Goal: Feedback & Contribution: Contribute content

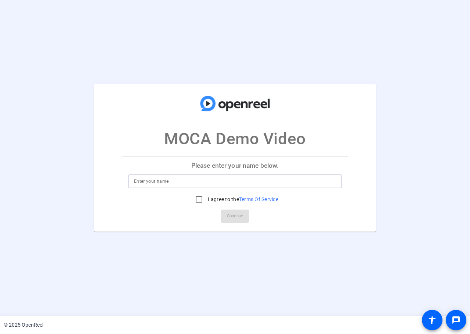
click at [177, 186] on input at bounding box center [235, 181] width 202 height 9
type input "[PERSON_NAME]"
click at [200, 205] on input "I agree to the Terms Of Service" at bounding box center [199, 199] width 15 height 15
checkbox input "true"
click at [233, 214] on span "Continue" at bounding box center [235, 216] width 16 height 11
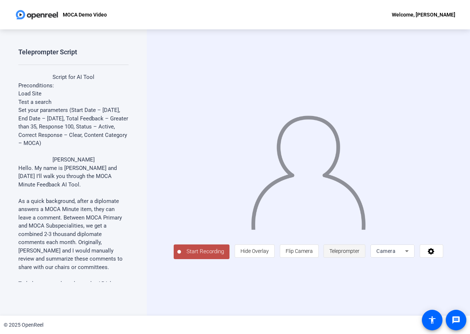
click at [358, 254] on span "Teleprompter" at bounding box center [345, 251] width 30 height 6
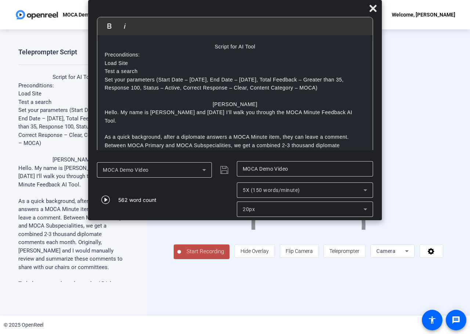
click at [404, 251] on div "Camera" at bounding box center [391, 251] width 29 height 9
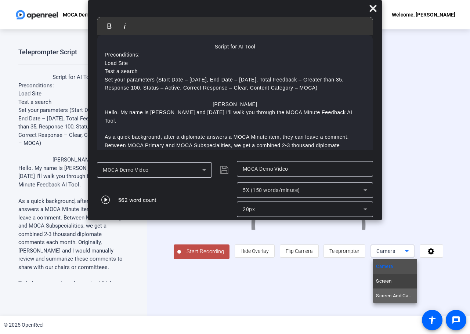
click at [396, 293] on span "Screen And Camera" at bounding box center [395, 296] width 38 height 9
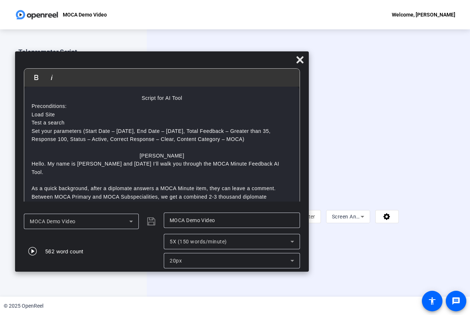
drag, startPoint x: 173, startPoint y: 11, endPoint x: 100, endPoint y: 64, distance: 90.0
click at [100, 64] on div at bounding box center [162, 61] width 294 height 13
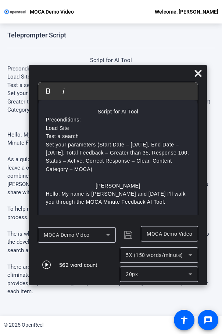
drag, startPoint x: 121, startPoint y: 64, endPoint x: 148, endPoint y: 76, distance: 30.3
click at [148, 76] on div at bounding box center [117, 75] width 177 height 13
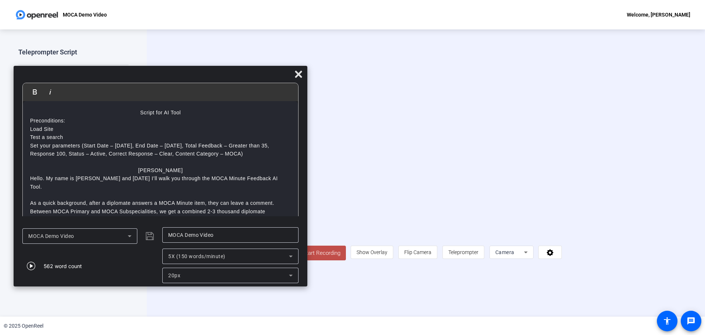
drag, startPoint x: 310, startPoint y: 76, endPoint x: 111, endPoint y: 77, distance: 199.1
click at [111, 77] on div at bounding box center [161, 75] width 294 height 13
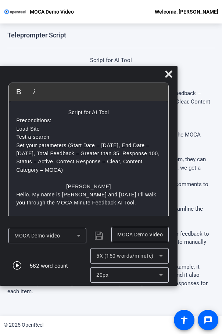
click at [190, 56] on div "Teleprompter Script Script for AI Tool Preconditions: Load Site Test a search S…" at bounding box center [110, 164] width 207 height 266
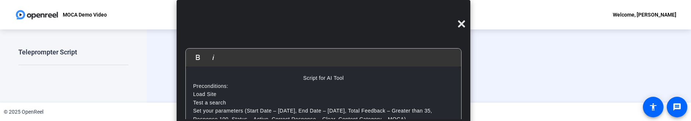
click at [249, 13] on div "Bold Italic Script for AI Tool Preconditions: Load Site Test a search Set your …" at bounding box center [324, 110] width 294 height 220
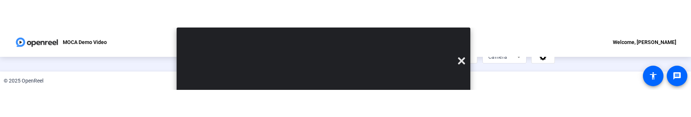
scroll to position [115, 0]
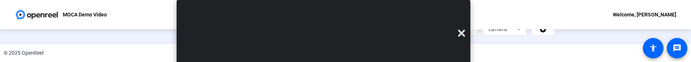
click at [470, 32] on span "Teleprompter" at bounding box center [457, 29] width 30 height 6
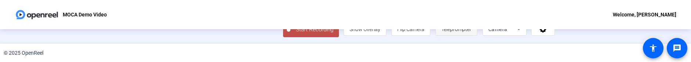
click at [470, 32] on span "Teleprompter" at bounding box center [457, 29] width 30 height 6
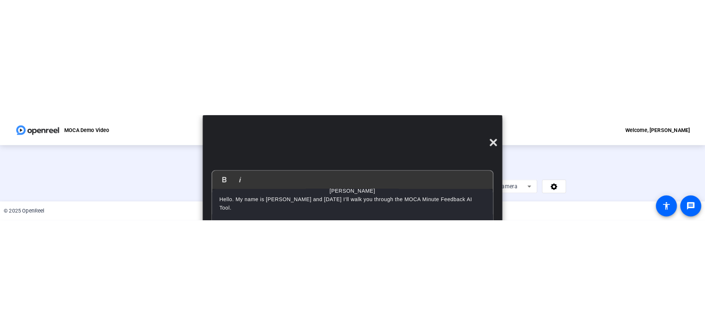
scroll to position [66, 0]
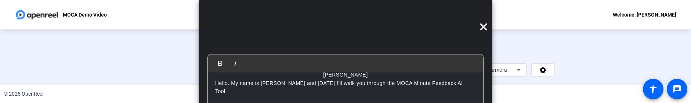
click at [49, 58] on div "Teleprompter Script Script for AI Tool Preconditions: Load Site Test a search S…" at bounding box center [345, 56] width 691 height 55
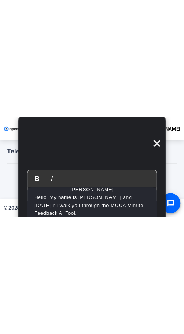
scroll to position [91, 0]
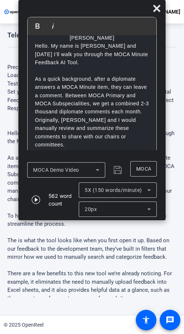
click at [76, 97] on p "As a quick background, after a diplomate answers a MOCA Minute item, they can l…" at bounding box center [92, 112] width 114 height 74
click at [182, 52] on div "Teleprompter Script Script for AI Tool Preconditions: Load Site Test a search S…" at bounding box center [92, 170] width 184 height 292
click at [94, 253] on p "The is what the tool looks like when you first open it up. Based on our feedbac…" at bounding box center [91, 249] width 169 height 25
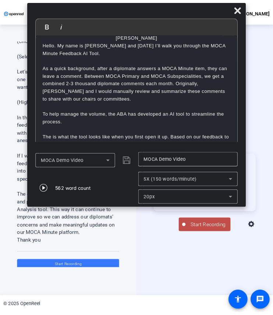
scroll to position [782, 0]
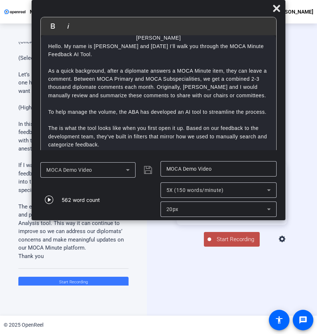
click at [285, 242] on icon at bounding box center [282, 239] width 7 height 7
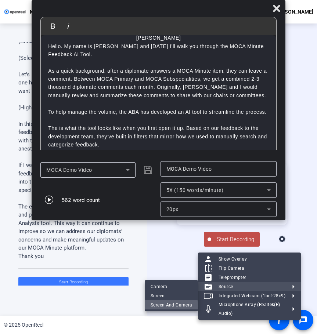
click at [164, 306] on span "Screen And Camera" at bounding box center [172, 305] width 42 height 9
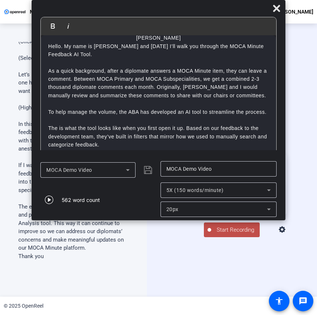
click at [149, 255] on div "Start Recording article Teleprompter Screen And Camera" at bounding box center [232, 195] width 170 height 273
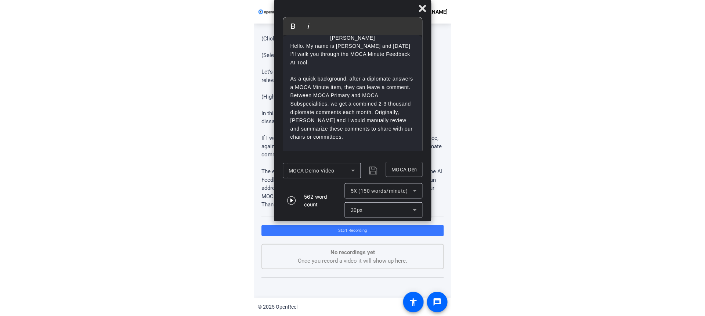
scroll to position [558, 0]
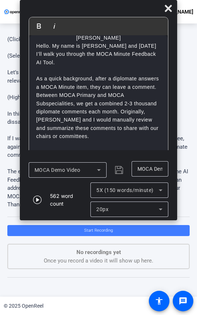
click at [92, 227] on span at bounding box center [98, 231] width 182 height 18
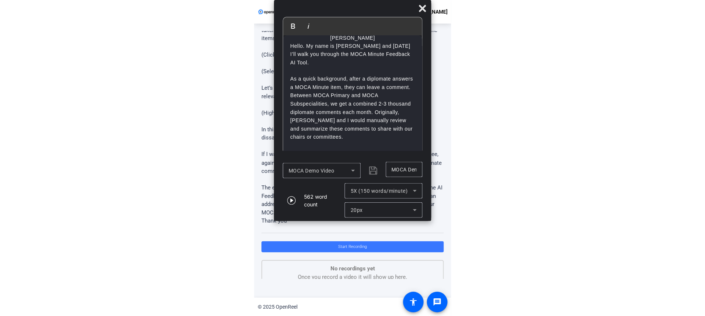
scroll to position [545, 0]
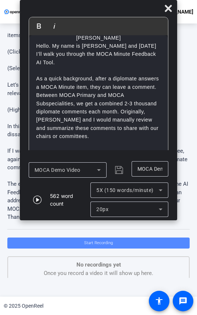
click at [100, 242] on span "Start Recording" at bounding box center [98, 243] width 29 height 5
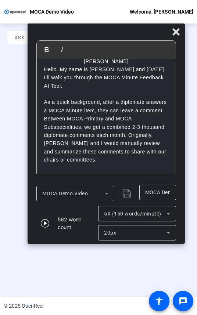
drag, startPoint x: 109, startPoint y: 10, endPoint x: 116, endPoint y: 33, distance: 24.7
click at [116, 33] on div at bounding box center [107, 33] width 158 height 13
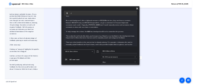
scroll to position [66, 0]
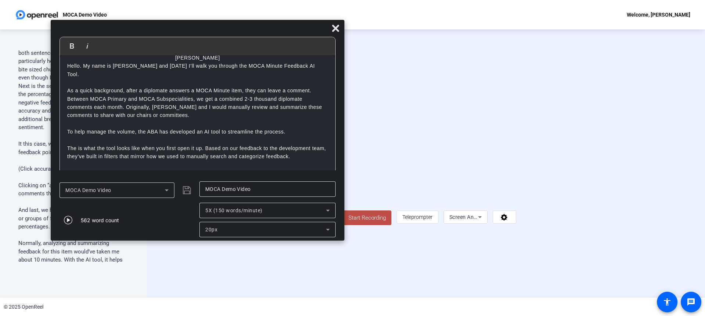
drag, startPoint x: 374, startPoint y: 32, endPoint x: 211, endPoint y: 28, distance: 162.8
click at [211, 28] on div at bounding box center [198, 30] width 294 height 13
drag, startPoint x: 596, startPoint y: 244, endPoint x: 498, endPoint y: 249, distance: 97.5
click at [470, 203] on div at bounding box center [426, 152] width 180 height 101
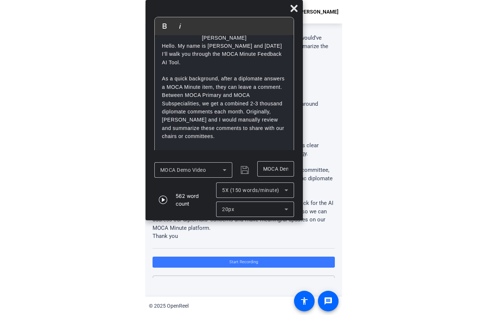
scroll to position [526, 0]
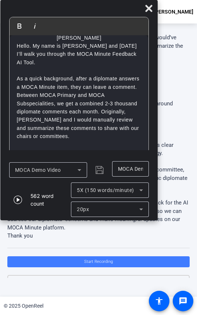
click at [119, 259] on span at bounding box center [98, 262] width 182 height 18
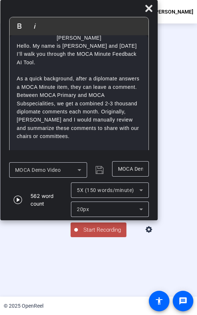
click at [99, 234] on span "Start Recording" at bounding box center [102, 230] width 48 height 8
click at [90, 237] on div "00:00:07" at bounding box center [102, 234] width 37 height 7
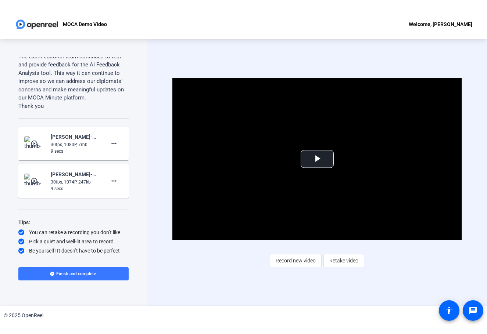
scroll to position [965, 0]
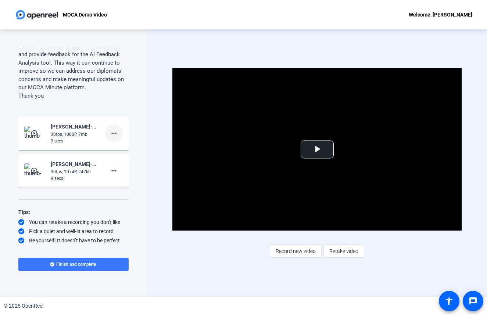
click at [111, 131] on mat-icon "more_horiz" at bounding box center [113, 133] width 9 height 9
click at [118, 147] on span "Delete clip" at bounding box center [121, 148] width 29 height 9
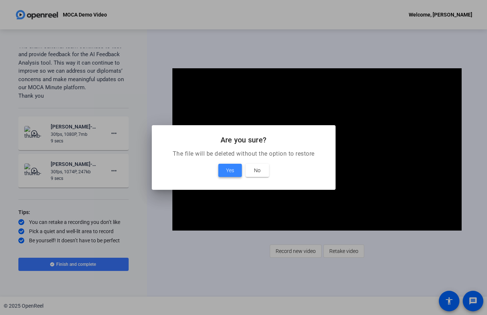
click at [234, 170] on span at bounding box center [230, 171] width 24 height 18
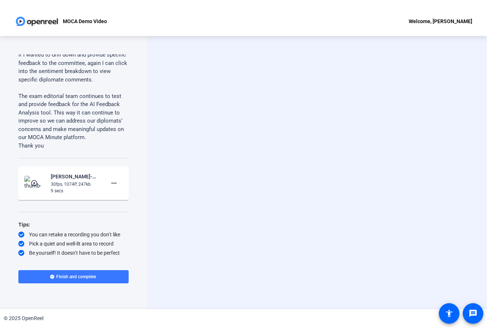
scroll to position [909, 0]
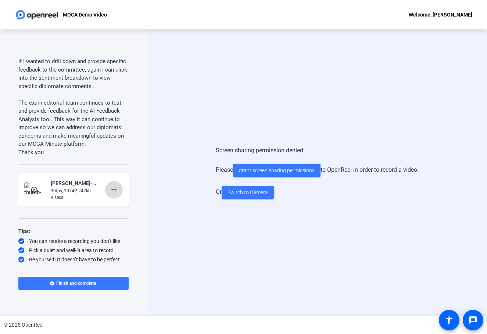
click at [110, 187] on mat-icon "more_horiz" at bounding box center [113, 190] width 9 height 9
click at [129, 203] on span "Delete clip" at bounding box center [121, 205] width 29 height 9
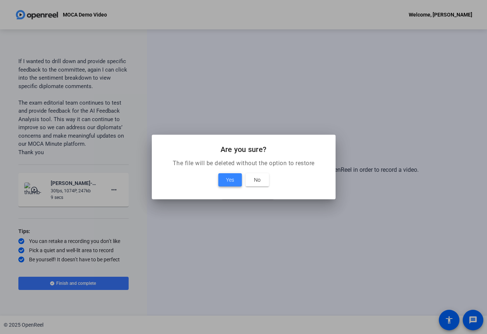
click at [231, 178] on span "Yes" at bounding box center [230, 180] width 8 height 9
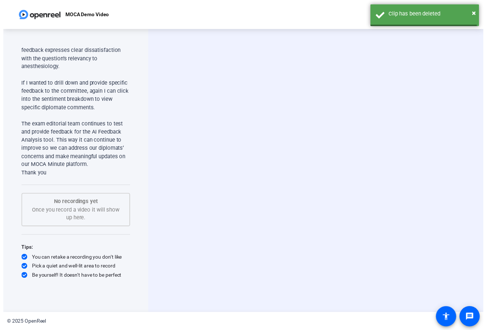
scroll to position [886, 0]
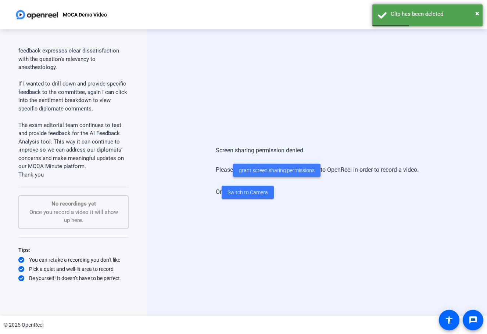
click at [279, 171] on span "grant screen sharing permissions" at bounding box center [277, 171] width 76 height 8
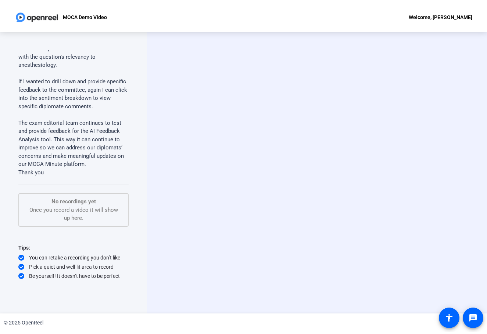
scroll to position [905, 0]
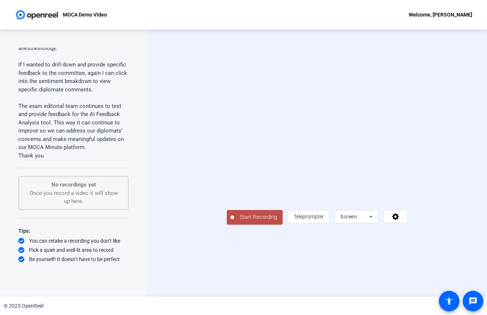
click at [162, 96] on div "Start Recording article Teleprompter Screen" at bounding box center [317, 162] width 340 height 267
click at [375, 221] on icon at bounding box center [370, 216] width 9 height 9
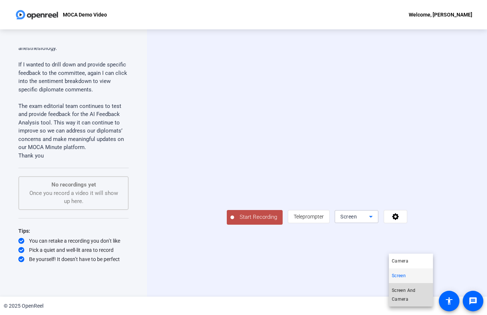
click at [411, 293] on span "Screen And Camera" at bounding box center [411, 295] width 38 height 18
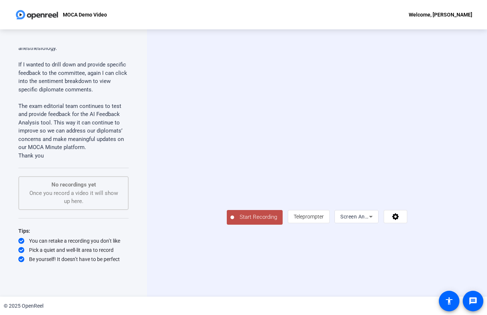
click at [163, 132] on div "Start Recording article Teleprompter Screen And Camera" at bounding box center [317, 162] width 340 height 267
drag, startPoint x: 486, startPoint y: 83, endPoint x: 269, endPoint y: 87, distance: 217.5
click at [269, 87] on div "Start Recording article Teleprompter Screen And Camera" at bounding box center [317, 162] width 340 height 267
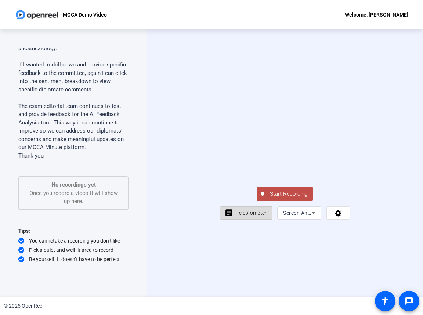
click at [245, 216] on span "Teleprompter" at bounding box center [252, 213] width 30 height 6
click at [252, 216] on span "Teleprompter" at bounding box center [252, 213] width 30 height 6
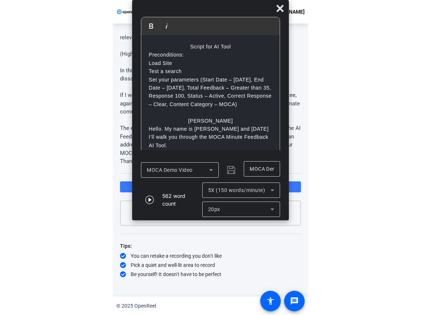
scroll to position [602, 0]
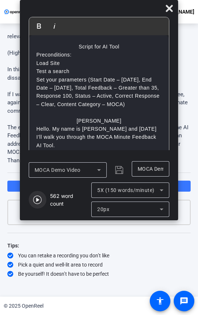
click at [37, 199] on icon "button" at bounding box center [37, 200] width 8 height 8
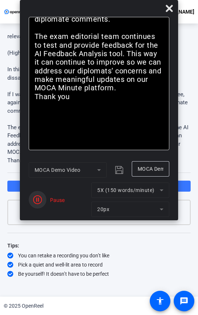
click at [37, 200] on icon "button" at bounding box center [37, 199] width 9 height 9
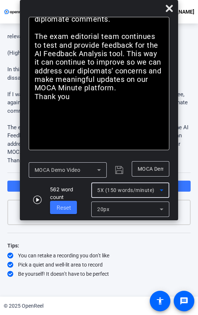
click at [136, 190] on span "5X (150 words/minute)" at bounding box center [125, 190] width 57 height 6
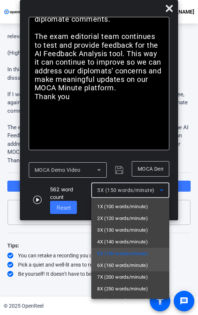
click at [132, 266] on span "6X (160 words/minute)" at bounding box center [122, 265] width 51 height 9
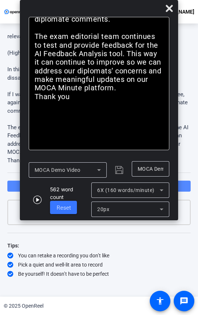
click at [183, 187] on span at bounding box center [98, 186] width 183 height 18
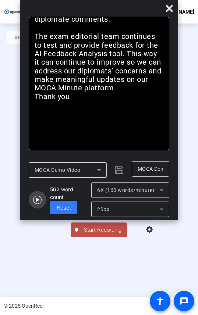
click at [35, 200] on icon "button" at bounding box center [37, 199] width 9 height 9
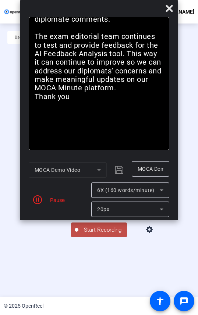
click at [93, 234] on span "Start Recording" at bounding box center [102, 230] width 48 height 8
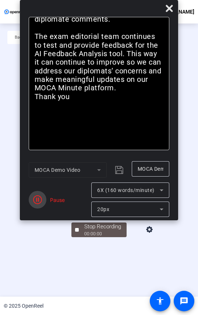
click at [38, 200] on icon "button" at bounding box center [37, 199] width 9 height 9
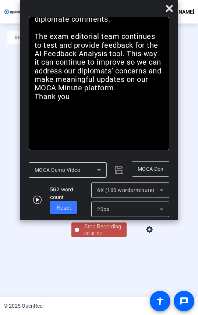
click at [79, 238] on span "Stop Recording 00:00:07" at bounding box center [103, 230] width 48 height 15
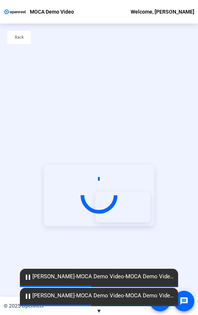
click at [177, 44] on div "Back" at bounding box center [99, 41] width 198 height 35
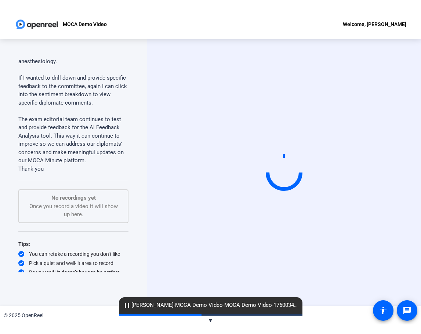
scroll to position [905, 0]
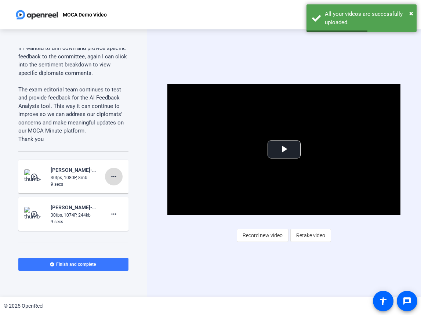
click at [111, 181] on mat-icon "more_horiz" at bounding box center [113, 176] width 9 height 9
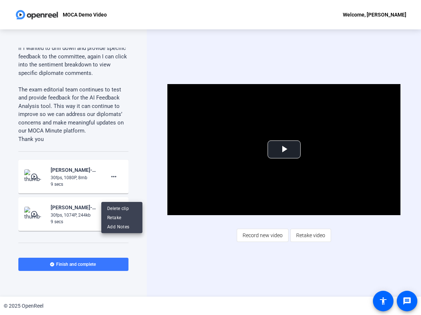
click at [149, 242] on div at bounding box center [210, 157] width 421 height 315
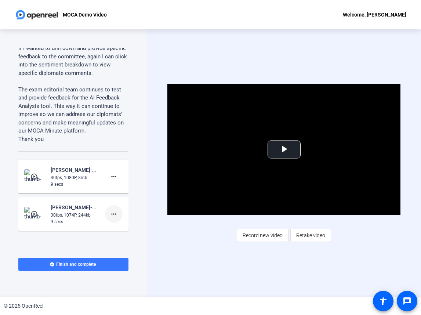
click at [109, 219] on mat-icon "more_horiz" at bounding box center [113, 214] width 9 height 9
click at [134, 245] on span "Delete clip" at bounding box center [121, 246] width 29 height 9
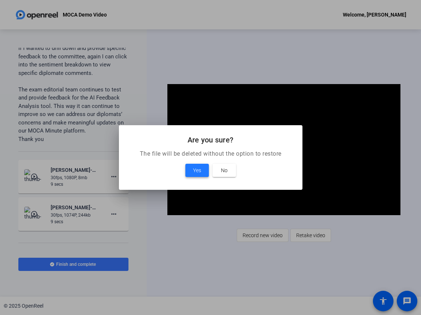
click at [190, 167] on span at bounding box center [198, 171] width 24 height 18
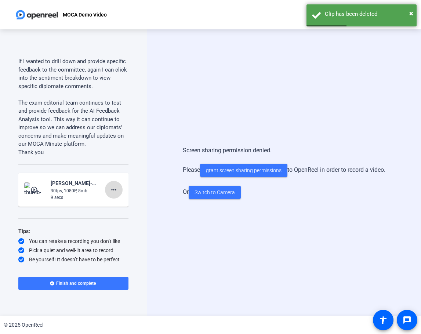
click at [109, 192] on mat-icon "more_horiz" at bounding box center [113, 190] width 9 height 9
click at [132, 210] on span "Delete clip" at bounding box center [121, 208] width 29 height 9
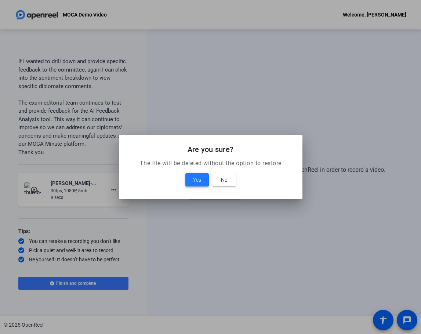
click at [199, 180] on span "Yes" at bounding box center [197, 180] width 8 height 9
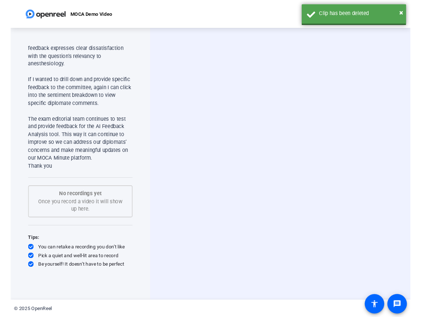
scroll to position [886, 0]
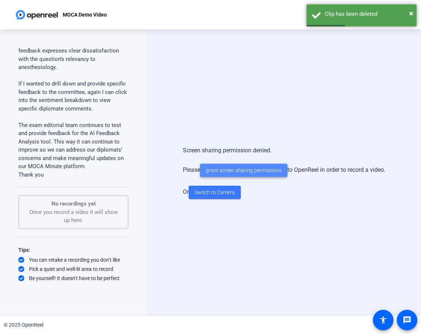
click at [271, 173] on span "grant screen sharing permissions" at bounding box center [244, 171] width 76 height 8
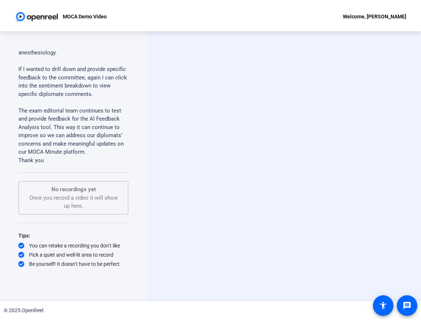
scroll to position [905, 0]
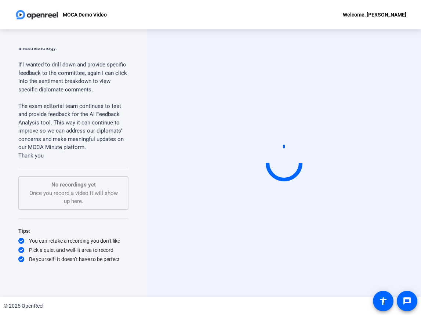
click at [158, 137] on div "Start Recording article Teleprompter Screen" at bounding box center [284, 162] width 274 height 267
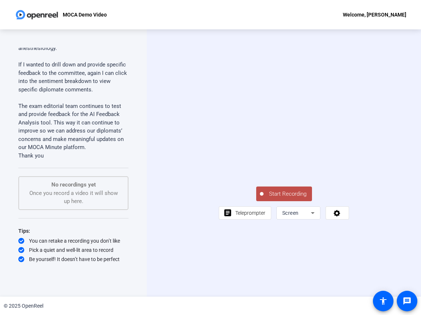
click at [307, 217] on div "Screen" at bounding box center [297, 213] width 29 height 9
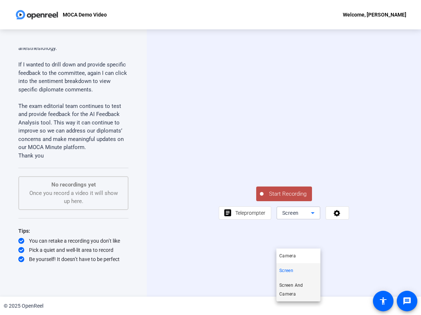
click at [299, 289] on span "Screen And Camera" at bounding box center [299, 290] width 38 height 18
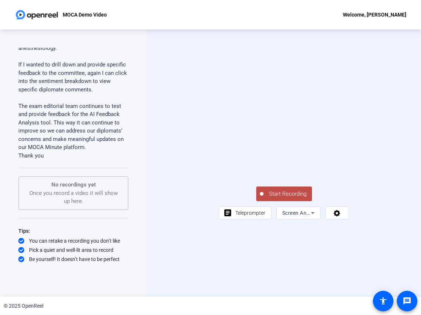
click at [219, 126] on video at bounding box center [284, 143] width 130 height 73
click at [235, 222] on span at bounding box center [245, 213] width 52 height 18
click at [251, 216] on span "Teleprompter" at bounding box center [250, 213] width 30 height 6
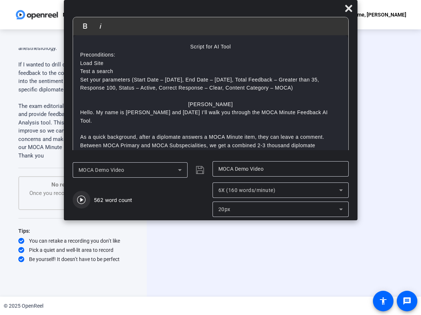
click at [81, 200] on icon "button" at bounding box center [81, 200] width 8 height 8
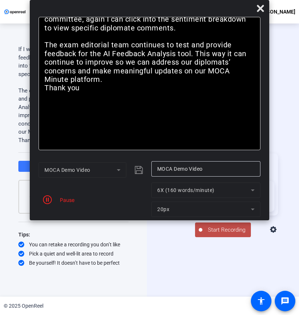
click at [57, 199] on div "Pause" at bounding box center [65, 200] width 18 height 8
click at [46, 199] on icon "button" at bounding box center [47, 199] width 9 height 9
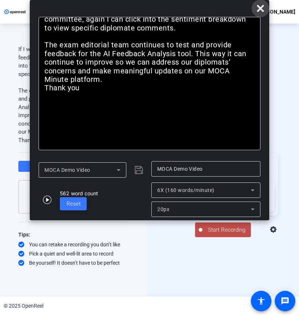
click at [258, 10] on icon at bounding box center [260, 8] width 9 height 9
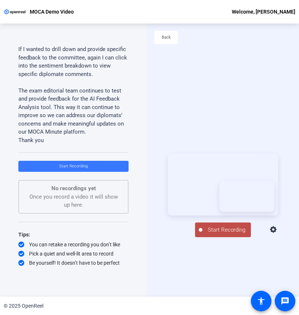
click at [278, 234] on icon at bounding box center [273, 230] width 9 height 9
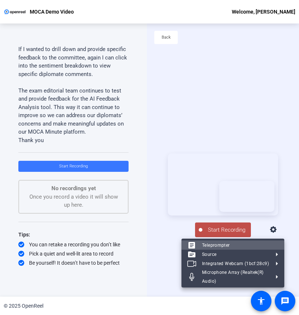
click at [234, 244] on span "Teleprompter" at bounding box center [240, 245] width 76 height 9
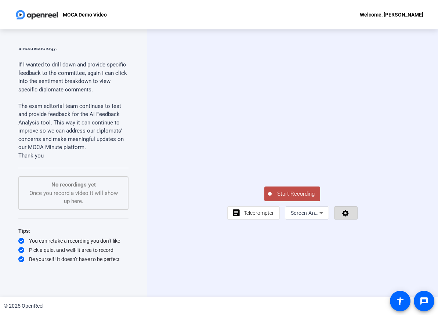
click at [348, 217] on icon at bounding box center [345, 213] width 7 height 7
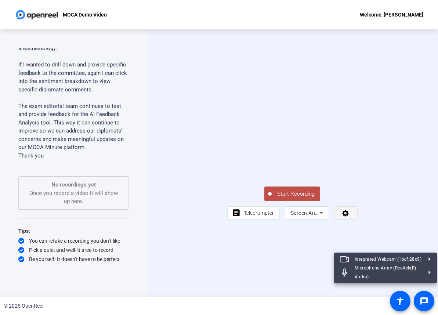
click at [348, 247] on div at bounding box center [219, 157] width 438 height 315
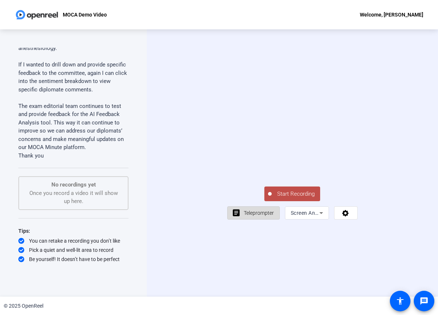
click at [262, 220] on span "Teleprompter" at bounding box center [259, 213] width 30 height 14
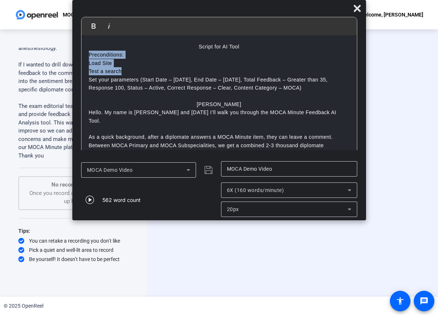
drag, startPoint x: 87, startPoint y: 53, endPoint x: 253, endPoint y: 68, distance: 167.5
drag, startPoint x: 325, startPoint y: 84, endPoint x: 72, endPoint y: 55, distance: 254.8
click at [72, 55] on mat-dialog-content "Bold Italic Script for AI Tool Preconditions: Load Site Test a search Set your …" at bounding box center [219, 87] width 294 height 141
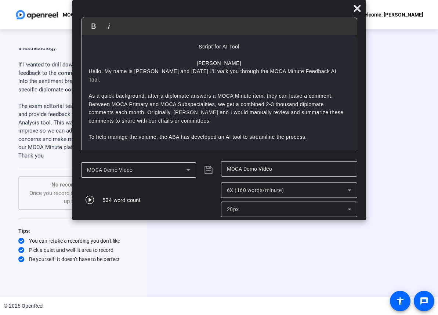
click at [206, 46] on p "Script for AI Tool" at bounding box center [219, 47] width 261 height 8
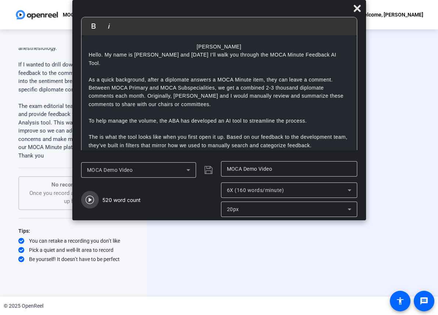
click at [91, 195] on span "button" at bounding box center [90, 200] width 18 height 18
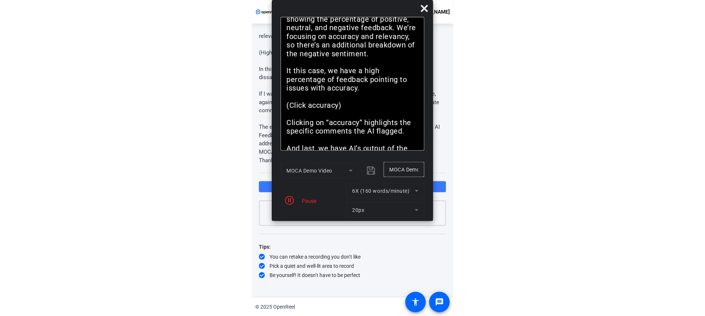
scroll to position [603, 0]
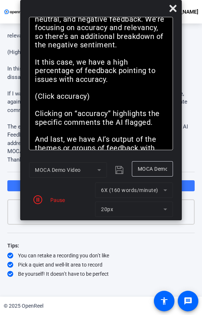
click at [144, 187] on mat-form-field "6X (160 words/minute)" at bounding box center [134, 190] width 78 height 15
click at [163, 189] on mat-form-field "6X (160 words/minute)" at bounding box center [134, 190] width 78 height 15
click at [163, 190] on mat-form-field "6X (160 words/minute)" at bounding box center [134, 190] width 78 height 15
click at [36, 199] on icon "button" at bounding box center [37, 199] width 9 height 9
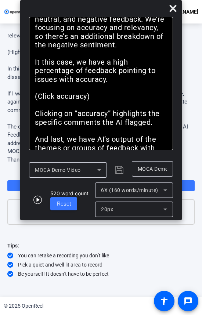
click at [141, 185] on div "6X (160 words/minute)" at bounding box center [134, 190] width 66 height 15
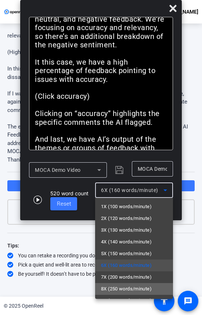
click at [142, 288] on span "8X (250 words/minute)" at bounding box center [126, 289] width 51 height 9
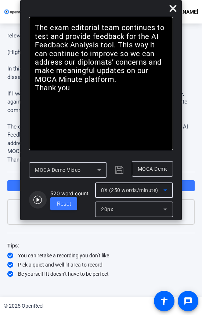
click at [37, 202] on icon "button" at bounding box center [37, 200] width 8 height 8
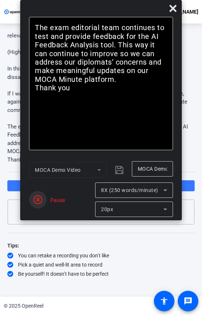
click at [37, 202] on icon "button" at bounding box center [37, 199] width 9 height 9
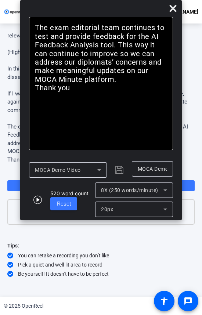
click at [186, 213] on div "No recordings yet Once you record a video it will show up here." at bounding box center [100, 211] width 187 height 25
click at [188, 185] on span at bounding box center [100, 186] width 187 height 18
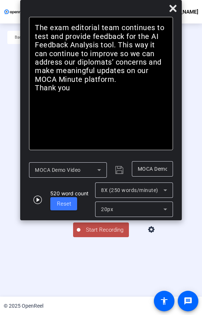
click at [105, 234] on span "Start Recording" at bounding box center [104, 230] width 48 height 8
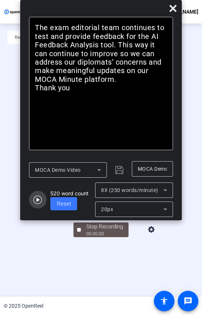
click at [35, 198] on icon "button" at bounding box center [37, 199] width 9 height 9
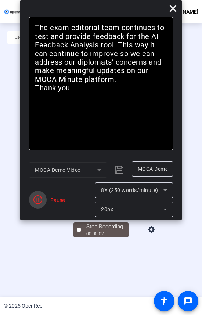
click at [35, 197] on icon "button" at bounding box center [37, 199] width 9 height 9
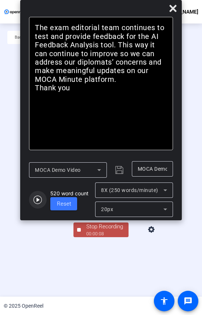
click at [35, 197] on icon "button" at bounding box center [37, 199] width 9 height 9
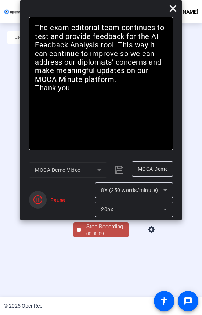
click at [35, 197] on icon "button" at bounding box center [37, 199] width 9 height 9
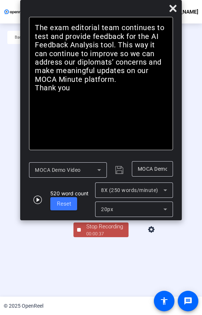
click at [90, 231] on div "Stop Recording" at bounding box center [104, 227] width 37 height 8
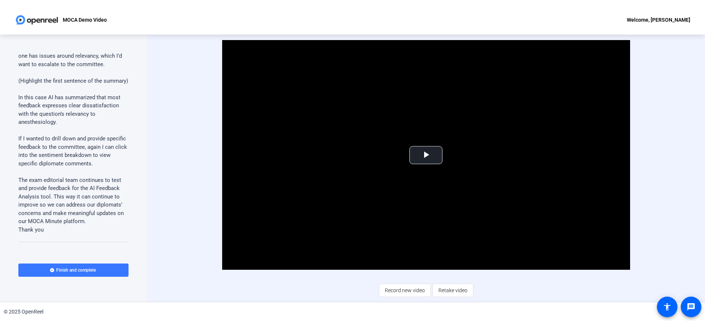
scroll to position [965, 0]
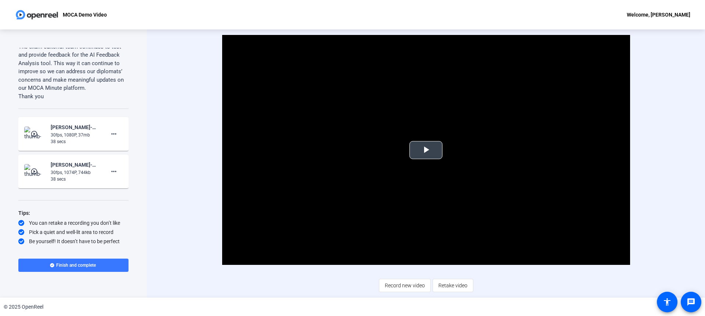
click at [426, 150] on span "Video Player" at bounding box center [426, 150] width 0 height 0
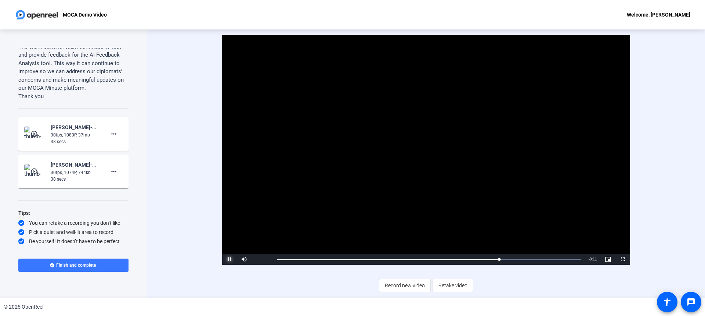
click at [228, 259] on span "Video Player" at bounding box center [229, 259] width 15 height 0
click at [112, 133] on mat-icon "more_horiz" at bounding box center [113, 133] width 9 height 9
click at [127, 160] on span "Retake" at bounding box center [121, 158] width 29 height 9
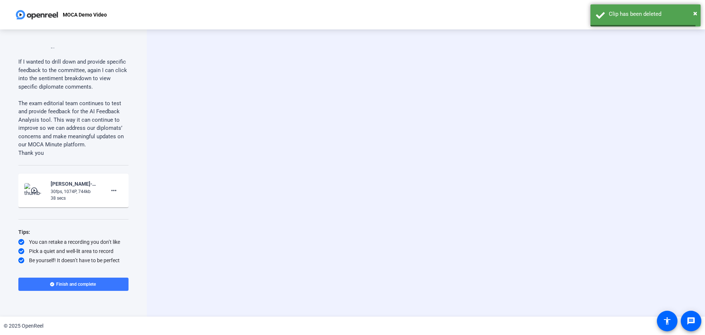
scroll to position [908, 0]
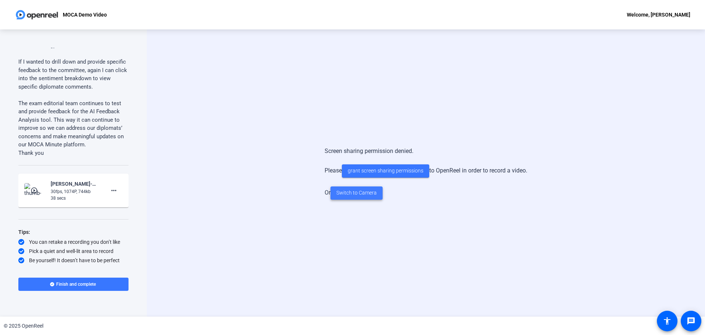
click at [374, 192] on span "Switch to Camera" at bounding box center [357, 193] width 40 height 8
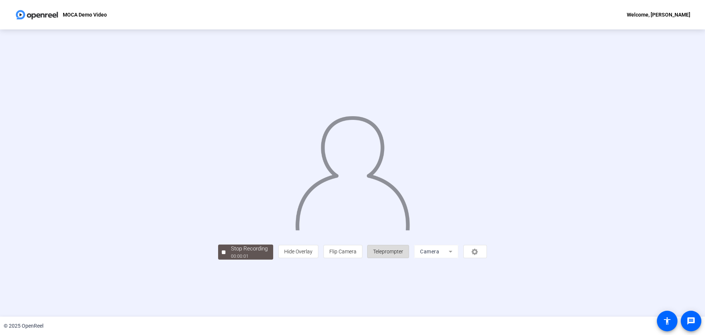
click at [403, 258] on span "Teleprompter" at bounding box center [388, 251] width 30 height 14
click at [403, 254] on span "Teleprompter" at bounding box center [388, 251] width 30 height 6
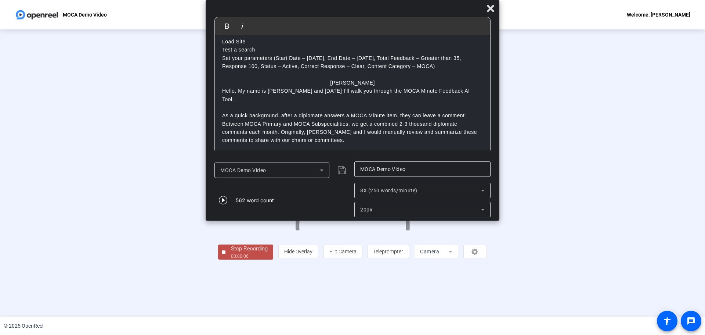
scroll to position [20, 0]
click at [231, 253] on div "Stop Recording" at bounding box center [249, 248] width 37 height 8
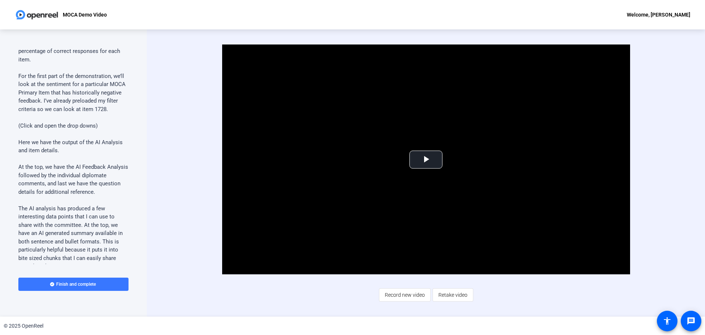
scroll to position [345, 0]
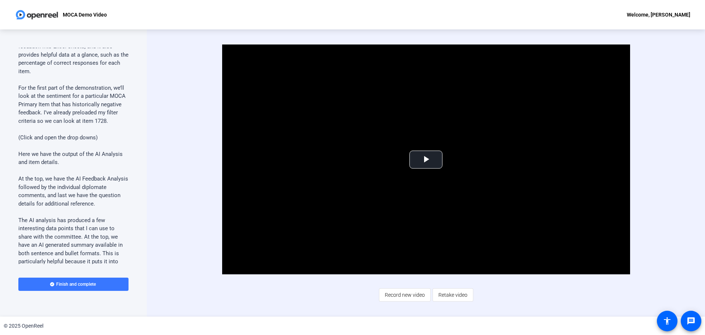
click at [274, 281] on div "Video Player is loading. Play Video Play Mute Current Time 0:00 / Duration 0:08…" at bounding box center [426, 172] width 475 height 256
click at [314, 233] on video "Video Player" at bounding box center [426, 159] width 408 height 230
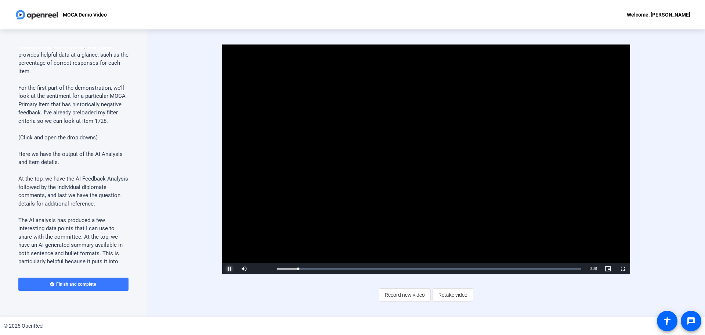
click at [230, 269] on span "Video Player" at bounding box center [229, 269] width 15 height 0
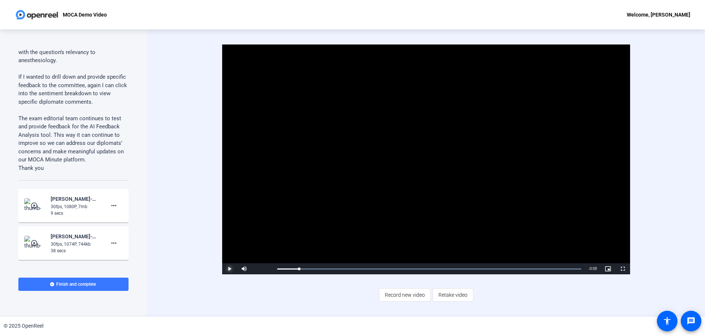
scroll to position [946, 0]
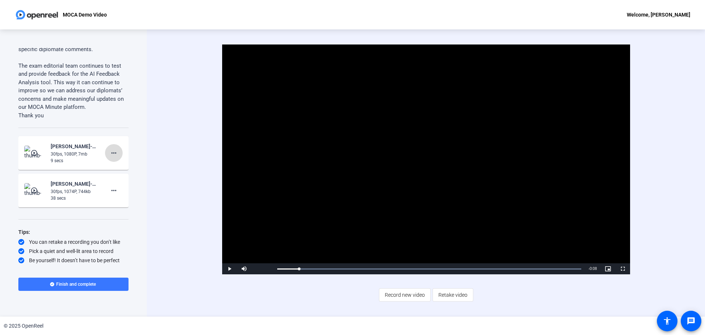
click at [113, 154] on mat-icon "more_horiz" at bounding box center [113, 152] width 9 height 9
click at [133, 166] on span "Delete clip" at bounding box center [121, 168] width 29 height 9
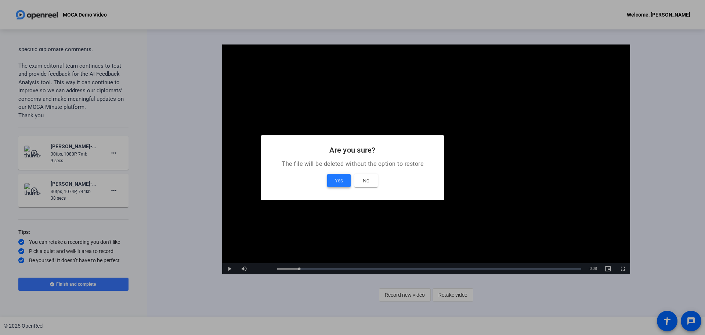
click at [339, 183] on span "Yes" at bounding box center [339, 180] width 8 height 9
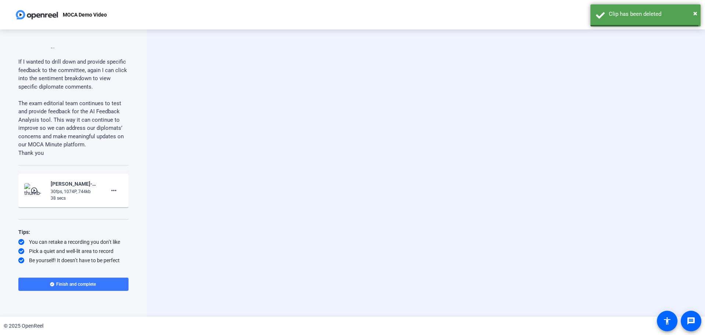
scroll to position [908, 0]
click at [112, 189] on mat-icon "more_horiz" at bounding box center [113, 190] width 9 height 9
click at [119, 203] on span "Delete clip" at bounding box center [121, 205] width 29 height 9
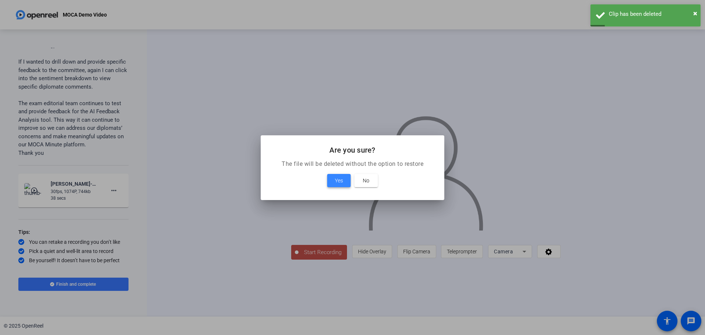
click at [333, 176] on span at bounding box center [339, 181] width 24 height 18
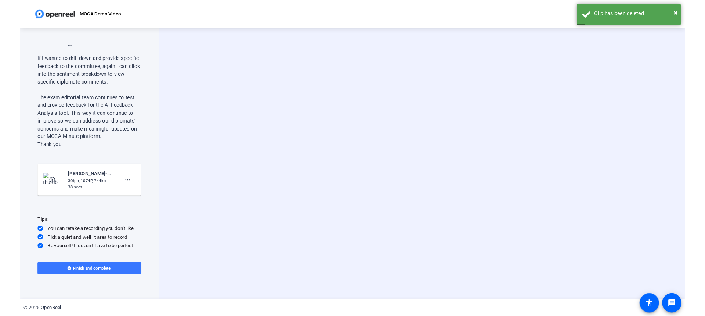
scroll to position [886, 0]
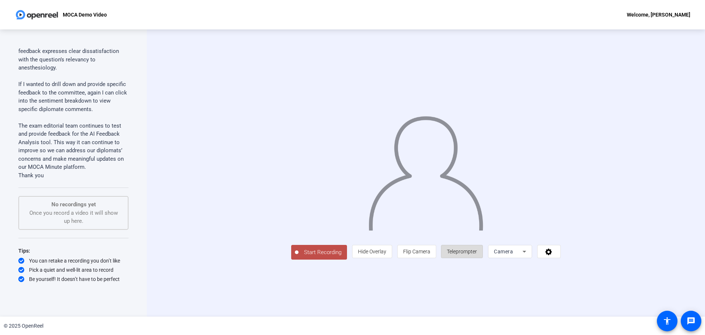
click at [470, 254] on span "Teleprompter" at bounding box center [462, 251] width 30 height 6
click at [470, 256] on icon at bounding box center [524, 251] width 9 height 9
click at [470, 269] on span "Screen And Camera" at bounding box center [580, 272] width 38 height 18
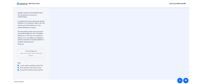
scroll to position [905, 0]
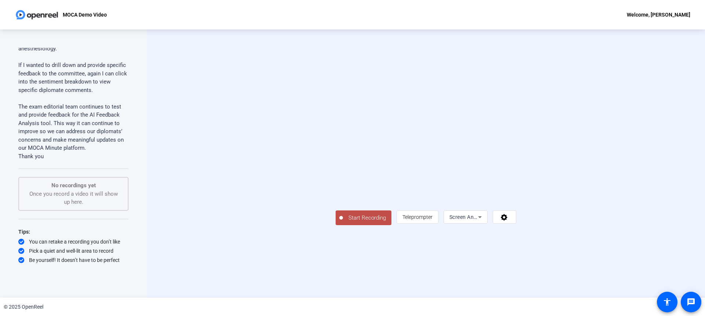
click at [158, 140] on div "Start Recording article Teleprompter Screen And Camera" at bounding box center [426, 163] width 558 height 268
click at [433, 220] on span "Teleprompter" at bounding box center [418, 217] width 30 height 6
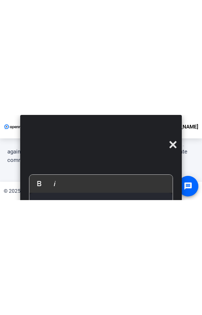
scroll to position [603, 0]
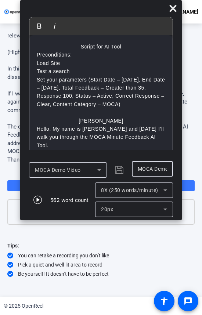
click at [140, 167] on input "MOCA Demo Video" at bounding box center [152, 169] width 29 height 9
click at [122, 168] on div "MOCA Demo Video" at bounding box center [78, 170] width 99 height 18
click at [90, 121] on p "[PERSON_NAME]" at bounding box center [101, 121] width 129 height 8
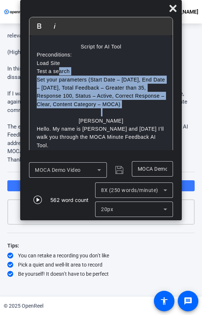
drag, startPoint x: 152, startPoint y: 110, endPoint x: 58, endPoint y: 71, distance: 102.1
click at [70, 82] on p "Set your parameters (Start Date – [DATE], End Date – [DATE], Total Feedback – G…" at bounding box center [101, 92] width 129 height 33
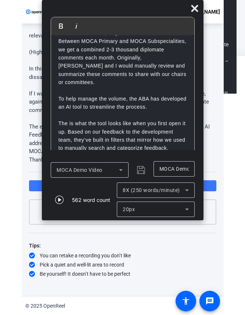
scroll to position [136, 0]
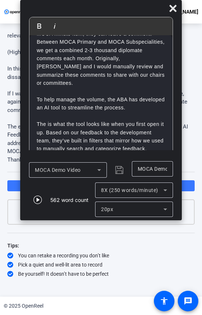
click at [48, 196] on div "562 word count" at bounding box center [68, 200] width 42 height 8
click at [33, 200] on icon "button" at bounding box center [37, 199] width 9 height 9
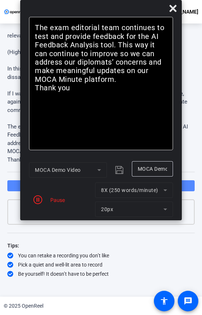
click at [187, 183] on span at bounding box center [100, 186] width 187 height 18
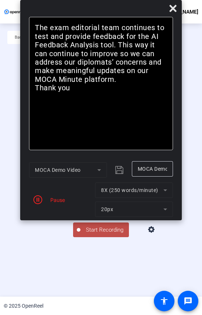
click at [161, 193] on mat-form-field "8X (250 words/minute)" at bounding box center [134, 190] width 78 height 15
click at [35, 198] on icon "button" at bounding box center [37, 199] width 9 height 9
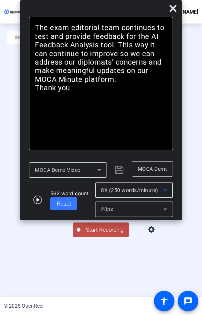
click at [144, 191] on span "8X (250 words/minute)" at bounding box center [129, 190] width 57 height 6
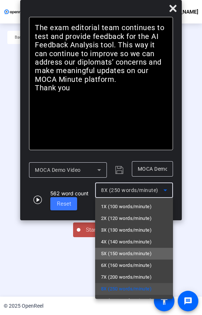
click at [140, 256] on span "5X (150 words/minute)" at bounding box center [126, 253] width 51 height 9
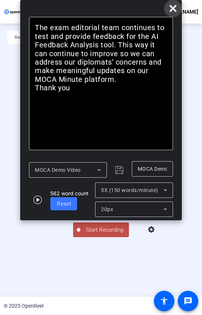
click at [175, 8] on icon at bounding box center [173, 8] width 9 height 9
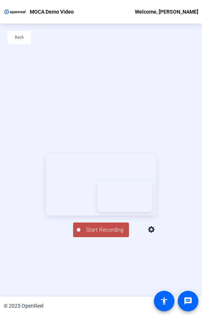
click at [156, 234] on icon at bounding box center [151, 230] width 9 height 9
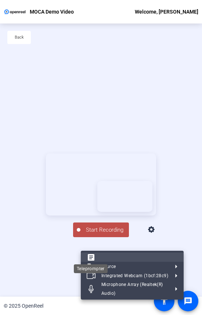
click at [92, 258] on mat-icon "article" at bounding box center [91, 257] width 9 height 9
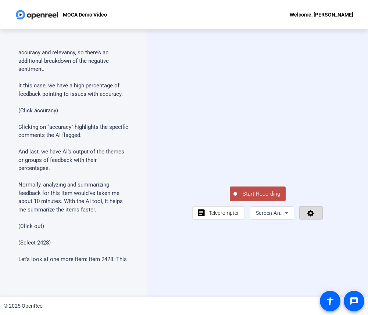
click at [314, 217] on icon at bounding box center [310, 212] width 8 height 7
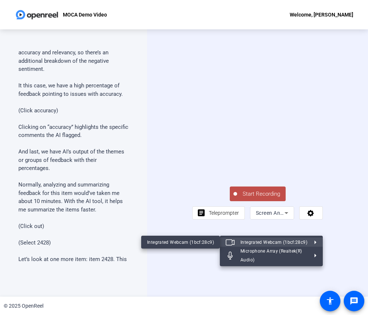
click at [201, 227] on div at bounding box center [184, 157] width 368 height 315
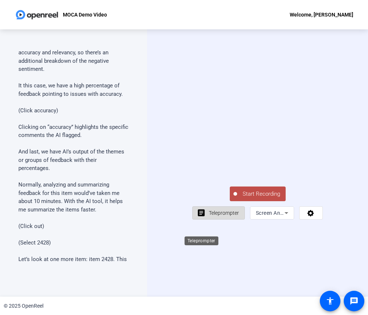
click at [203, 218] on mat-icon "article" at bounding box center [201, 213] width 9 height 9
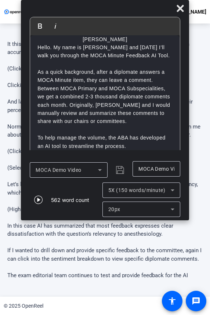
scroll to position [82, 0]
click at [132, 260] on p "If I wanted to drill down and provide specific feedback to the committee, again…" at bounding box center [104, 255] width 195 height 17
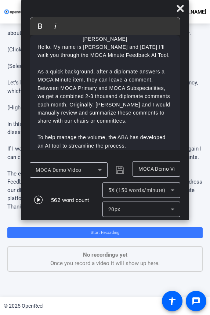
scroll to position [540, 0]
click at [115, 235] on span "Start Recording" at bounding box center [105, 232] width 29 height 5
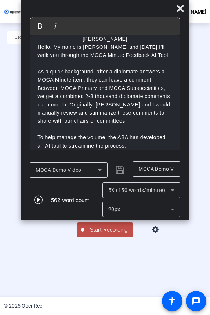
click at [109, 234] on span "Start Recording" at bounding box center [108, 230] width 48 height 8
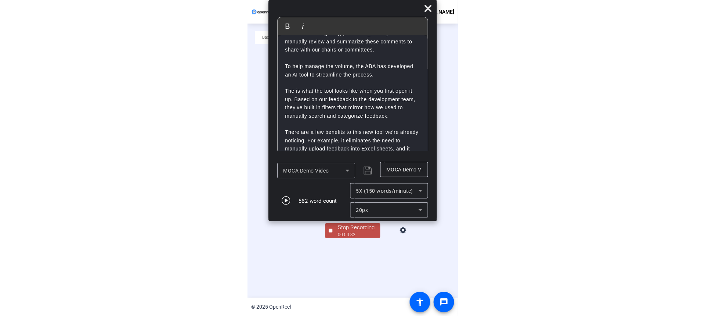
scroll to position [158, 0]
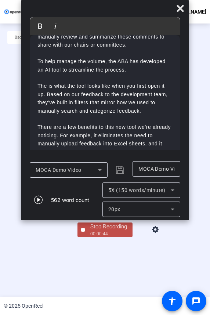
click at [100, 237] on div "00:00:44" at bounding box center [108, 234] width 37 height 7
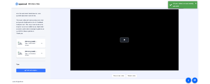
scroll to position [965, 0]
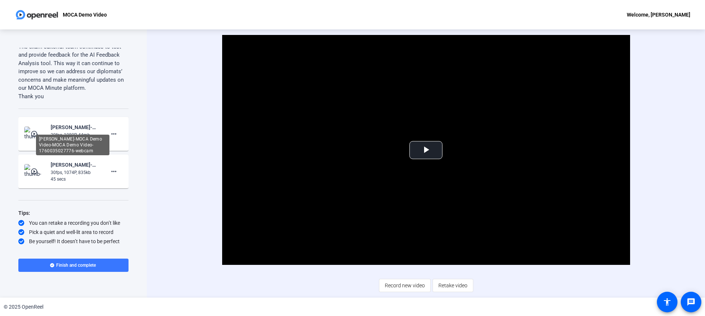
click at [62, 138] on div "[PERSON_NAME]-MOCA Demo Video-MOCA Demo Video-1760035027776-webcam" at bounding box center [72, 144] width 73 height 21
click at [64, 126] on div "[PERSON_NAME]-MOCA Demo Video-MOCA Demo Video-1760035027776-webcam" at bounding box center [75, 127] width 49 height 9
click at [65, 180] on div "45 secs" at bounding box center [75, 179] width 49 height 7
click at [426, 150] on span "Video Player" at bounding box center [426, 150] width 0 height 0
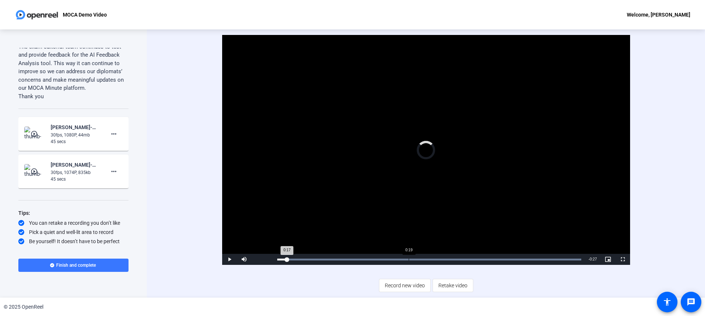
drag, startPoint x: 287, startPoint y: 258, endPoint x: 411, endPoint y: 254, distance: 123.9
click at [411, 254] on div "Loaded : 100.00% 0:19 0:17" at bounding box center [430, 258] width 312 height 11
click at [226, 259] on span "Video Player" at bounding box center [229, 259] width 15 height 0
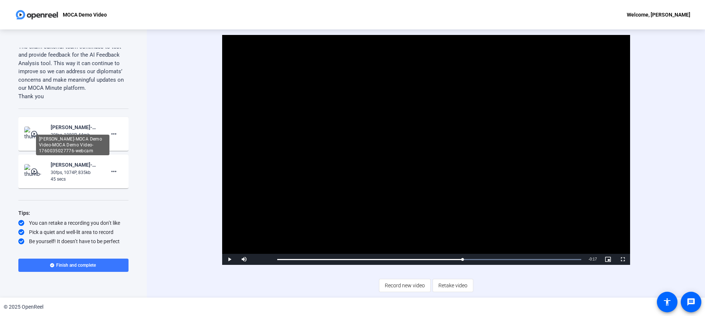
click at [58, 131] on div "[PERSON_NAME]-MOCA Demo Video-MOCA Demo Video-1760035027776-webcam" at bounding box center [75, 127] width 49 height 9
click at [37, 132] on mat-icon "play_circle_outline" at bounding box center [34, 133] width 9 height 7
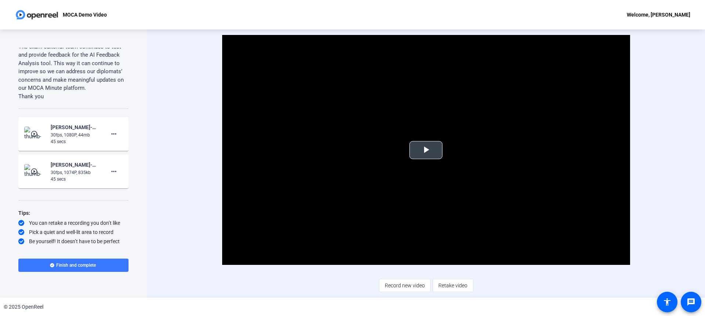
click at [426, 150] on span "Video Player" at bounding box center [426, 150] width 0 height 0
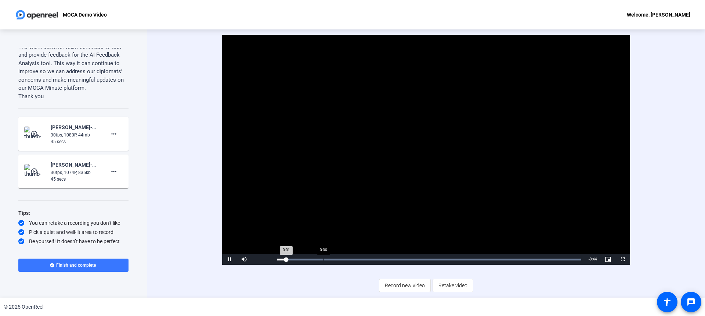
click at [323, 257] on div "Loaded : 100.00% 0:06 0:01" at bounding box center [430, 258] width 312 height 11
click at [229, 259] on span "Video Player" at bounding box center [229, 259] width 15 height 0
click at [55, 176] on div "45 secs" at bounding box center [75, 179] width 49 height 7
click at [37, 172] on mat-icon "play_circle_outline" at bounding box center [34, 171] width 9 height 7
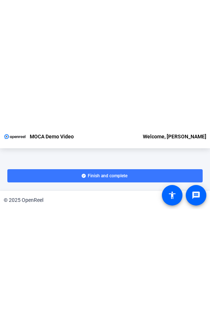
scroll to position [663, 0]
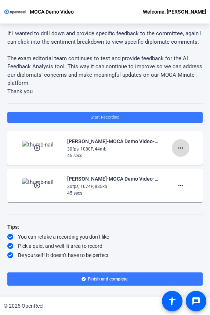
click at [178, 147] on mat-icon "more_horiz" at bounding box center [180, 148] width 9 height 9
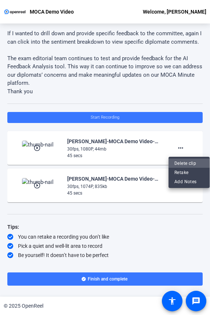
click at [195, 165] on span "Delete clip" at bounding box center [189, 163] width 29 height 9
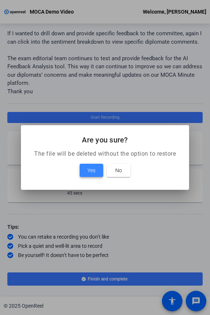
click at [89, 171] on span "Yes" at bounding box center [91, 170] width 8 height 9
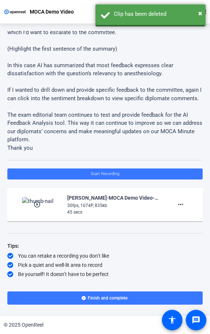
scroll to position [607, 0]
click at [179, 205] on mat-icon "more_horiz" at bounding box center [180, 204] width 9 height 9
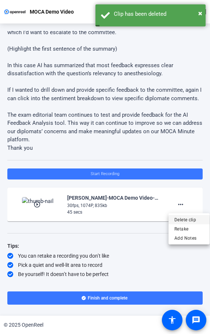
click at [183, 220] on span "Delete clip" at bounding box center [189, 219] width 29 height 9
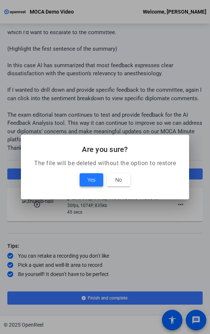
click at [89, 180] on span "Yes" at bounding box center [91, 180] width 8 height 9
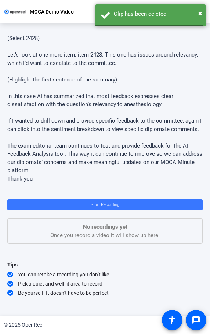
scroll to position [576, 0]
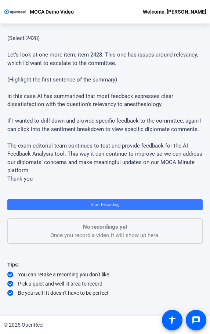
click at [56, 117] on p "If I wanted to drill down and provide specific feedback to the committee, again…" at bounding box center [104, 125] width 195 height 17
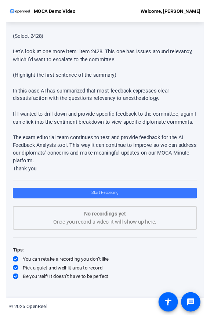
scroll to position [575, 0]
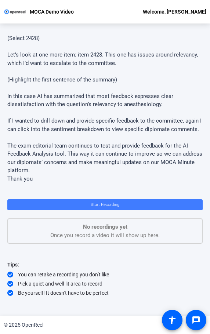
click at [117, 206] on span at bounding box center [104, 205] width 195 height 18
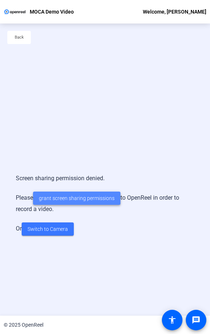
click at [103, 198] on span "grant screen sharing permissions" at bounding box center [77, 199] width 76 height 8
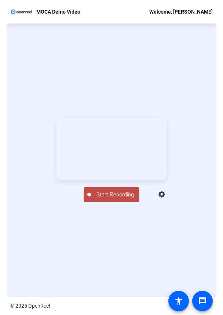
scroll to position [34, 0]
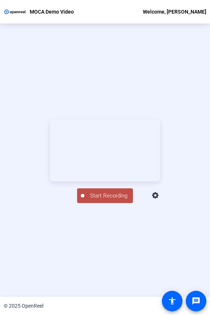
click at [160, 200] on icon at bounding box center [155, 195] width 9 height 9
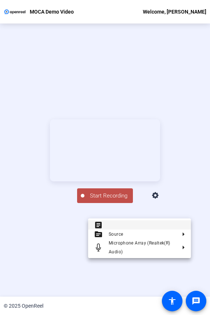
click at [133, 224] on button "article Teleprompter" at bounding box center [139, 224] width 103 height 9
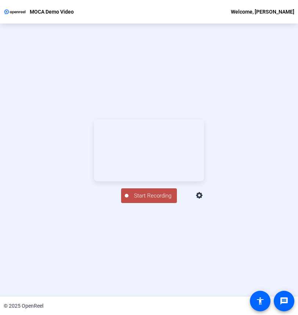
click at [203, 199] on icon at bounding box center [199, 195] width 7 height 7
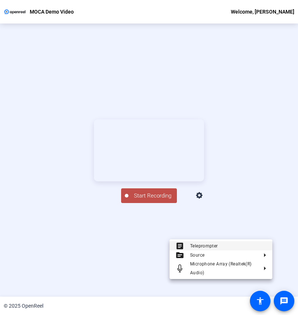
click at [211, 245] on span "Teleprompter" at bounding box center [204, 246] width 28 height 5
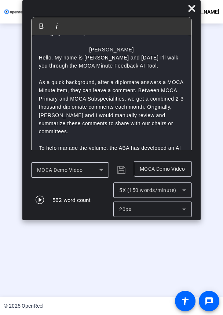
scroll to position [80, 0]
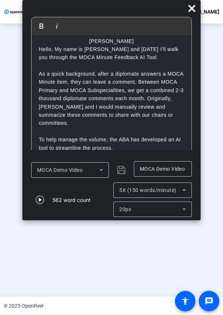
drag, startPoint x: 68, startPoint y: 101, endPoint x: 26, endPoint y: 252, distance: 156.6
click at [26, 252] on div "Start Recording article Teleprompter Screen" at bounding box center [111, 161] width 223 height 273
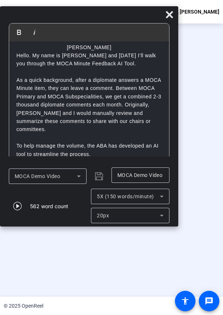
drag, startPoint x: 36, startPoint y: 217, endPoint x: -37, endPoint y: 224, distance: 73.4
click at [0, 224] on html "Accessibility Screen-Reader Guide, Feedback, and Issue Reporting | New window M…" at bounding box center [111, 157] width 223 height 315
click at [143, 216] on div "20px" at bounding box center [128, 215] width 63 height 9
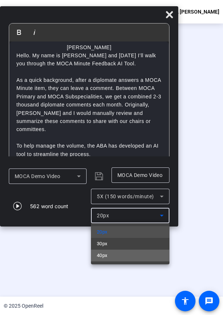
click at [119, 254] on mat-option "40px" at bounding box center [130, 256] width 79 height 12
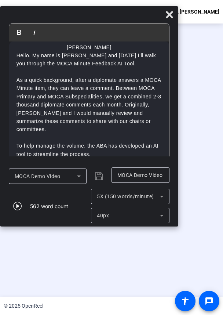
click at [73, 107] on p "As a quick background, after a diplomate answers a MOCA Minute item, they can l…" at bounding box center [89, 105] width 145 height 58
click at [49, 92] on p "As a quick background, after a diplomate answers a MOCA Minute item, they can l…" at bounding box center [89, 105] width 145 height 58
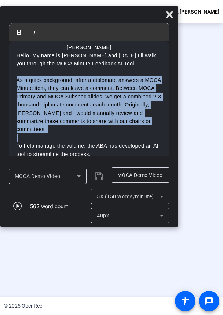
click at [49, 92] on p "As a quick background, after a diplomate answers a MOCA Minute item, they can l…" at bounding box center [89, 105] width 145 height 58
click at [102, 93] on p "As a quick background, after a diplomate answers a MOCA Minute item, they can l…" at bounding box center [89, 105] width 145 height 58
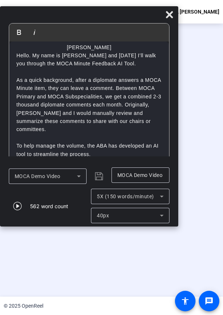
click at [43, 68] on p at bounding box center [89, 72] width 145 height 8
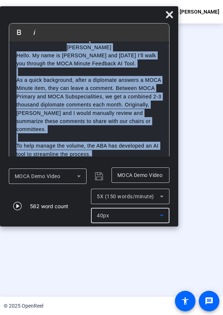
click at [104, 217] on span "40px" at bounding box center [103, 216] width 12 height 6
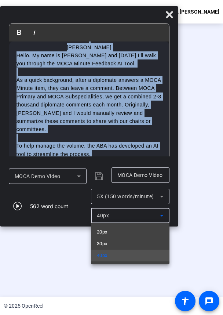
click at [113, 253] on mat-option "40px" at bounding box center [130, 256] width 79 height 12
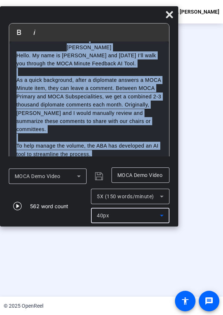
click at [119, 219] on div "40px" at bounding box center [128, 215] width 63 height 9
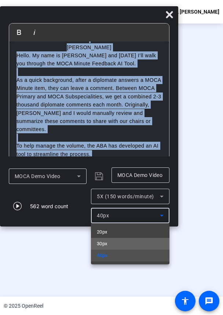
click at [117, 243] on mat-option "30px" at bounding box center [130, 244] width 79 height 12
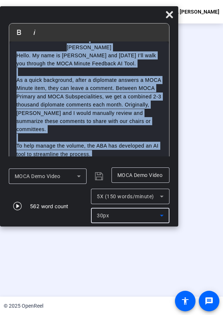
click at [123, 217] on div "30px" at bounding box center [128, 215] width 63 height 9
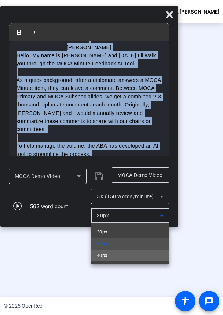
click at [115, 255] on mat-option "40px" at bounding box center [130, 256] width 79 height 12
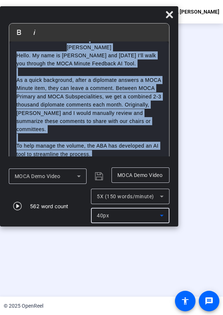
click at [84, 112] on p "As a quick background, after a diplomate answers a MOCA Minute item, they can l…" at bounding box center [89, 105] width 145 height 58
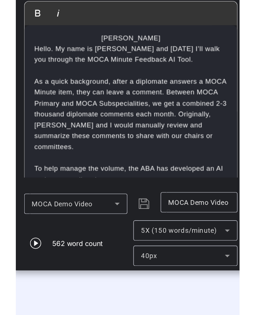
scroll to position [76, 0]
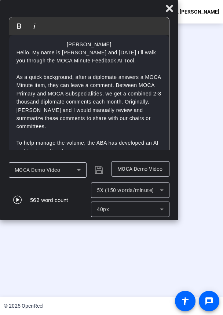
drag, startPoint x: 87, startPoint y: 17, endPoint x: 73, endPoint y: -8, distance: 28.3
click at [73, 0] on html "Accessibility Screen-Reader Guide, Feedback, and Issue Reporting | New window M…" at bounding box center [111, 157] width 223 height 315
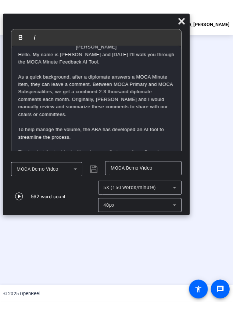
scroll to position [68, 0]
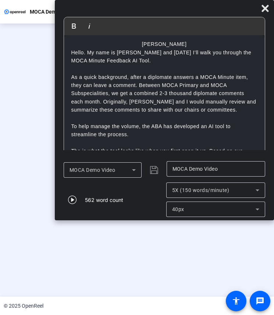
drag, startPoint x: 110, startPoint y: 11, endPoint x: 172, endPoint y: 6, distance: 61.9
click at [172, 6] on div at bounding box center [164, 10] width 219 height 13
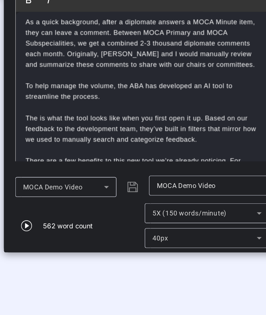
scroll to position [102, 0]
click at [62, 201] on icon "button" at bounding box center [65, 200] width 8 height 8
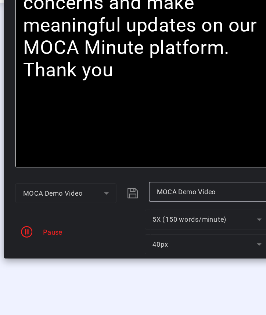
click at [184, 193] on mat-form-field "5X (150 words/minute)" at bounding box center [204, 190] width 96 height 15
click at [240, 190] on mat-form-field "5X (150 words/minute)" at bounding box center [204, 190] width 96 height 15
click at [68, 202] on icon "button" at bounding box center [65, 199] width 9 height 9
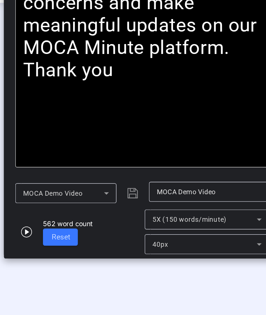
click at [126, 200] on span "Start Recording" at bounding box center [136, 196] width 48 height 8
click at [63, 197] on icon "button" at bounding box center [65, 200] width 8 height 8
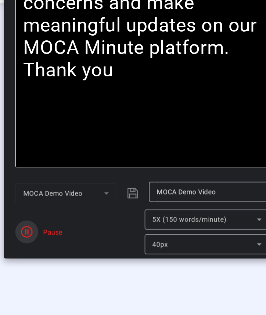
click at [63, 197] on icon "button" at bounding box center [65, 199] width 9 height 9
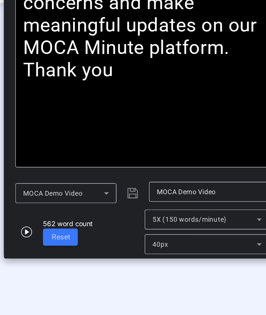
click at [63, 197] on icon "button" at bounding box center [65, 200] width 8 height 8
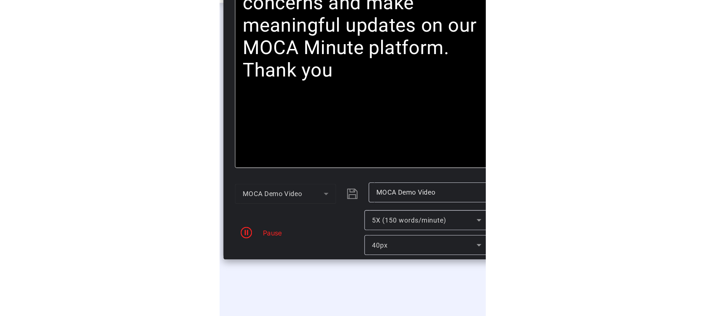
scroll to position [0, 0]
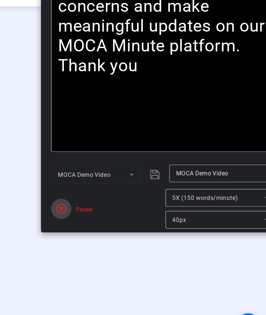
click at [63, 197] on icon "button" at bounding box center [65, 199] width 9 height 9
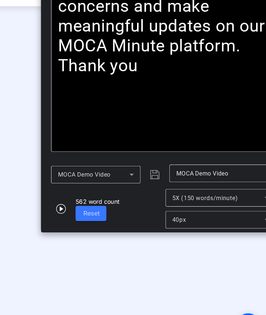
click at [180, 188] on span "5X (150 words/minute)" at bounding box center [190, 190] width 57 height 6
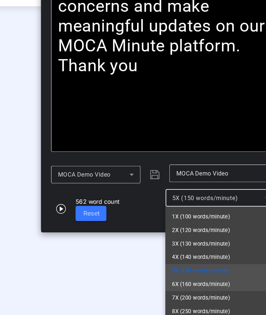
click at [188, 265] on span "6X (160 words/minute)" at bounding box center [187, 265] width 51 height 9
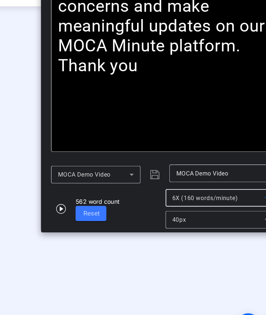
click at [145, 203] on div "00:01:00" at bounding box center [136, 200] width 37 height 7
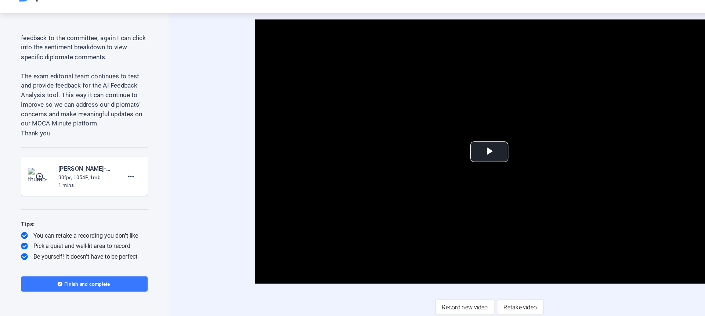
scroll to position [927, 0]
click at [426, 150] on span "Video Player" at bounding box center [426, 150] width 0 height 0
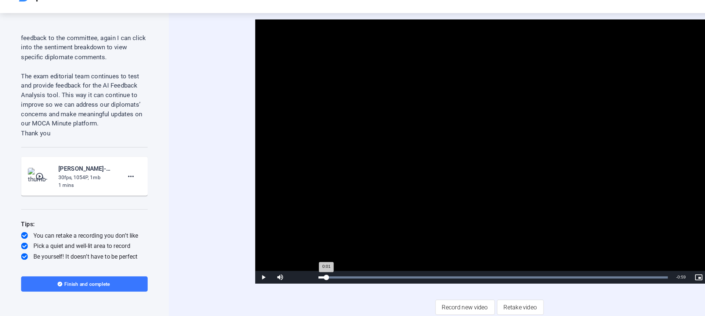
drag, startPoint x: 284, startPoint y: 259, endPoint x: 364, endPoint y: 255, distance: 80.6
click at [364, 255] on div "Loaded : 100.00% 0:01 0:01" at bounding box center [430, 258] width 312 height 11
click at [228, 259] on span "Video Player" at bounding box center [229, 259] width 15 height 0
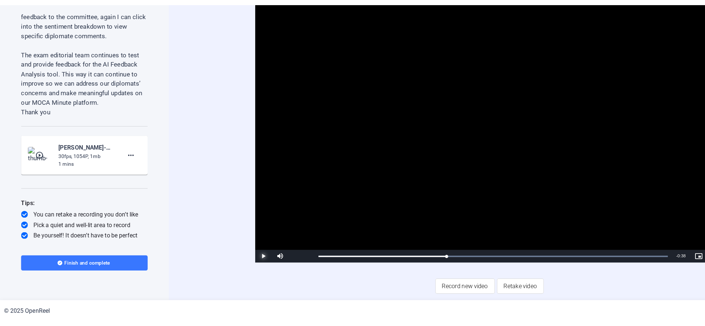
scroll to position [0, 0]
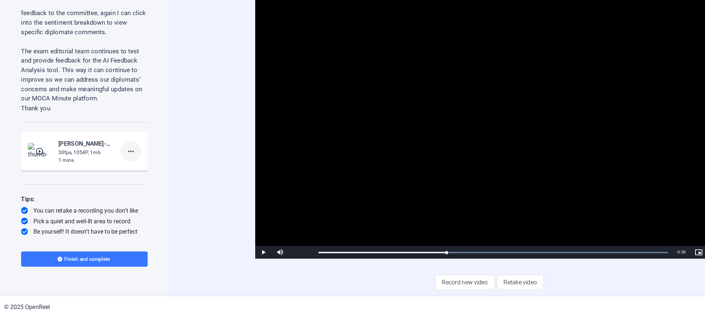
click at [110, 172] on mat-icon "more_horiz" at bounding box center [113, 171] width 9 height 9
click at [129, 187] on span "Delete clip" at bounding box center [121, 187] width 29 height 9
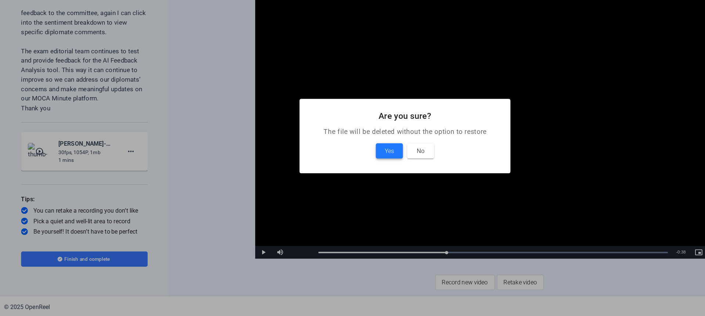
click at [332, 173] on span at bounding box center [339, 171] width 24 height 18
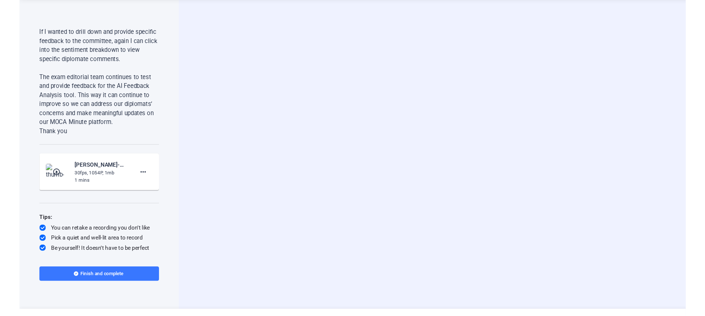
scroll to position [886, 0]
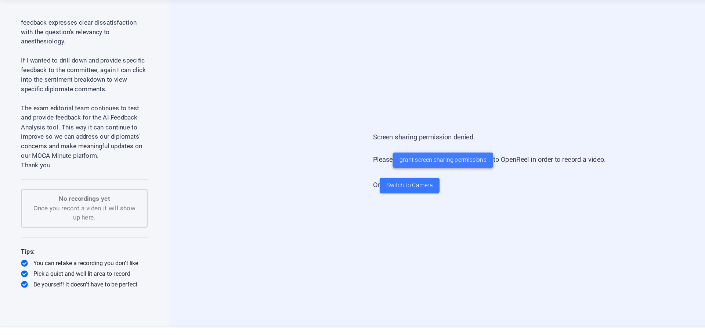
click at [389, 170] on span "grant screen sharing permissions" at bounding box center [386, 171] width 76 height 8
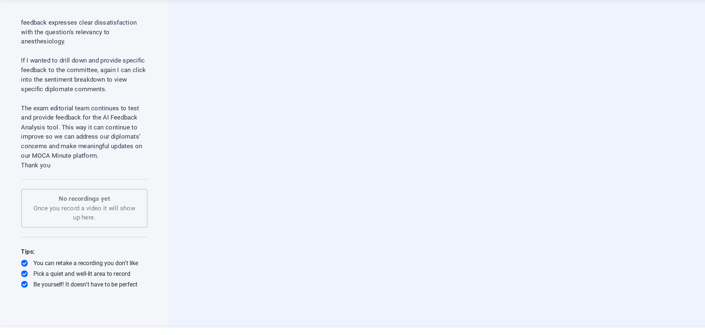
scroll to position [905, 0]
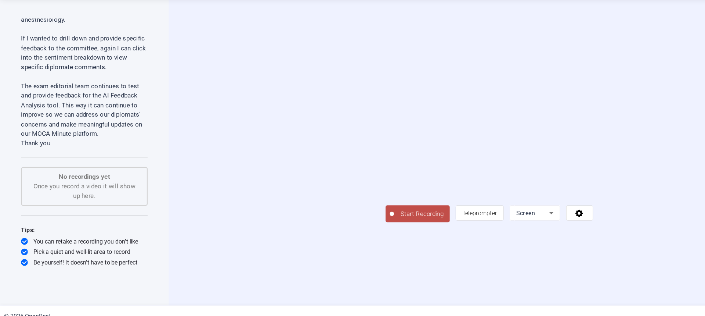
click at [470, 221] on icon at bounding box center [480, 216] width 9 height 9
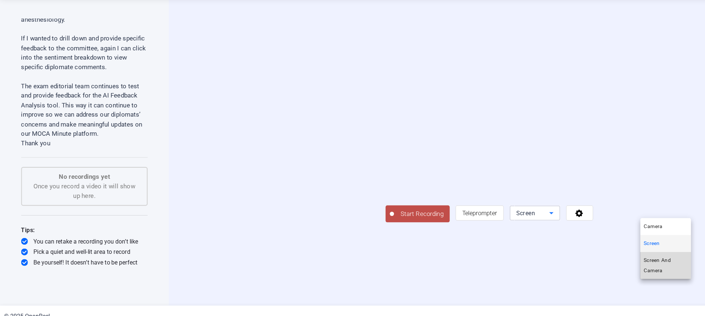
click at [470, 261] on span "Screen And Camera" at bounding box center [580, 262] width 38 height 18
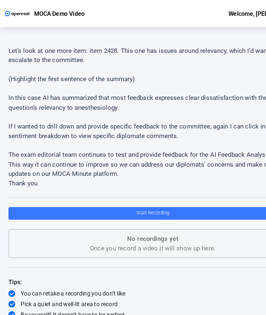
scroll to position [0, 0]
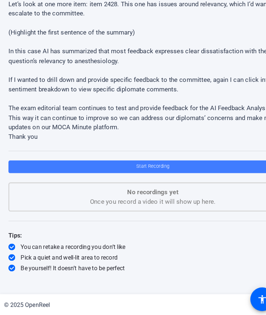
click at [122, 186] on span "Start Recording" at bounding box center [133, 185] width 29 height 5
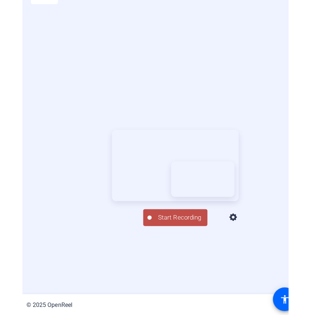
scroll to position [35, 0]
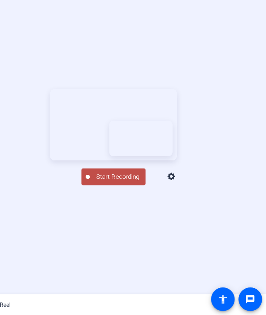
click at [187, 198] on icon at bounding box center [183, 194] width 7 height 7
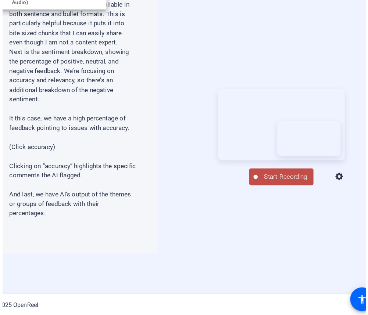
scroll to position [0, 0]
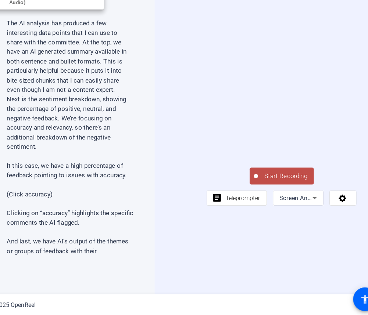
click at [310, 228] on div at bounding box center [184, 157] width 368 height 315
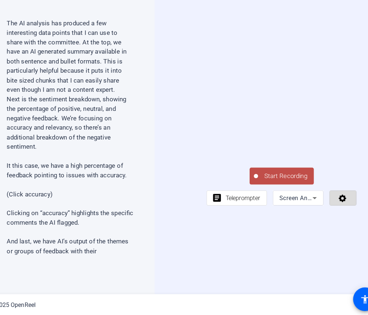
click at [314, 217] on icon at bounding box center [310, 212] width 8 height 7
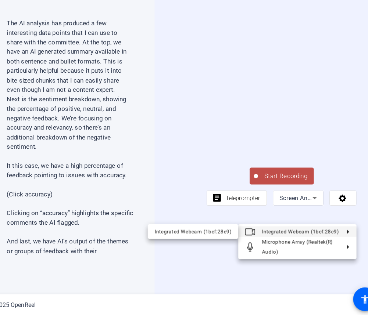
click at [209, 227] on div at bounding box center [184, 157] width 368 height 315
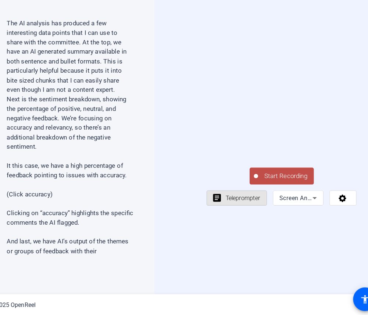
click at [209, 216] on span "Teleprompter" at bounding box center [224, 213] width 30 height 6
click at [211, 216] on span "Teleprompter" at bounding box center [224, 213] width 30 height 6
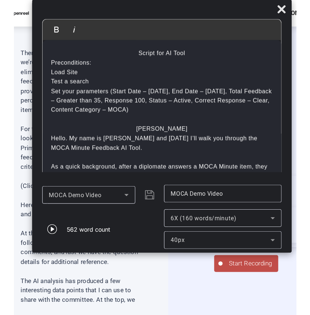
scroll to position [504, 0]
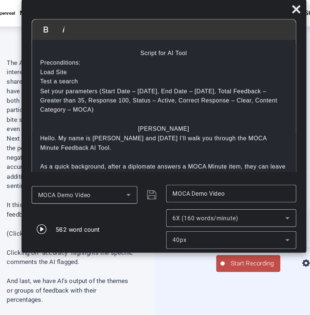
click at [22, 96] on p "The AI analysis has produced a few interesting data points that I can use to sh…" at bounding box center [73, 84] width 110 height 66
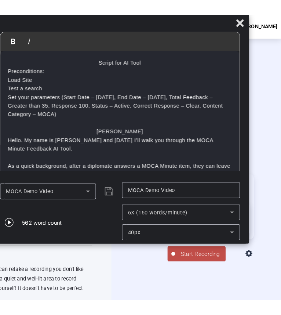
scroll to position [0, 0]
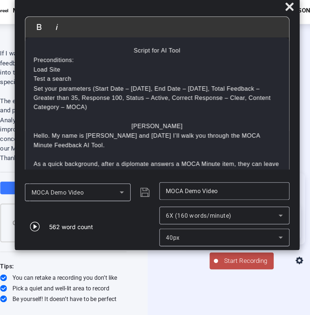
click at [163, 247] on div "Start Recording article Teleprompter Screen And Camera" at bounding box center [228, 195] width 163 height 273
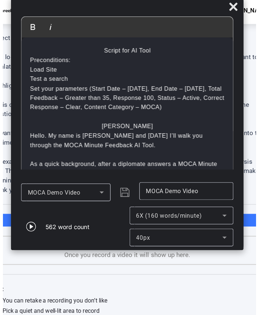
scroll to position [521, 0]
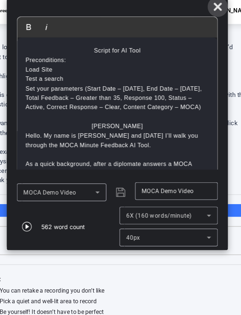
click at [204, 11] on icon at bounding box center [208, 8] width 9 height 9
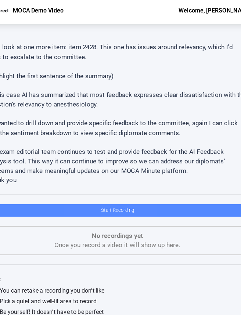
click at [119, 188] on span "Start Recording" at bounding box center [120, 185] width 29 height 5
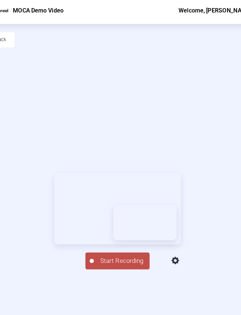
click at [176, 234] on icon at bounding box center [171, 230] width 9 height 9
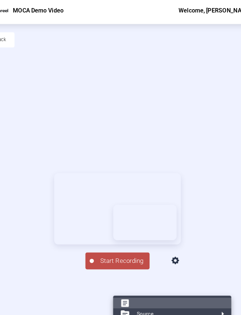
click at [174, 266] on button "article Teleprompter" at bounding box center [168, 266] width 103 height 9
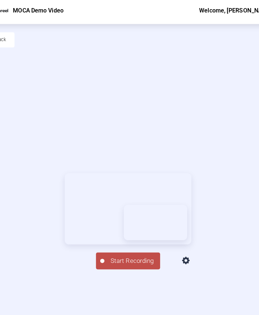
click at [185, 234] on icon at bounding box center [180, 230] width 9 height 9
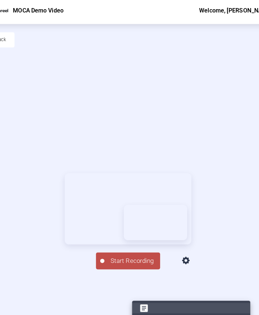
click at [189, 271] on button "article Teleprompter" at bounding box center [184, 270] width 103 height 9
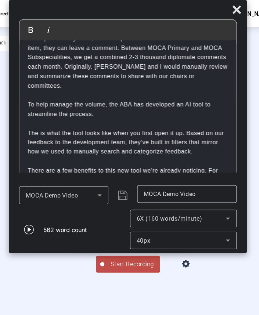
scroll to position [116, 0]
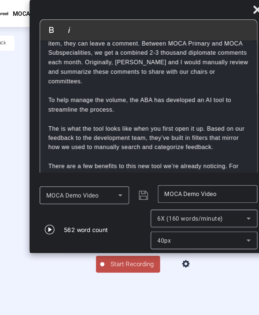
drag, startPoint x: 112, startPoint y: 8, endPoint x: 130, endPoint y: 8, distance: 18.0
click at [130, 8] on div at bounding box center [147, 10] width 207 height 13
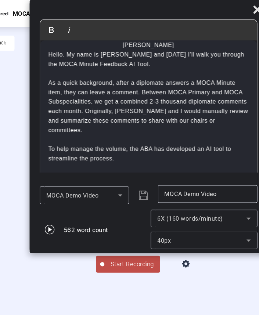
scroll to position [73, 0]
click at [121, 234] on span "Start Recording" at bounding box center [133, 230] width 48 height 8
click at [116, 237] on div "00:00:08" at bounding box center [133, 234] width 37 height 7
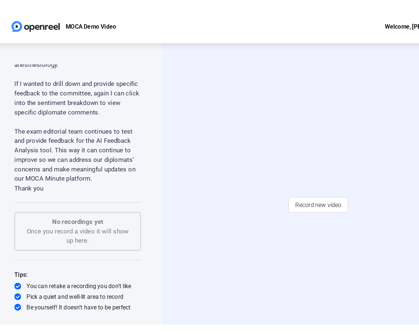
scroll to position [905, 0]
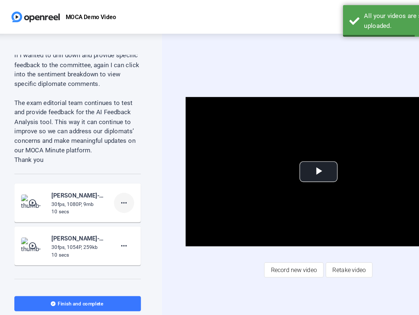
click at [113, 181] on mat-icon "more_horiz" at bounding box center [113, 176] width 9 height 9
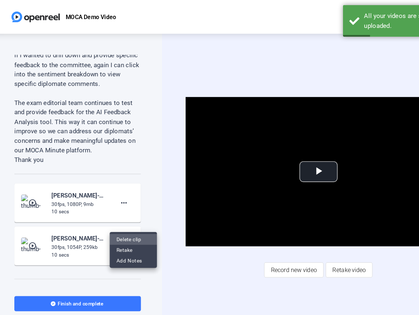
click at [133, 210] on span "Delete clip" at bounding box center [121, 208] width 29 height 9
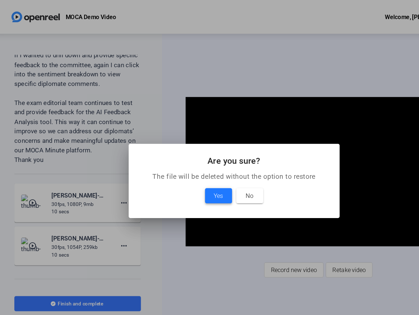
click at [197, 168] on span "Yes" at bounding box center [196, 170] width 8 height 9
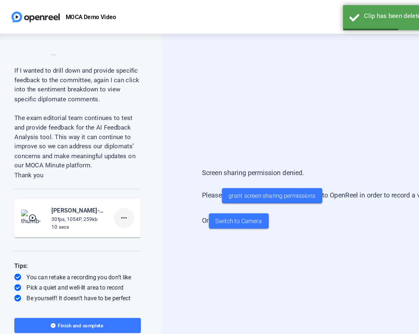
click at [112, 192] on mat-icon "more_horiz" at bounding box center [113, 190] width 9 height 9
click at [129, 211] on span "Delete clip" at bounding box center [121, 208] width 29 height 9
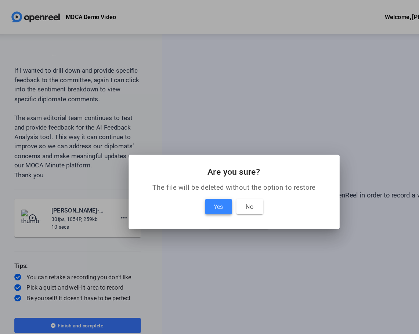
click at [201, 181] on span at bounding box center [196, 180] width 24 height 18
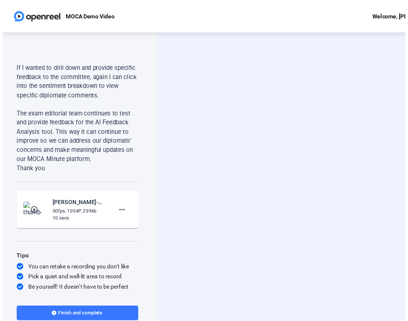
scroll to position [886, 0]
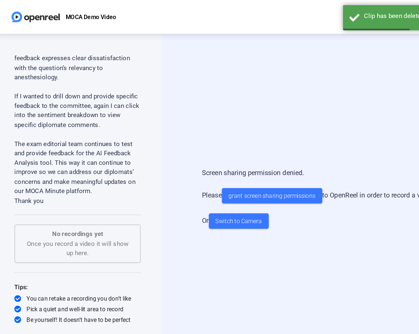
click at [271, 146] on div "Screen sharing permission denied. Please grant screen sharing permissions to Op…" at bounding box center [283, 173] width 203 height 68
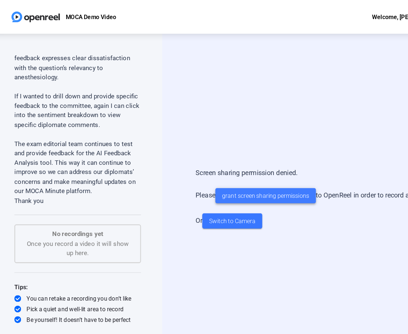
click at [246, 173] on span "grant screen sharing permissions" at bounding box center [237, 171] width 76 height 8
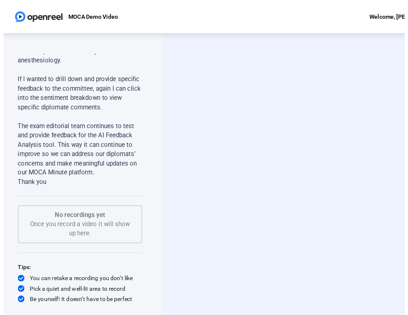
scroll to position [905, 0]
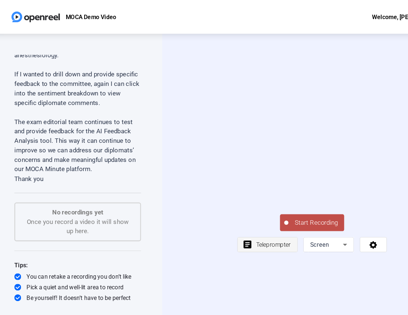
click at [258, 216] on span "Teleprompter" at bounding box center [244, 213] width 30 height 6
click at [245, 216] on span "Teleprompter" at bounding box center [244, 213] width 30 height 6
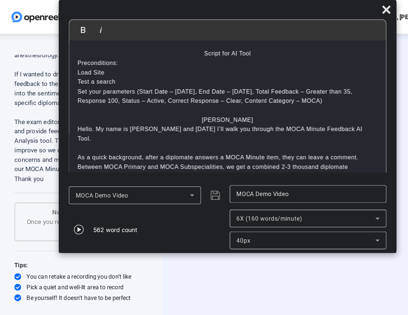
click at [280, 216] on span "Screen" at bounding box center [284, 213] width 17 height 6
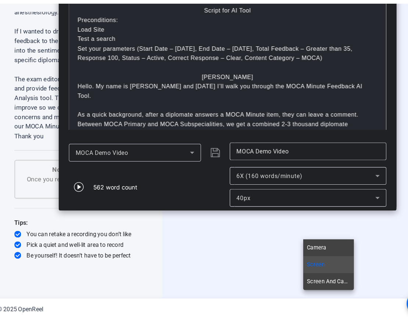
scroll to position [0, 0]
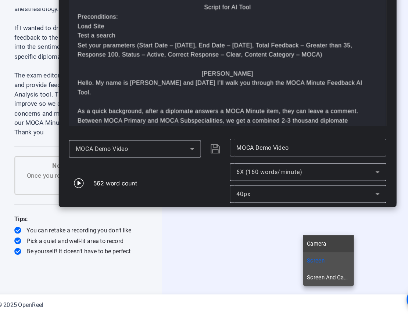
click at [286, 284] on span "Screen And Camera" at bounding box center [292, 282] width 38 height 9
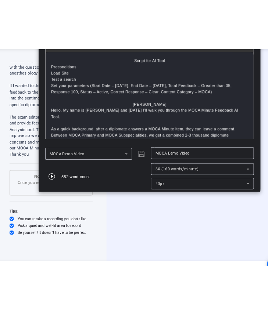
scroll to position [905, 0]
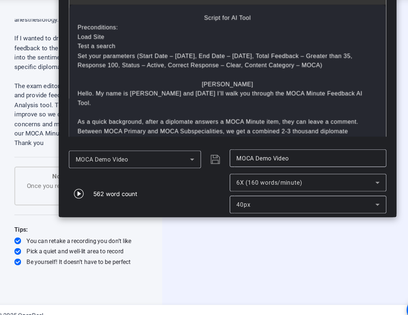
click at [212, 220] on div "Start Recording article Teleprompter Screen And Camera" at bounding box center [277, 202] width 130 height 35
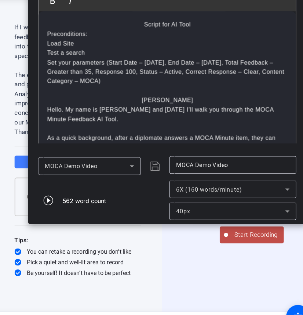
click at [19, 175] on span at bounding box center [73, 167] width 110 height 18
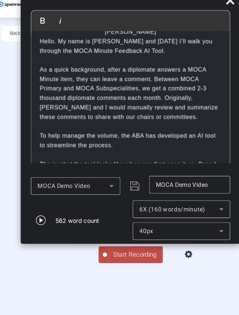
scroll to position [77, 0]
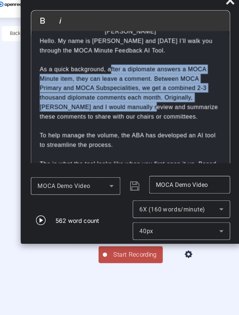
drag, startPoint x: 101, startPoint y: 76, endPoint x: 114, endPoint y: 106, distance: 33.0
click at [114, 106] on p "As a quick background, after a diplomate answers a MOCA Minute item, they can l…" at bounding box center [119, 88] width 158 height 49
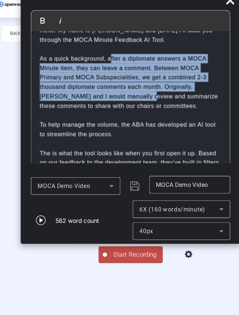
scroll to position [86, 0]
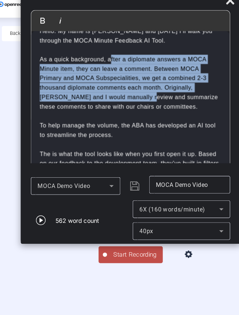
click at [119, 92] on p "As a quick background, after a diplomate answers a MOCA Minute item, they can l…" at bounding box center [119, 80] width 158 height 49
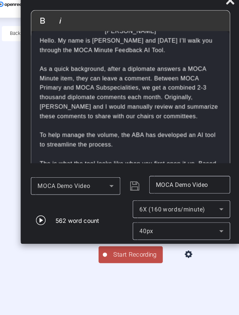
scroll to position [78, 0]
click at [117, 237] on button "Start Recording" at bounding box center [119, 230] width 56 height 15
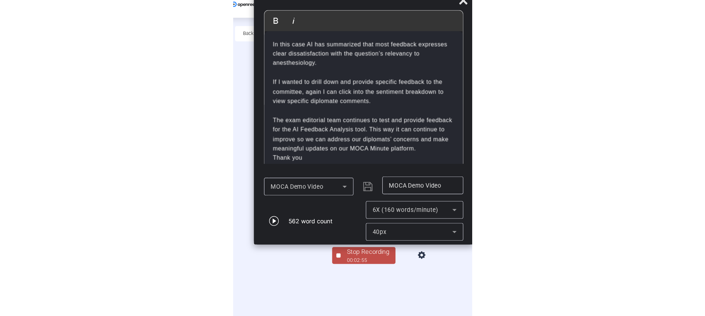
scroll to position [683, 0]
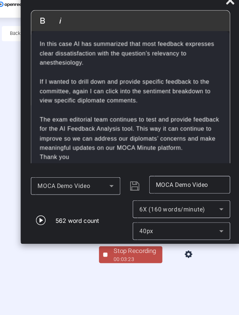
click at [127, 237] on div "00:03:23" at bounding box center [123, 234] width 37 height 7
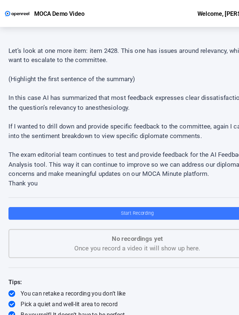
scroll to position [521, 0]
click at [83, 90] on p "In this case AI has summarized that most feedback expresses clear dissatisfacti…" at bounding box center [119, 89] width 224 height 17
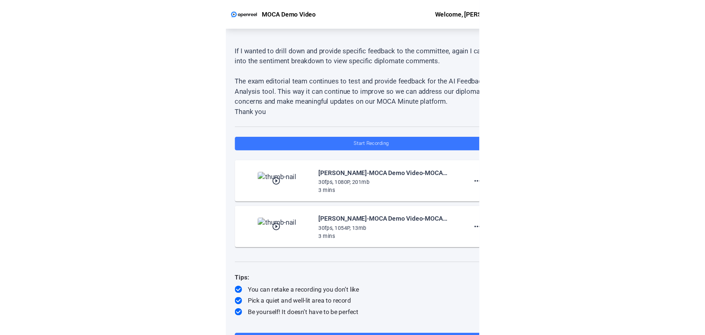
scroll to position [905, 0]
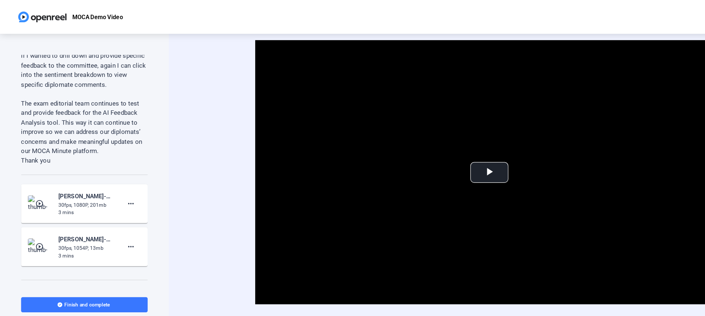
click at [32, 181] on mat-icon "play_circle_outline" at bounding box center [34, 176] width 9 height 7
click at [426, 150] on span "Video Player" at bounding box center [426, 150] width 0 height 0
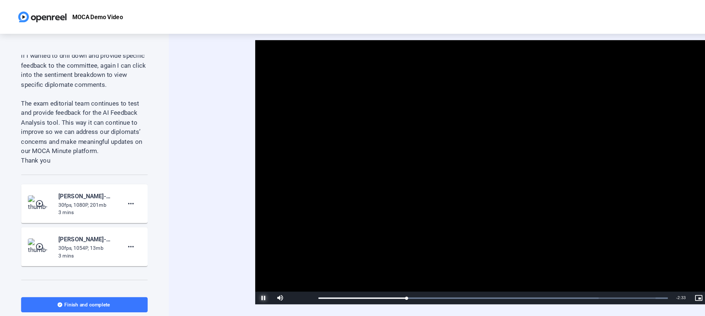
click at [228, 259] on span "Video Player" at bounding box center [229, 259] width 15 height 0
click at [110, 181] on mat-icon "more_horiz" at bounding box center [113, 177] width 9 height 9
click at [131, 211] on span "Delete clip" at bounding box center [121, 209] width 29 height 9
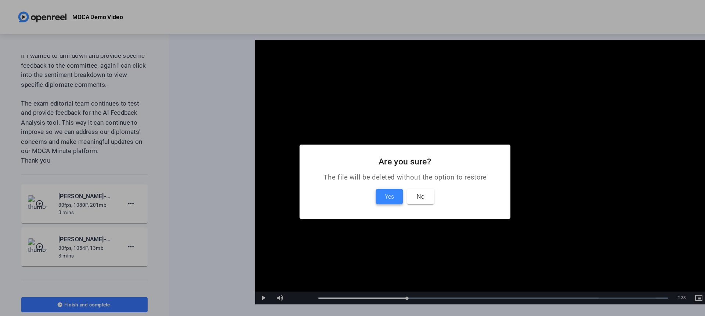
click at [335, 172] on span "Yes" at bounding box center [339, 170] width 8 height 9
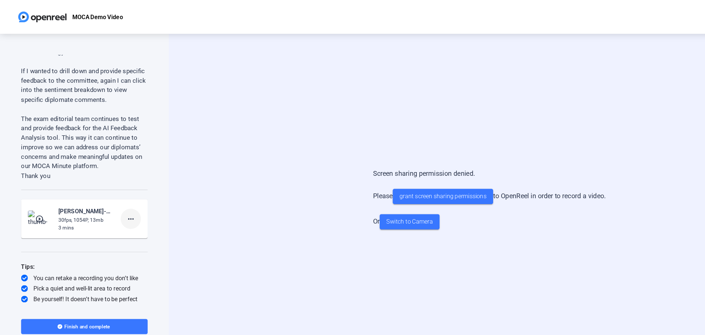
click at [111, 193] on mat-icon "more_horiz" at bounding box center [113, 190] width 9 height 9
click at [122, 207] on span "Delete clip" at bounding box center [121, 209] width 29 height 9
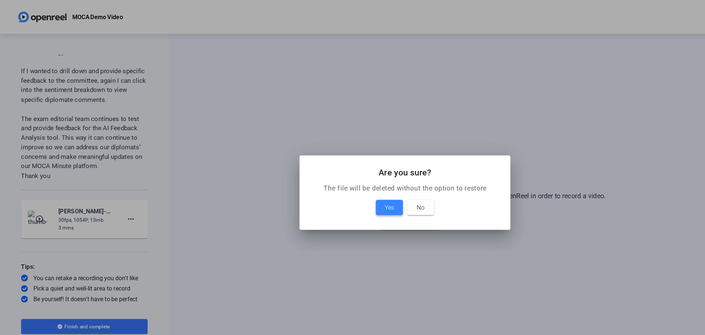
click at [343, 180] on span "Yes" at bounding box center [339, 180] width 8 height 9
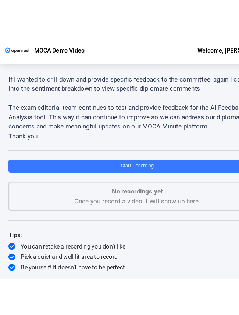
scroll to position [501, 0]
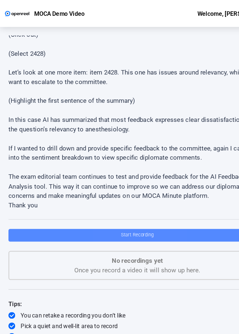
click at [126, 205] on span "Start Recording" at bounding box center [119, 204] width 29 height 5
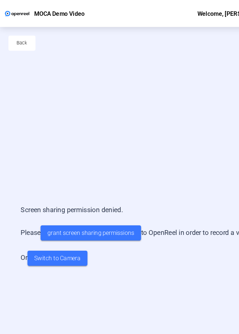
click at [37, 134] on div "Screen sharing permission denied. Please grant screen sharing permissions to Op…" at bounding box center [119, 205] width 239 height 292
click at [68, 199] on span "grant screen sharing permissions" at bounding box center [79, 203] width 76 height 8
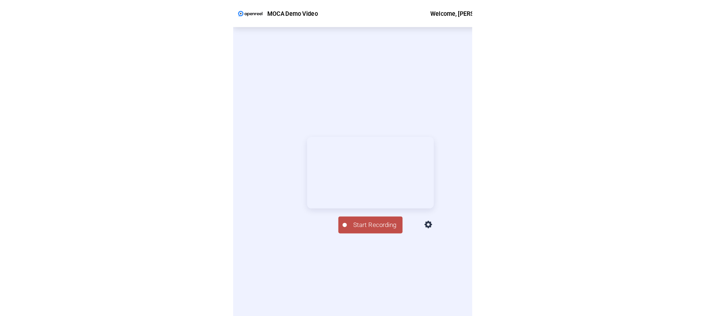
scroll to position [0, 0]
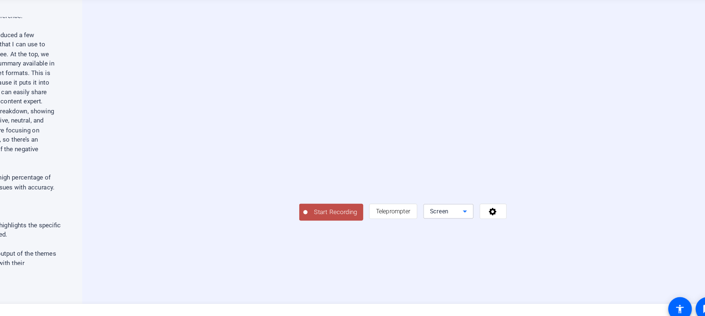
click at [466, 220] on span "Screen" at bounding box center [458, 217] width 17 height 6
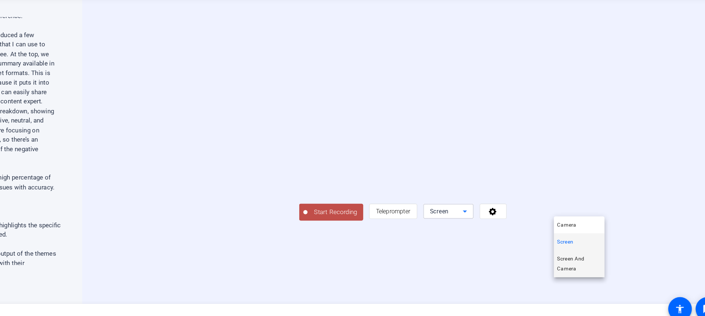
click at [470, 267] on span "Screen And Camera" at bounding box center [580, 262] width 38 height 18
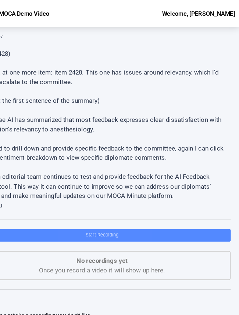
click at [141, 204] on span at bounding box center [119, 205] width 224 height 18
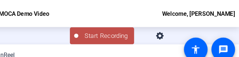
scroll to position [94, 0]
click at [130, 29] on span "Start Recording" at bounding box center [123, 31] width 48 height 8
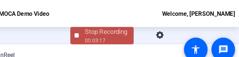
click at [118, 29] on div "Stop Recording" at bounding box center [123, 28] width 37 height 8
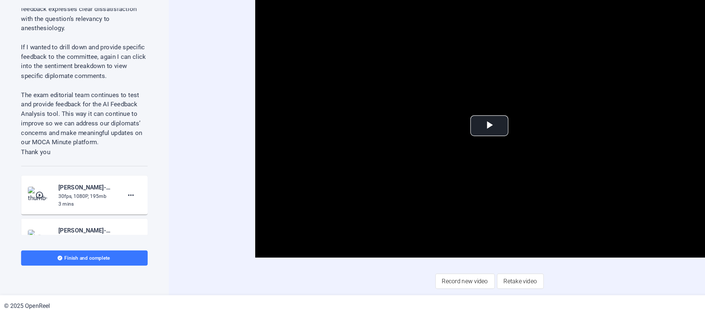
scroll to position [965, 0]
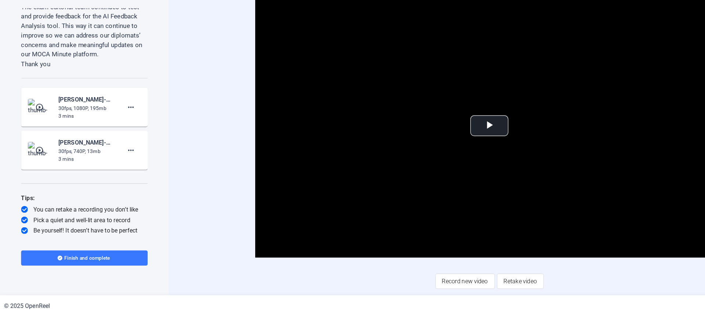
click at [31, 130] on mat-icon "play_circle_outline" at bounding box center [34, 133] width 9 height 7
click at [426, 150] on span "Video Player" at bounding box center [426, 150] width 0 height 0
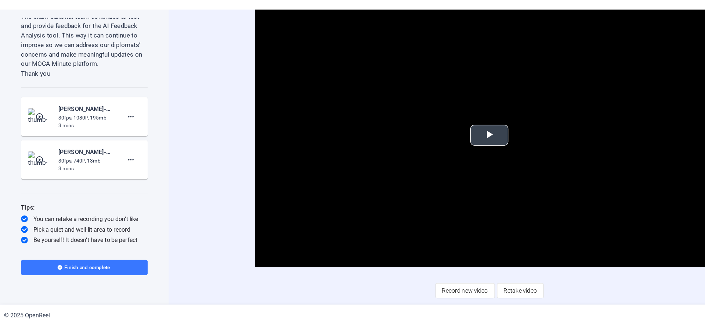
scroll to position [0, 0]
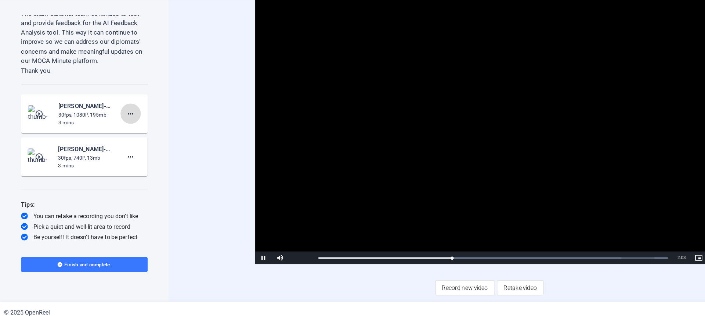
click at [109, 134] on mat-icon "more_horiz" at bounding box center [113, 133] width 9 height 9
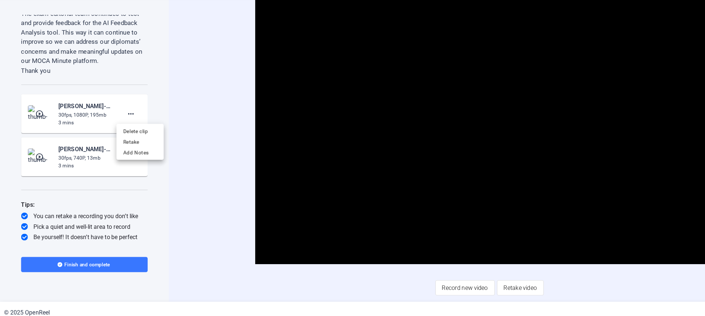
click at [46, 171] on div at bounding box center [352, 158] width 705 height 316
click at [36, 171] on mat-icon "play_circle_outline" at bounding box center [34, 171] width 9 height 7
click at [111, 133] on mat-icon "more_horiz" at bounding box center [113, 133] width 9 height 9
click at [131, 147] on span "Delete clip" at bounding box center [121, 149] width 29 height 9
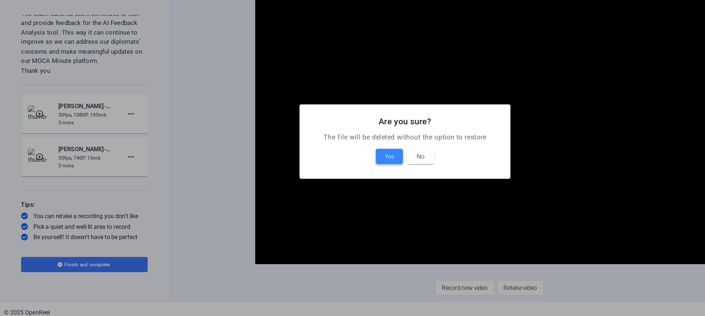
click at [338, 171] on span "Yes" at bounding box center [339, 170] width 8 height 9
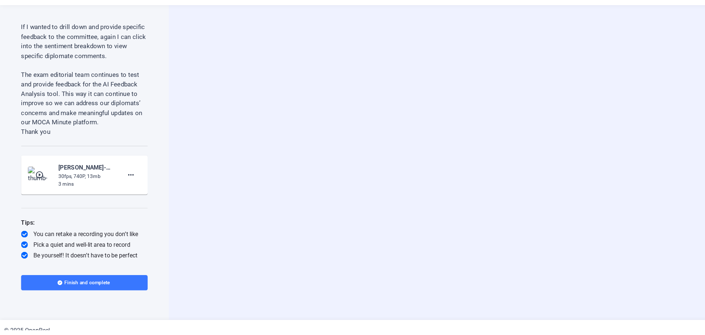
scroll to position [908, 0]
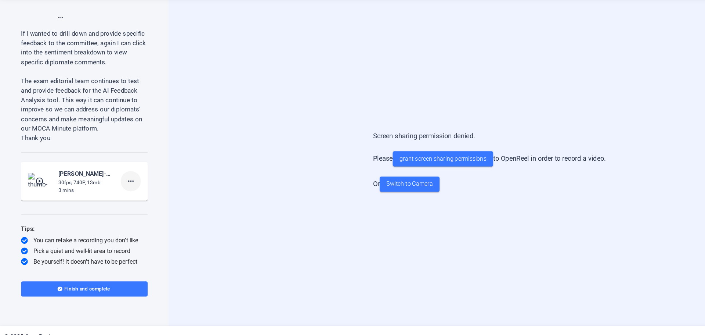
click at [110, 192] on mat-icon "more_horiz" at bounding box center [113, 190] width 9 height 9
click at [119, 204] on span "Delete clip" at bounding box center [121, 205] width 29 height 9
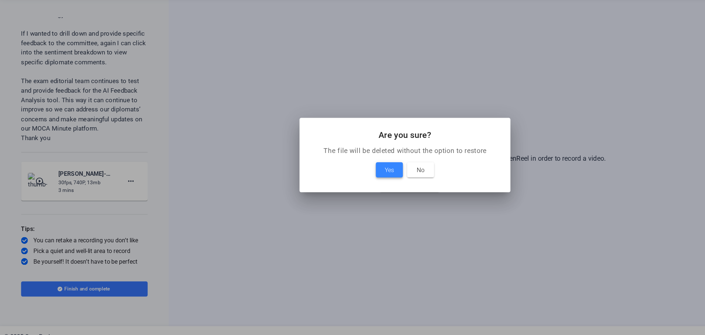
click at [340, 182] on span "Yes" at bounding box center [339, 180] width 8 height 9
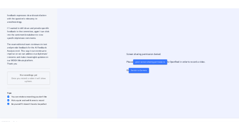
scroll to position [602, 0]
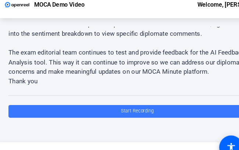
click at [94, 30] on p "If I wanted to drill down and provide specific feedback to the committee, again…" at bounding box center [119, 33] width 224 height 17
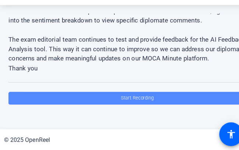
click at [133, 99] on span at bounding box center [119, 105] width 224 height 18
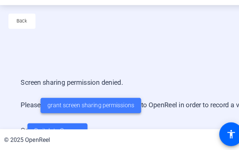
click at [104, 108] on span "grant screen sharing permissions" at bounding box center [79, 111] width 76 height 8
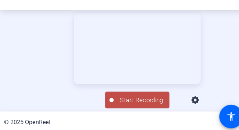
scroll to position [0, 0]
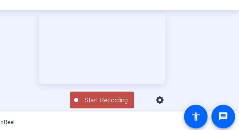
click at [173, 101] on icon at bounding box center [169, 102] width 7 height 7
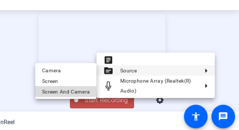
click at [86, 96] on span "Screen And Camera" at bounding box center [88, 94] width 42 height 9
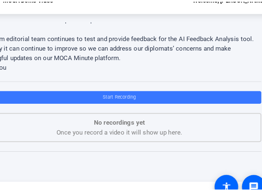
scroll to position [586, 0]
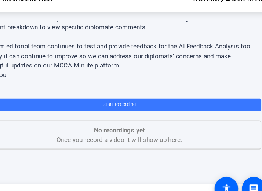
click at [126, 66] on p "The exam editorial team continues to test and provide feedback for the AI Feedb…" at bounding box center [131, 61] width 248 height 25
click at [134, 103] on span "Start Recording" at bounding box center [131, 104] width 29 height 5
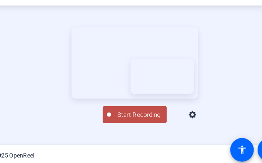
scroll to position [47, 0]
click at [147, 126] on button "Start Recording" at bounding box center [131, 118] width 56 height 15
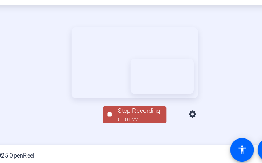
click at [132, 126] on div "00:01:22" at bounding box center [134, 123] width 37 height 7
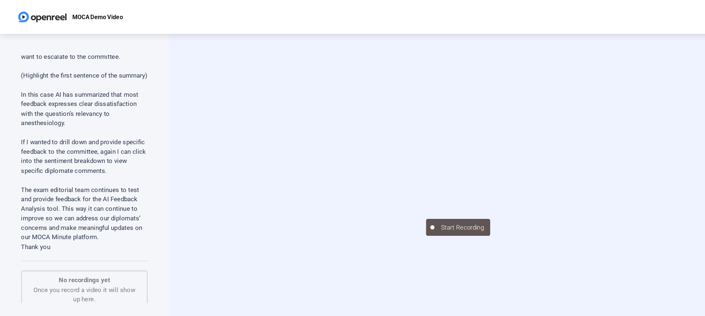
scroll to position [905, 0]
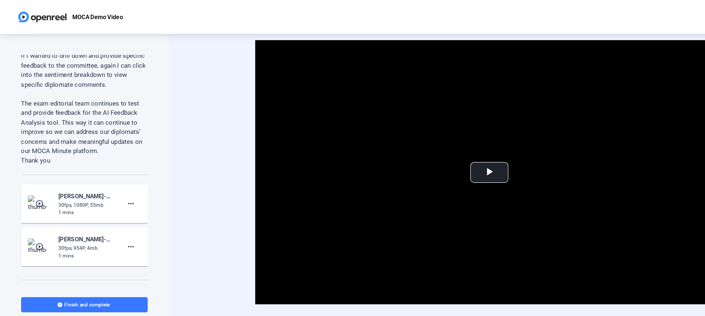
click at [37, 181] on mat-icon "play_circle_outline" at bounding box center [34, 176] width 9 height 7
click at [426, 150] on span "Video Player" at bounding box center [426, 150] width 0 height 0
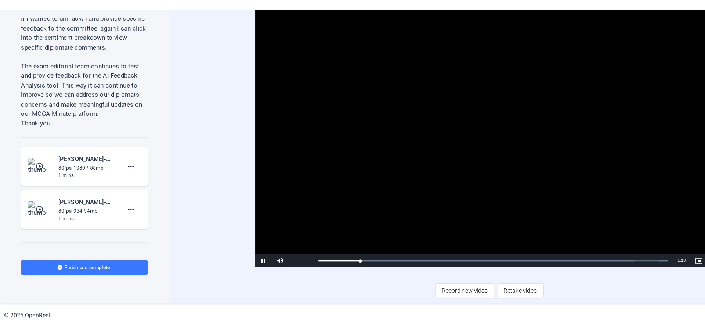
scroll to position [0, 0]
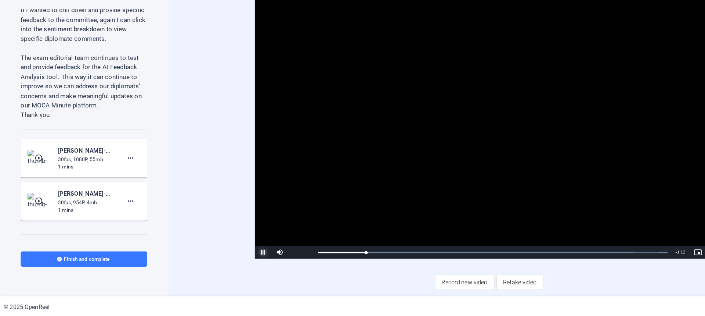
click at [227, 259] on span "Video Player" at bounding box center [229, 259] width 15 height 0
click at [114, 181] on mat-icon "more_horiz" at bounding box center [113, 177] width 9 height 9
click at [129, 211] on span "Delete clip" at bounding box center [121, 209] width 29 height 9
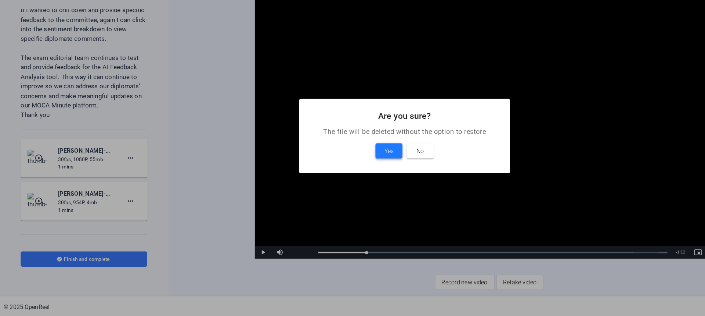
click at [335, 166] on span "Yes" at bounding box center [339, 170] width 8 height 9
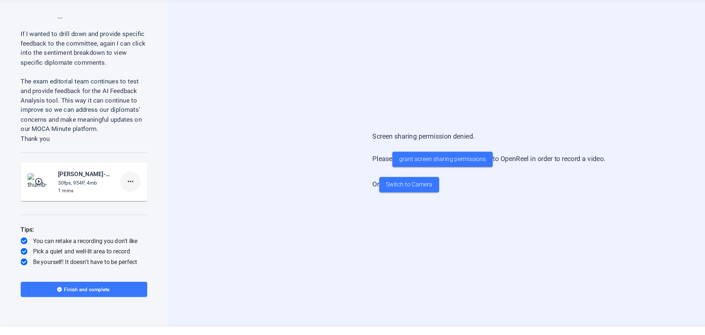
click at [112, 195] on mat-icon "more_horiz" at bounding box center [113, 190] width 9 height 9
click at [120, 211] on span "Delete clip" at bounding box center [121, 209] width 29 height 9
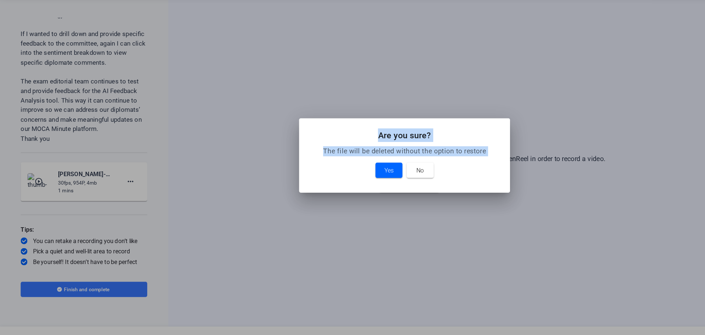
drag, startPoint x: 120, startPoint y: 211, endPoint x: 447, endPoint y: 191, distance: 328.0
click at [447, 191] on div at bounding box center [352, 167] width 705 height 335
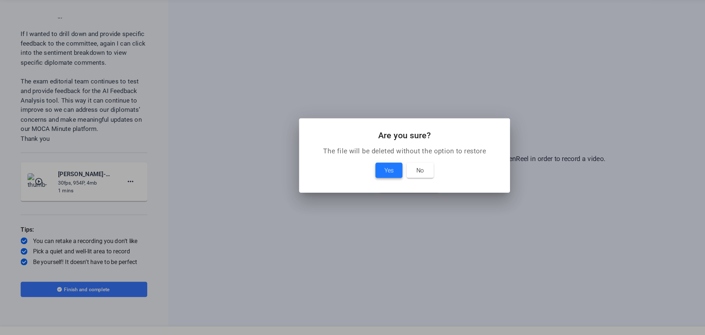
click at [340, 181] on span "Yes" at bounding box center [339, 180] width 8 height 9
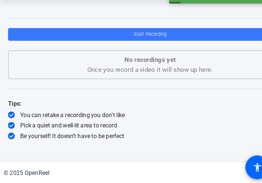
scroll to position [582, 0]
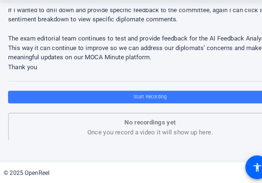
click at [91, 64] on p "The exam editorial team continues to test and provide feedback for the AI Feedb…" at bounding box center [131, 65] width 248 height 25
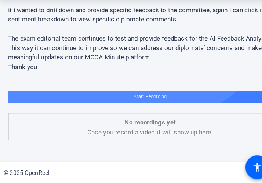
click at [100, 108] on span at bounding box center [131, 108] width 248 height 18
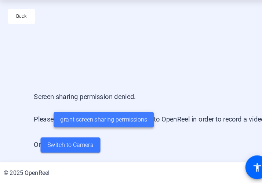
click at [101, 126] on span "grant screen sharing permissions" at bounding box center [91, 127] width 76 height 8
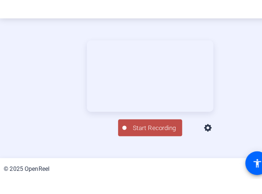
scroll to position [47, 0]
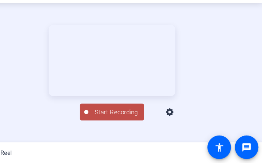
click at [185, 122] on icon at bounding box center [181, 118] width 7 height 7
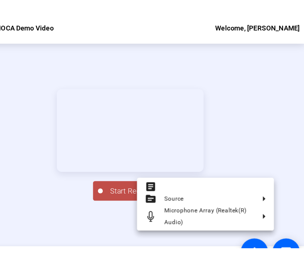
scroll to position [35, 0]
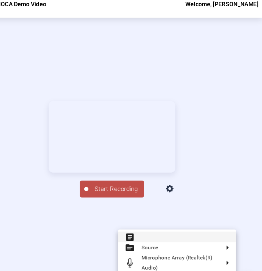
click at [174, 212] on button "article Teleprompter" at bounding box center [187, 214] width 103 height 9
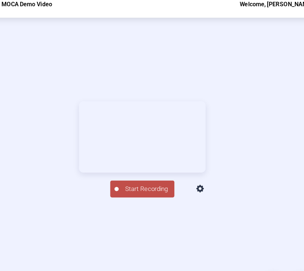
click at [207, 177] on icon at bounding box center [202, 172] width 9 height 9
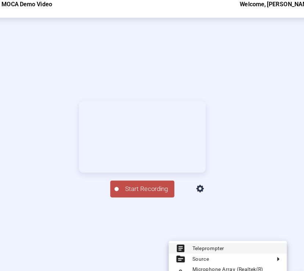
click at [236, 227] on span "Teleprompter" at bounding box center [234, 224] width 76 height 9
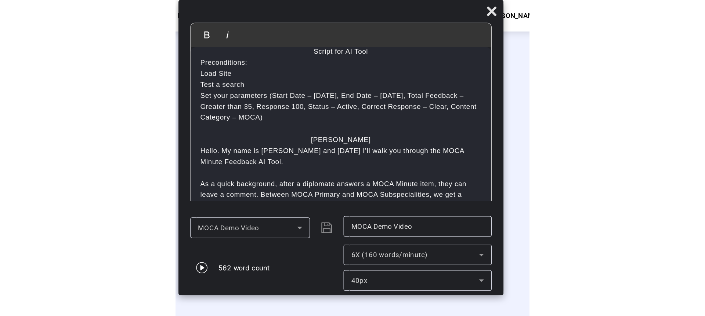
scroll to position [0, 0]
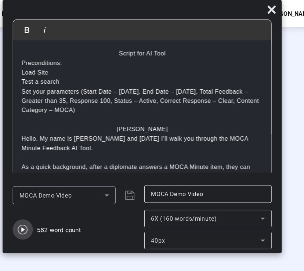
click at [44, 200] on icon "button" at bounding box center [48, 199] width 9 height 9
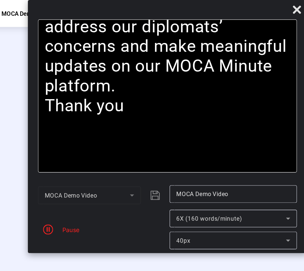
drag, startPoint x: 198, startPoint y: 8, endPoint x: 220, endPoint y: -5, distance: 25.9
click at [220, 0] on html "Accessibility Screen-Reader Guide, Feedback, and Issue Reporting | New window M…" at bounding box center [152, 135] width 304 height 271
click at [67, 203] on icon "button" at bounding box center [70, 199] width 9 height 9
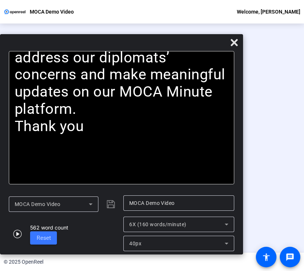
drag, startPoint x: 138, startPoint y: 11, endPoint x: 76, endPoint y: 45, distance: 70.0
click at [76, 45] on div at bounding box center [121, 44] width 243 height 13
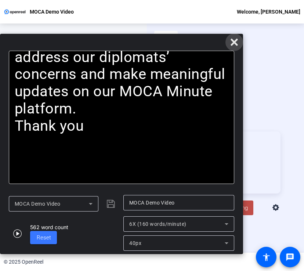
click at [232, 41] on icon at bounding box center [234, 42] width 7 height 7
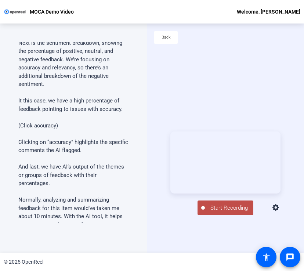
click at [279, 211] on icon at bounding box center [276, 207] width 7 height 7
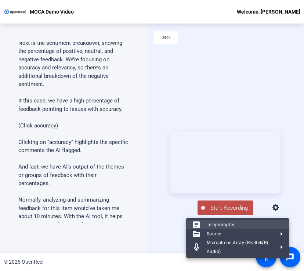
click at [232, 226] on span "Teleprompter" at bounding box center [221, 224] width 28 height 5
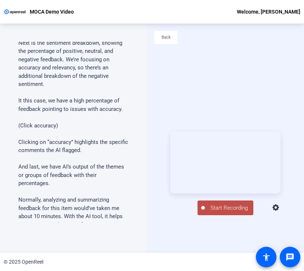
click at [279, 211] on icon at bounding box center [276, 207] width 7 height 7
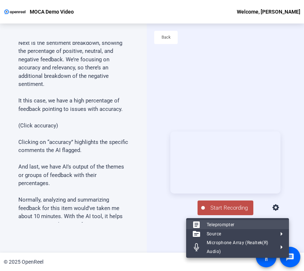
click at [259, 224] on span "Teleprompter" at bounding box center [245, 224] width 76 height 9
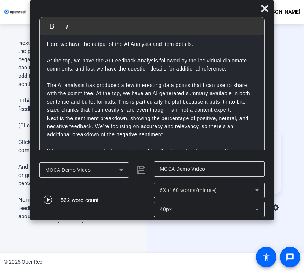
scroll to position [298, 0]
click at [93, 240] on div "Teleprompter Script Script for AI Tool Preconditions: Load Site Test a search S…" at bounding box center [73, 138] width 147 height 229
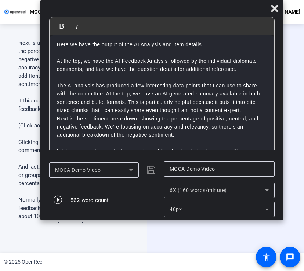
drag, startPoint x: 164, startPoint y: 6, endPoint x: 174, endPoint y: -34, distance: 41.3
click at [174, 0] on html "Accessibility Screen-Reader Guide, Feedback, and Issue Reporting | New window M…" at bounding box center [152, 135] width 304 height 271
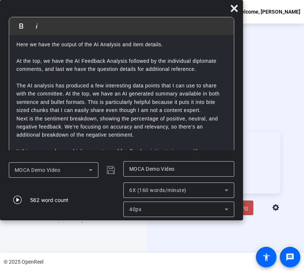
drag, startPoint x: 155, startPoint y: 9, endPoint x: 81, endPoint y: 3, distance: 74.5
click at [81, 3] on div "Bold Italic Script for AI Tool Preconditions: Load Site Test a search Set your …" at bounding box center [121, 110] width 243 height 220
click at [250, 212] on span "Start Recording" at bounding box center [229, 208] width 48 height 8
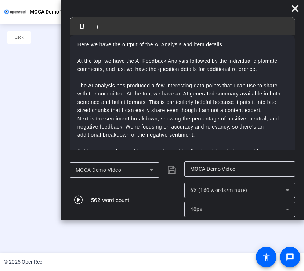
drag, startPoint x: 127, startPoint y: 9, endPoint x: 188, endPoint y: 5, distance: 61.5
click at [188, 5] on div at bounding box center [182, 10] width 243 height 13
click at [198, 215] on div "Stop Recording 00:01:44 article Teleprompter Screen" at bounding box center [152, 207] width 110 height 16
click at [168, 209] on div "Stop Recording" at bounding box center [155, 205] width 37 height 8
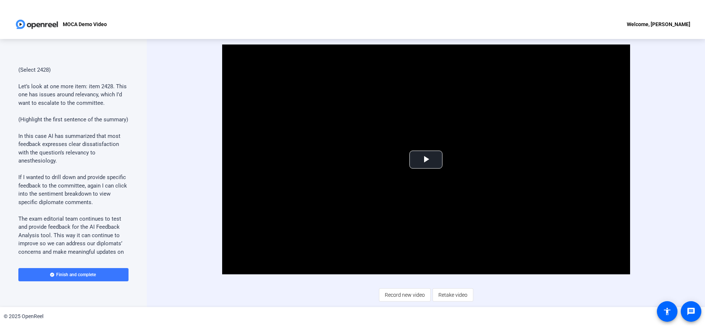
scroll to position [927, 0]
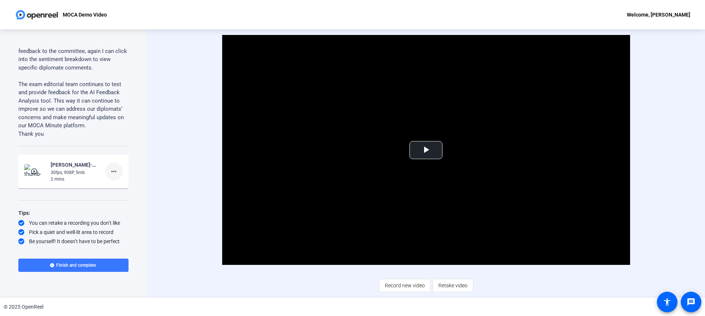
click at [110, 173] on mat-icon "more_horiz" at bounding box center [113, 171] width 9 height 9
click at [131, 188] on span "Delete clip" at bounding box center [121, 186] width 29 height 9
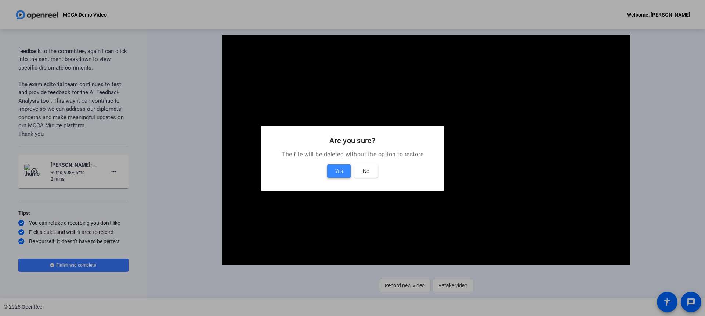
click at [341, 170] on span "Yes" at bounding box center [339, 170] width 8 height 9
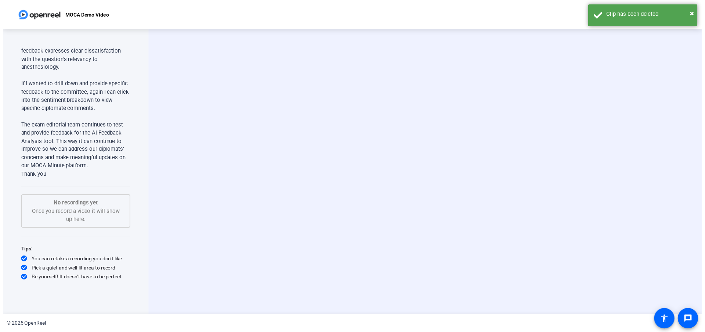
scroll to position [886, 0]
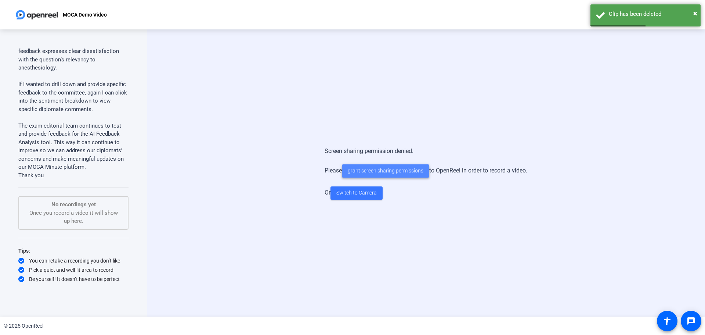
click at [407, 166] on span at bounding box center [385, 171] width 87 height 18
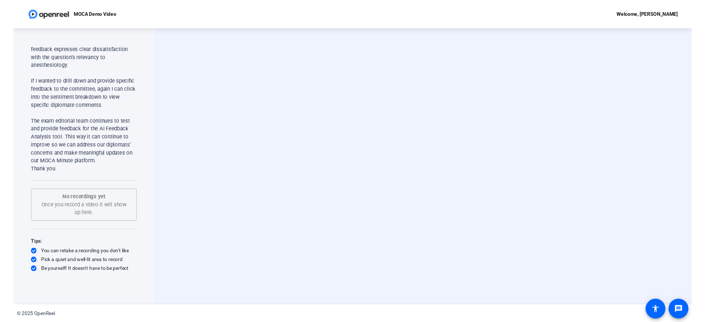
scroll to position [905, 0]
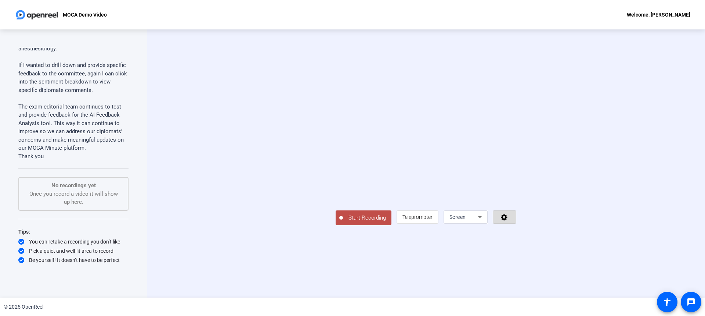
click at [470, 220] on icon at bounding box center [504, 217] width 7 height 7
click at [470, 239] on div at bounding box center [352, 158] width 705 height 316
click at [470, 221] on div "Screen" at bounding box center [464, 216] width 29 height 9
click at [470, 267] on span "Screen And Camera" at bounding box center [580, 262] width 38 height 18
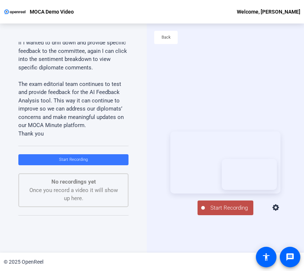
scroll to position [927, 0]
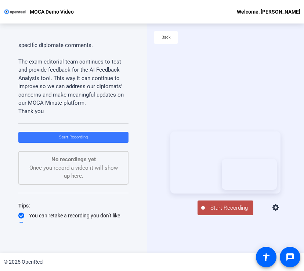
click at [281, 212] on icon at bounding box center [276, 208] width 9 height 9
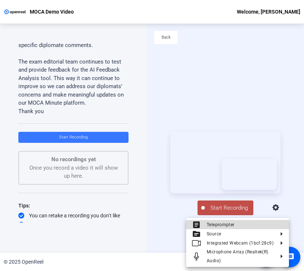
click at [259, 226] on span "Teleprompter" at bounding box center [245, 224] width 76 height 9
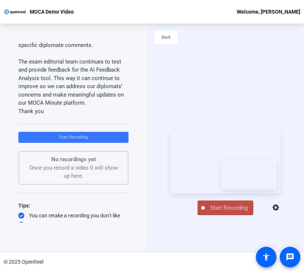
click at [281, 212] on icon at bounding box center [276, 208] width 9 height 9
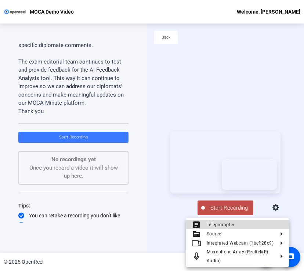
click at [275, 224] on span "Teleprompter" at bounding box center [245, 224] width 76 height 9
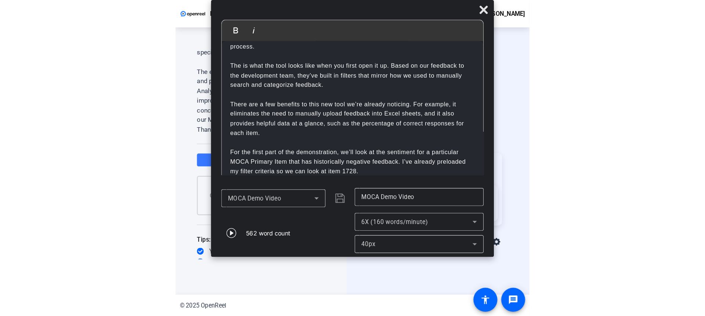
scroll to position [162, 0]
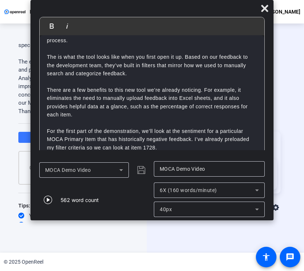
click at [67, 200] on div "562 word count" at bounding box center [80, 200] width 38 height 8
click at [49, 199] on icon "button" at bounding box center [48, 199] width 9 height 9
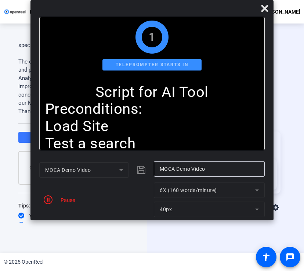
click at [256, 195] on mat-form-field "6X (160 words/minute)" at bounding box center [209, 190] width 111 height 15
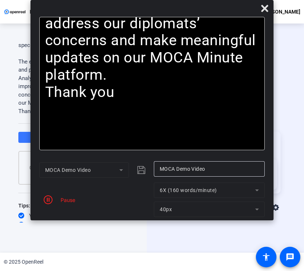
click at [204, 238] on div "Start Recording article Teleprompter Screen And Camera" at bounding box center [225, 173] width 157 height 229
click at [51, 197] on icon "button" at bounding box center [48, 199] width 9 height 9
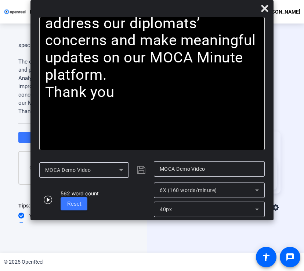
click at [140, 242] on div "Teleprompter Script Script for AI Tool Preconditions: Load Site Test a search S…" at bounding box center [73, 138] width 147 height 229
click at [284, 103] on div "Start Recording article Teleprompter Screen And Camera" at bounding box center [225, 173] width 157 height 229
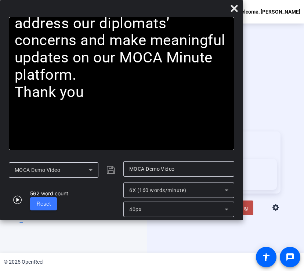
drag, startPoint x: 185, startPoint y: 9, endPoint x: 119, endPoint y: 3, distance: 66.4
click at [119, 3] on div "Bold Italic Script for AI Tool Preconditions: Load Site Test a search Set your …" at bounding box center [121, 110] width 243 height 220
click at [248, 212] on span "Start Recording" at bounding box center [229, 208] width 48 height 8
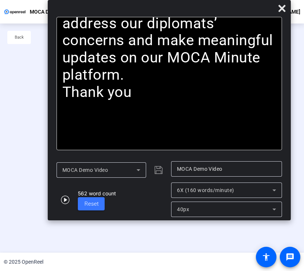
drag, startPoint x: 121, startPoint y: 10, endPoint x: 169, endPoint y: 4, distance: 48.2
click at [169, 4] on div at bounding box center [169, 10] width 243 height 13
click at [67, 199] on icon "button" at bounding box center [65, 199] width 9 height 9
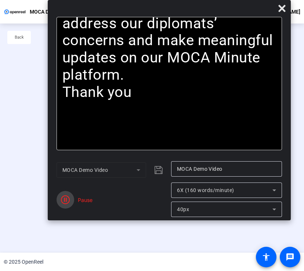
click at [65, 199] on icon "button" at bounding box center [65, 199] width 9 height 9
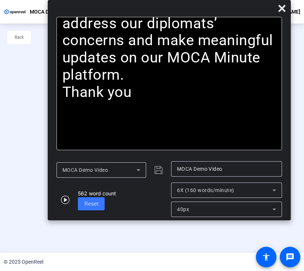
click at [156, 209] on div "Stop Recording" at bounding box center [155, 205] width 37 height 8
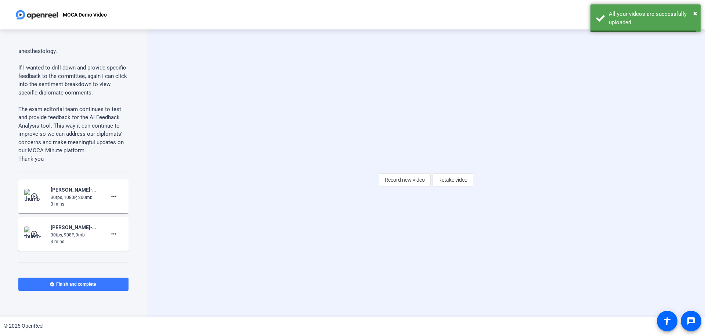
scroll to position [905, 0]
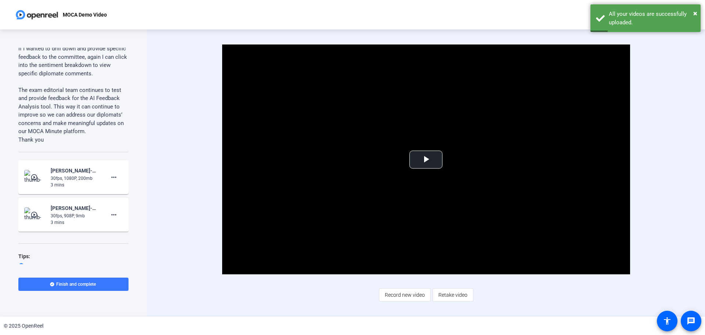
click at [73, 182] on mat-card-content "play_circle_outline [PERSON_NAME]-MOCA Demo Video-MOCA Demo Video-1760038419525…" at bounding box center [73, 177] width 110 height 34
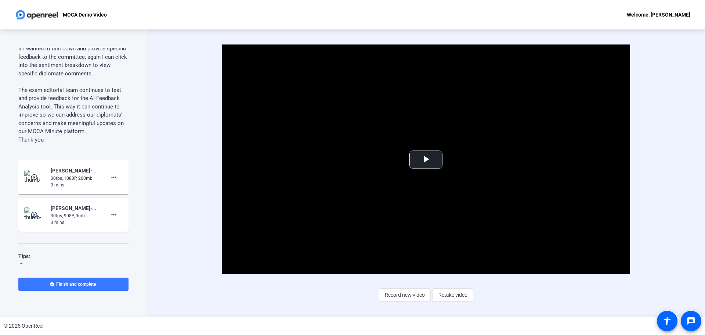
click at [33, 184] on img at bounding box center [35, 177] width 22 height 15
click at [426, 159] on span "Video Player" at bounding box center [426, 159] width 0 height 0
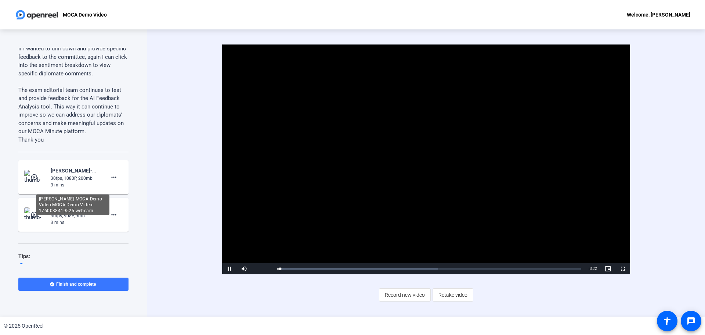
click at [65, 175] on div "[PERSON_NAME]-MOCA Demo Video-MOCA Demo Video-1760038419525-webcam" at bounding box center [75, 170] width 49 height 9
click at [29, 184] on img at bounding box center [35, 177] width 22 height 15
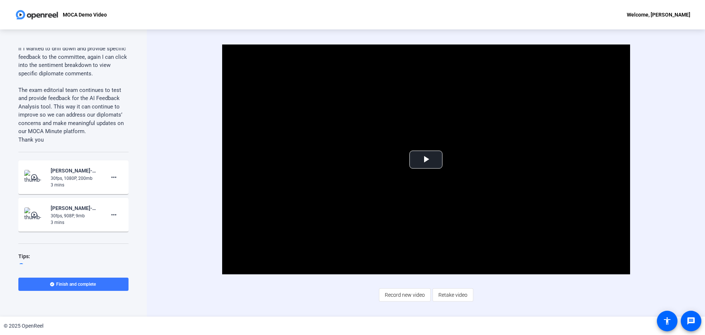
click at [44, 188] on div "play_circle_outline [PERSON_NAME]-MOCA Demo Video-MOCA Demo Video-1760038419525…" at bounding box center [73, 177] width 98 height 22
click at [30, 181] on mat-icon "play_circle_outline" at bounding box center [34, 176] width 9 height 7
click at [31, 218] on mat-icon "play_circle_outline" at bounding box center [34, 214] width 9 height 7
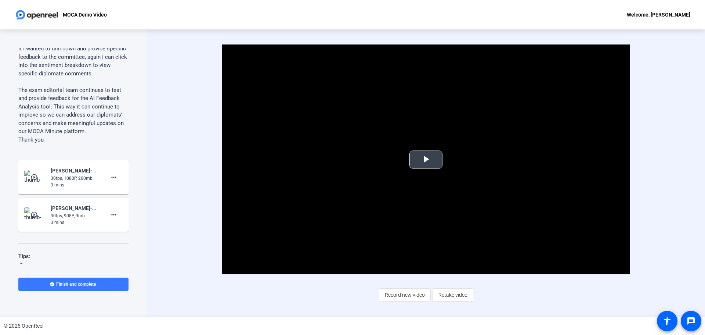
click at [426, 159] on span "Video Player" at bounding box center [426, 159] width 0 height 0
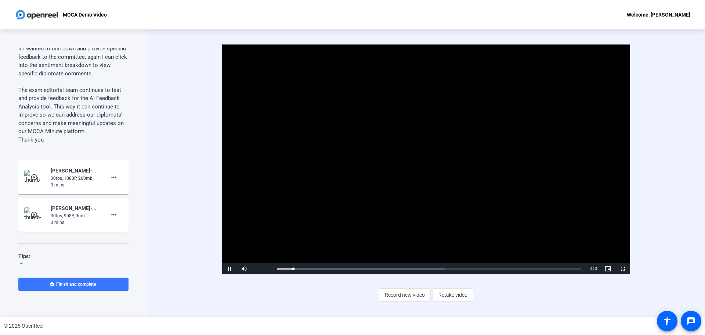
click at [30, 181] on mat-icon "play_circle_outline" at bounding box center [34, 176] width 9 height 7
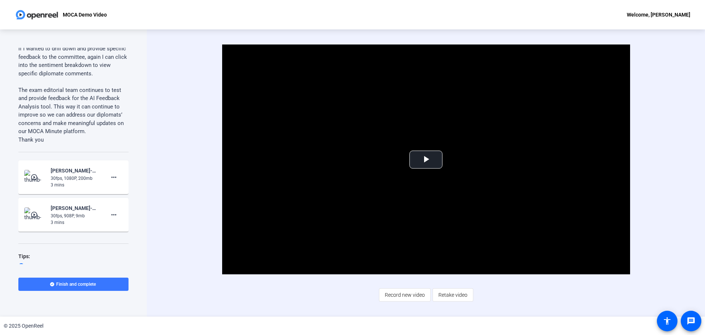
click at [30, 181] on mat-icon "play_circle_outline" at bounding box center [34, 176] width 9 height 7
click at [111, 181] on mat-icon "more_horiz" at bounding box center [113, 177] width 9 height 9
click at [65, 186] on div at bounding box center [352, 167] width 705 height 335
click at [39, 184] on img at bounding box center [35, 177] width 22 height 15
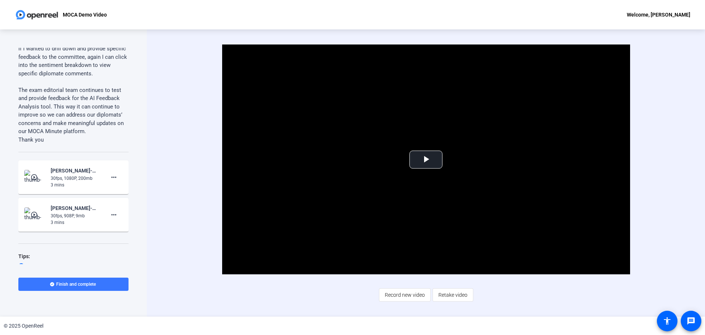
click at [39, 222] on img at bounding box center [35, 214] width 22 height 15
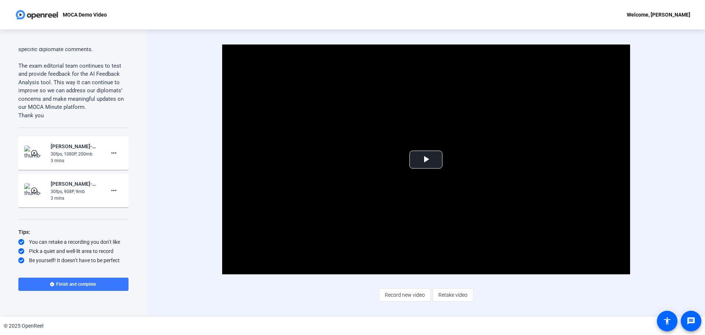
scroll to position [945, 0]
click at [30, 151] on mat-icon "play_circle_outline" at bounding box center [34, 152] width 9 height 7
click at [426, 159] on span "Video Player" at bounding box center [426, 159] width 0 height 0
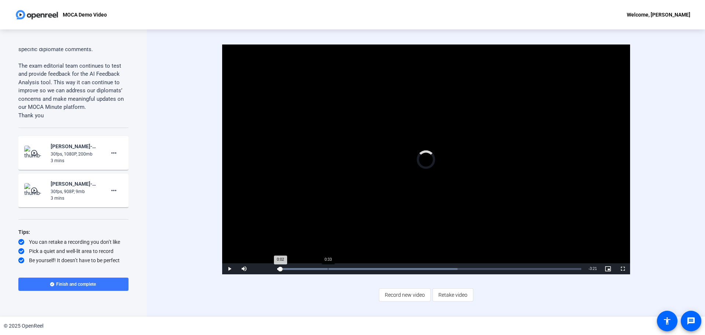
drag, startPoint x: 280, startPoint y: 269, endPoint x: 330, endPoint y: 267, distance: 49.6
click at [330, 268] on div "Loaded : 59.38% 0:33 0:02" at bounding box center [429, 269] width 304 height 2
click at [30, 151] on mat-icon "play_circle_outline" at bounding box center [34, 152] width 9 height 7
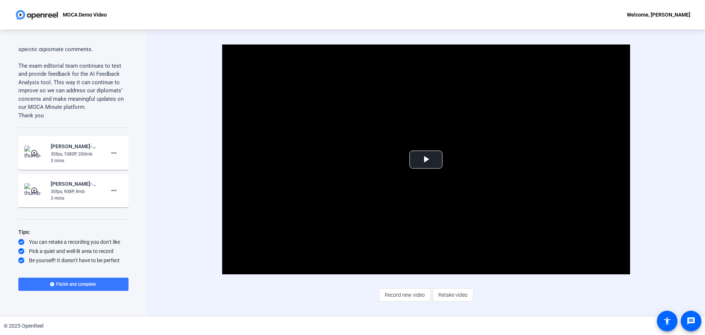
click at [35, 151] on mat-icon "play_circle_outline" at bounding box center [34, 152] width 9 height 7
click at [34, 151] on mat-icon "play_circle_outline" at bounding box center [34, 152] width 9 height 7
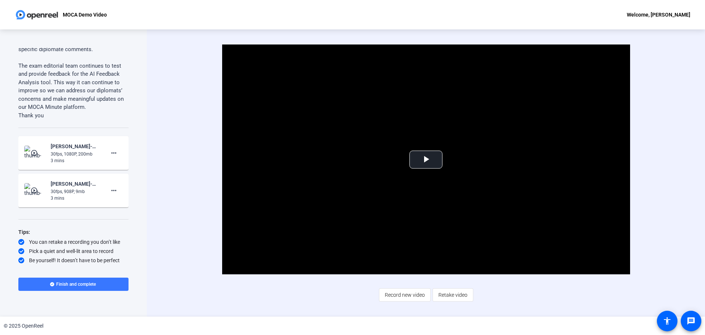
click at [34, 151] on mat-icon "play_circle_outline" at bounding box center [34, 152] width 9 height 7
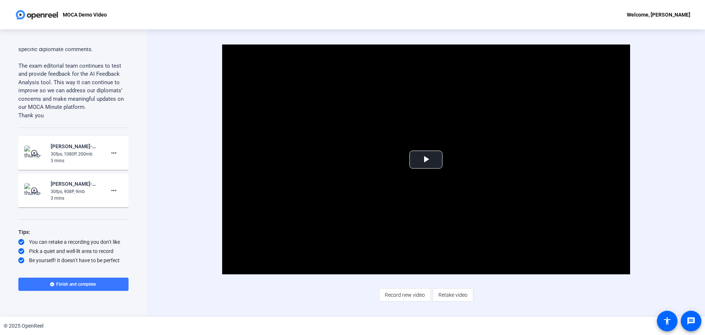
click at [34, 151] on mat-icon "play_circle_outline" at bounding box center [34, 152] width 9 height 7
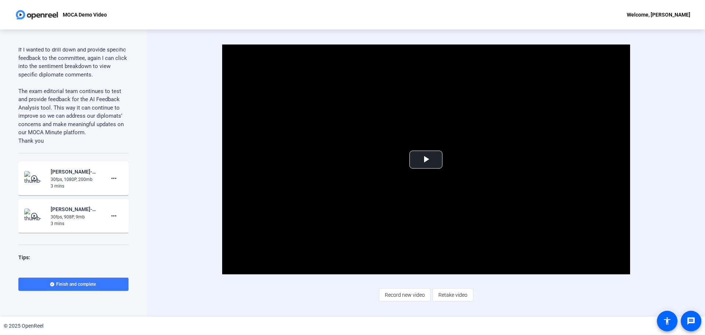
scroll to position [903, 0]
click at [109, 183] on mat-icon "more_horiz" at bounding box center [113, 178] width 9 height 9
click at [131, 231] on span "Add Notes" at bounding box center [121, 228] width 29 height 9
click at [65, 213] on textarea at bounding box center [67, 204] width 74 height 18
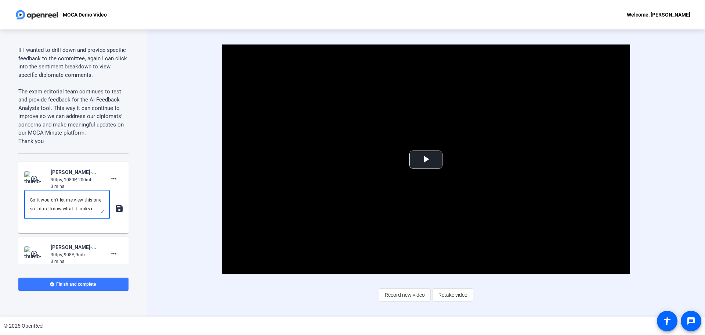
scroll to position [7, 0]
type textarea "So it wouldn't let me view this one so I don't know what it looks like."
click at [96, 183] on div "30fps, 1080P, 200mb" at bounding box center [75, 179] width 49 height 7
click at [117, 213] on mat-icon "save" at bounding box center [119, 208] width 8 height 9
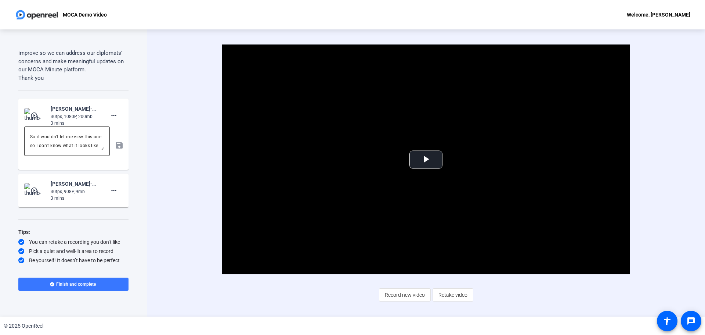
scroll to position [983, 0]
click at [110, 188] on mat-icon "more_horiz" at bounding box center [113, 190] width 9 height 9
click at [122, 226] on span "Add Notes" at bounding box center [121, 224] width 29 height 9
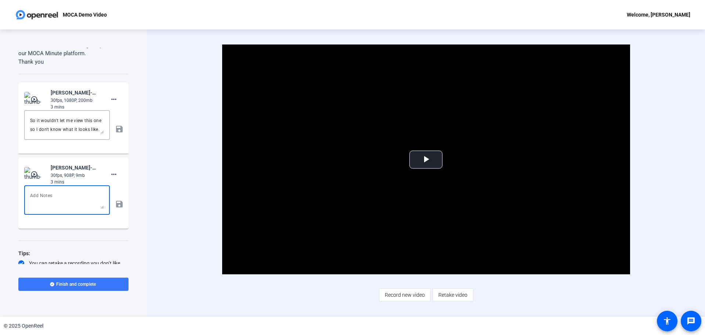
click at [36, 209] on textarea at bounding box center [67, 200] width 74 height 18
type textarea "This is the screen recording that goes with the video that I could view."
click at [116, 208] on mat-icon "save" at bounding box center [119, 203] width 8 height 9
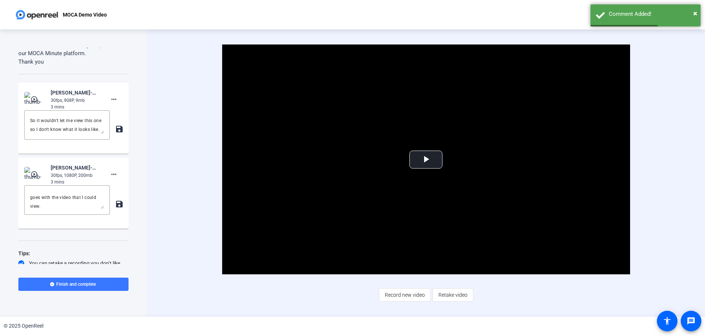
click at [115, 133] on mat-icon "save" at bounding box center [119, 129] width 8 height 9
click at [109, 104] on mat-icon "more_horiz" at bounding box center [113, 99] width 9 height 9
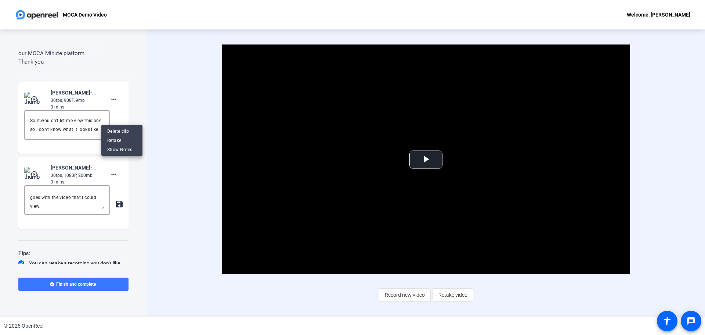
click at [62, 214] on div at bounding box center [352, 167] width 705 height 335
click at [36, 178] on mat-icon "play_circle_outline" at bounding box center [34, 173] width 9 height 7
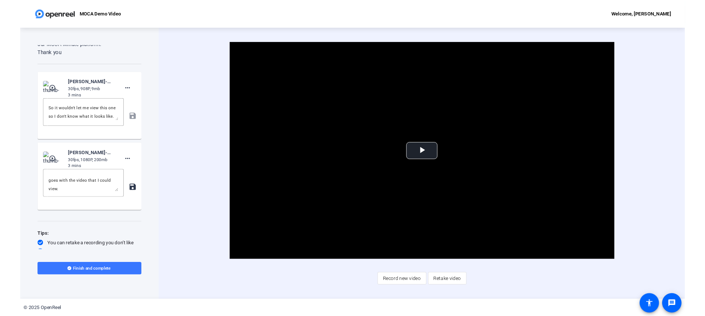
scroll to position [1021, 0]
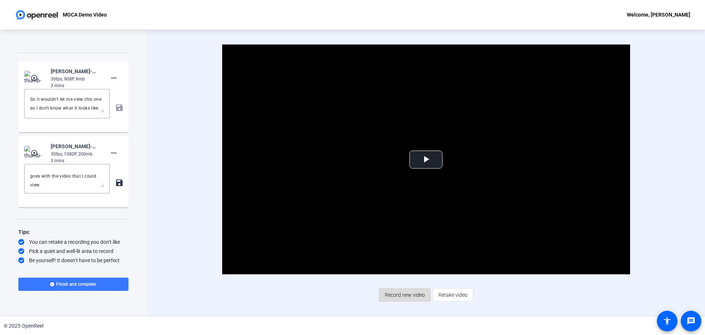
click at [399, 295] on span "Record new video" at bounding box center [405, 295] width 40 height 14
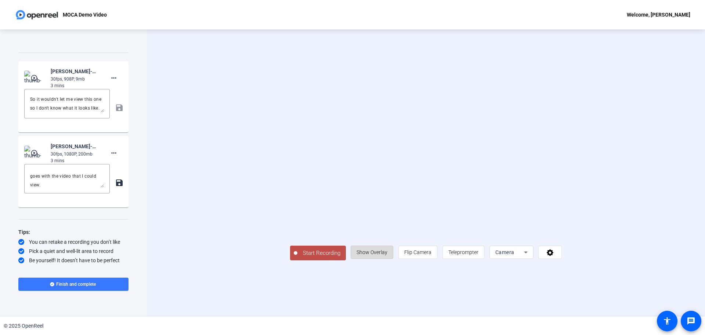
click at [388, 255] on span "Show Overlay" at bounding box center [372, 252] width 31 height 6
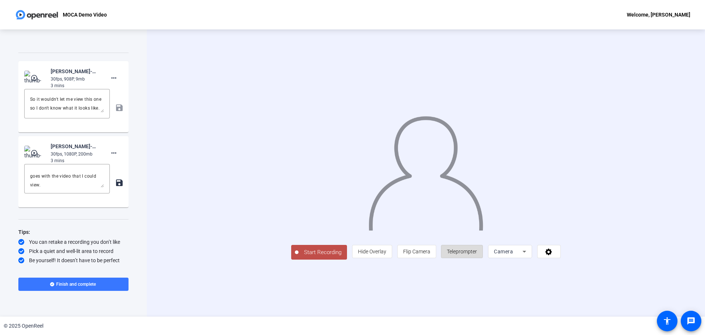
click at [470, 254] on span "Teleprompter" at bounding box center [462, 251] width 30 height 6
click at [470, 256] on div "Camera" at bounding box center [508, 251] width 29 height 9
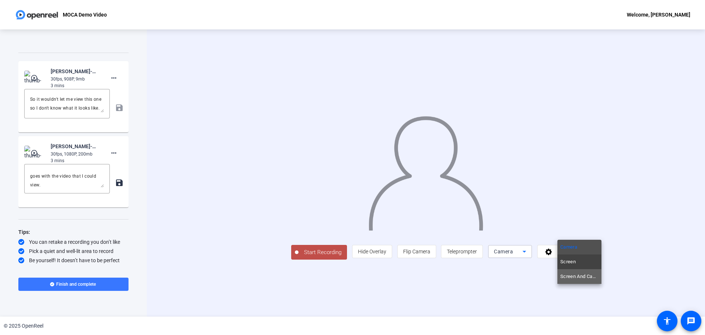
click at [470, 277] on span "Screen And Camera" at bounding box center [580, 276] width 38 height 9
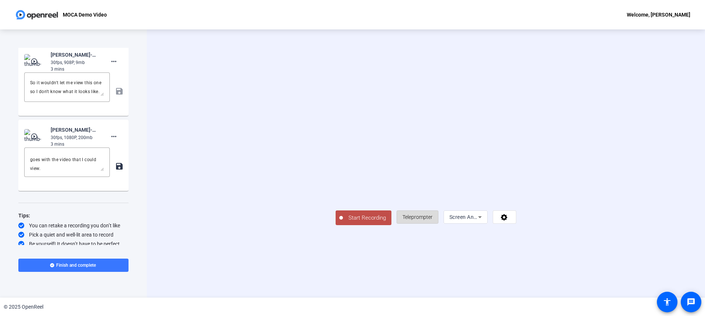
click at [433, 220] on span "Teleprompter" at bounding box center [418, 217] width 30 height 6
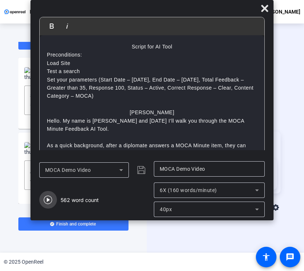
click at [53, 197] on span "button" at bounding box center [48, 200] width 18 height 18
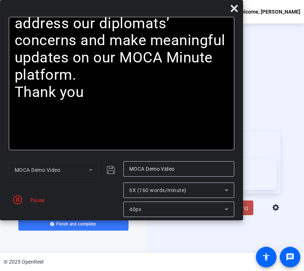
drag, startPoint x: 181, startPoint y: 6, endPoint x: 133, endPoint y: -8, distance: 49.5
click at [133, 0] on html "Accessibility Screen-Reader Guide, Feedback, and Issue Reporting | New window M…" at bounding box center [152, 135] width 304 height 271
click at [19, 202] on icon "button" at bounding box center [17, 199] width 9 height 9
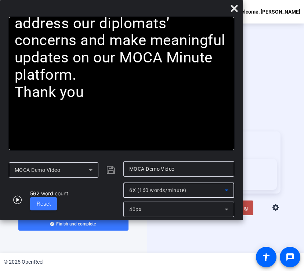
click at [217, 186] on div "6X (160 words/minute)" at bounding box center [177, 190] width 96 height 9
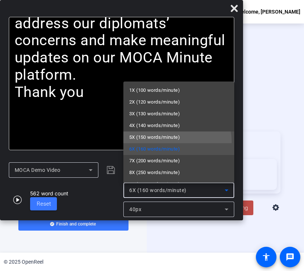
click at [172, 142] on mat-option "5X (150 words/minute)" at bounding box center [178, 138] width 111 height 12
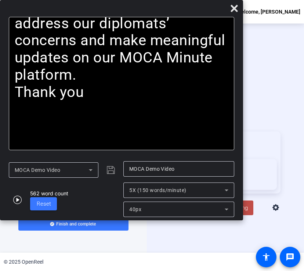
click at [281, 98] on div "Start Recording article Teleprompter Screen And Camera" at bounding box center [225, 173] width 157 height 229
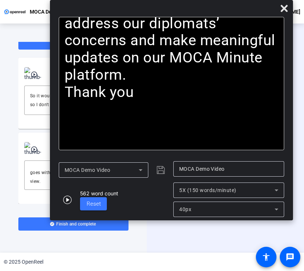
drag, startPoint x: 144, startPoint y: 8, endPoint x: 194, endPoint y: -1, distance: 50.9
click at [194, 0] on html "Accessibility Screen-Reader Guide, Feedback, and Issue Reporting | New window M…" at bounding box center [152, 135] width 304 height 271
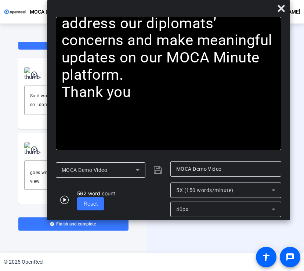
drag, startPoint x: 188, startPoint y: 9, endPoint x: 186, endPoint y: 1, distance: 8.3
click at [186, 1] on div "Bold Italic Script for AI Tool Preconditions: Load Site Test a search Set your …" at bounding box center [168, 110] width 243 height 220
click at [281, 9] on icon at bounding box center [281, 8] width 7 height 7
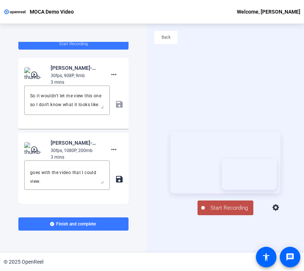
click at [279, 211] on icon at bounding box center [276, 207] width 7 height 7
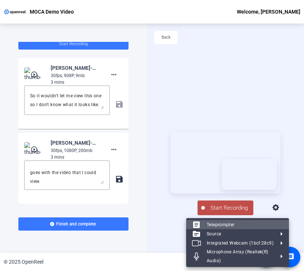
click at [233, 224] on span "Teleprompter" at bounding box center [221, 224] width 28 height 5
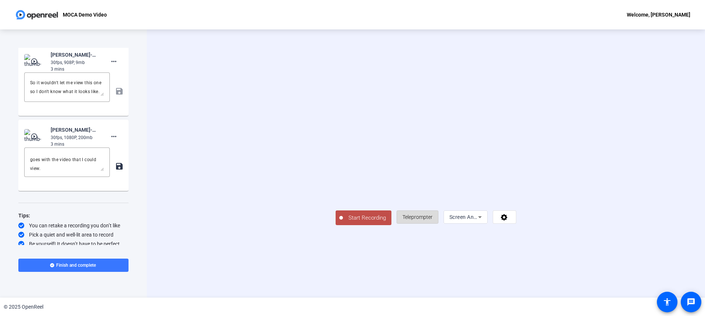
click at [433, 220] on span "Teleprompter" at bounding box center [418, 217] width 30 height 6
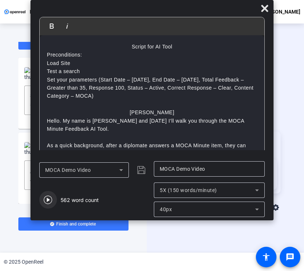
click at [48, 202] on icon "button" at bounding box center [48, 199] width 9 height 9
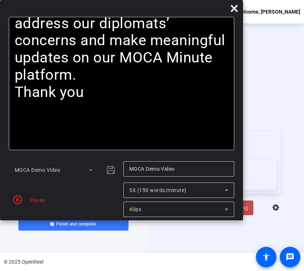
drag, startPoint x: 141, startPoint y: 10, endPoint x: 42, endPoint y: -2, distance: 100.3
click at [42, 0] on html "Accessibility Screen-Reader Guide, Feedback, and Issue Reporting | New window M…" at bounding box center [152, 135] width 304 height 271
click at [19, 202] on icon "button" at bounding box center [17, 199] width 9 height 9
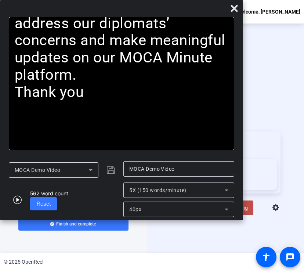
click at [248, 211] on span "Start Recording" at bounding box center [229, 208] width 48 height 8
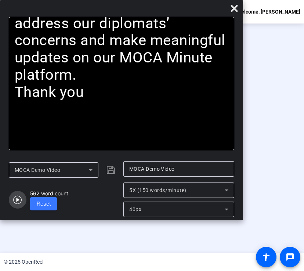
click at [19, 199] on icon "button" at bounding box center [17, 199] width 9 height 9
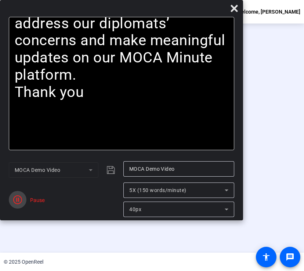
click at [19, 198] on icon "button" at bounding box center [17, 199] width 9 height 9
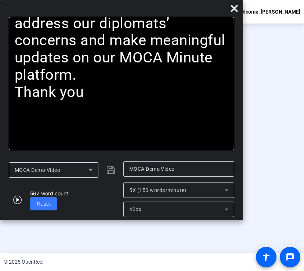
click at [144, 209] on div "Stop Recording" at bounding box center [155, 205] width 37 height 8
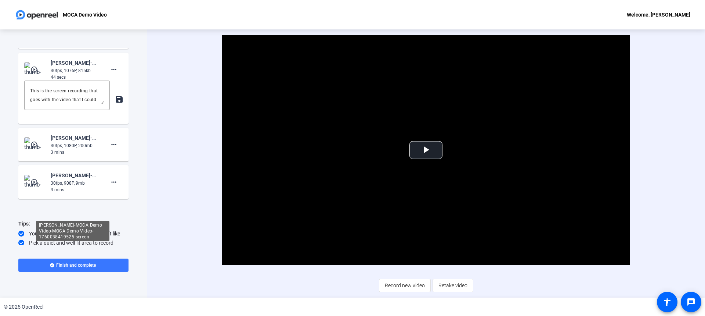
scroll to position [1087, 0]
click at [41, 152] on img at bounding box center [35, 144] width 22 height 15
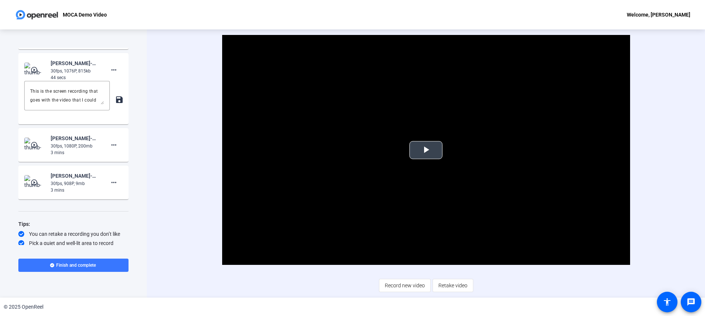
click at [426, 150] on span "Video Player" at bounding box center [426, 150] width 0 height 0
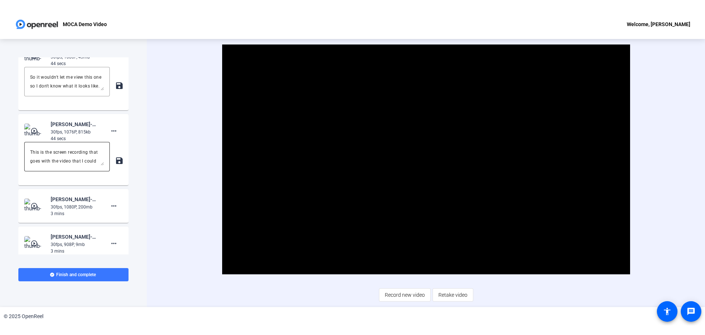
scroll to position [1036, 0]
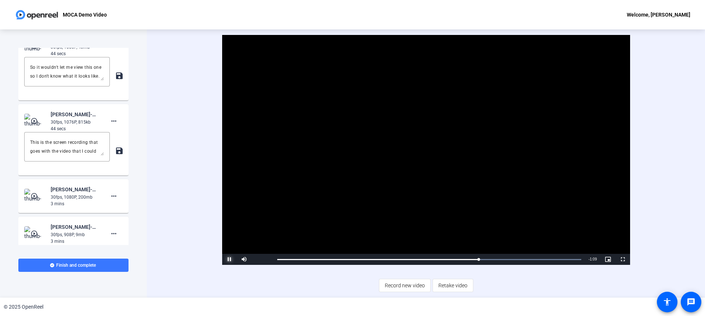
click at [230, 259] on span "Video Player" at bounding box center [229, 259] width 15 height 0
click at [112, 50] on mat-icon "more_horiz" at bounding box center [113, 46] width 9 height 9
click at [129, 78] on span "Delete clip" at bounding box center [121, 77] width 29 height 9
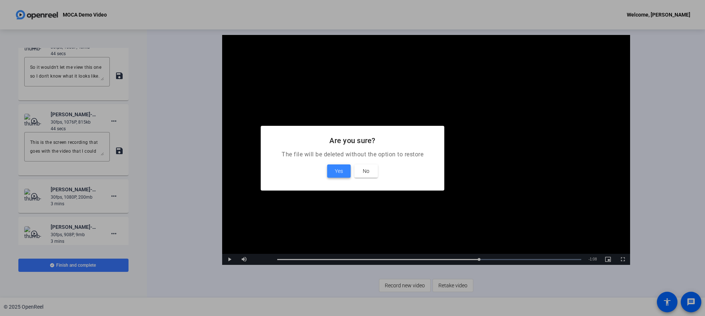
click at [339, 168] on span "Yes" at bounding box center [339, 170] width 8 height 9
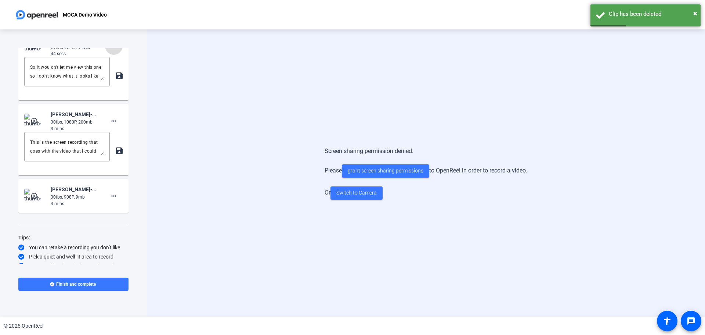
click at [111, 50] on mat-icon "more_horiz" at bounding box center [113, 46] width 9 height 9
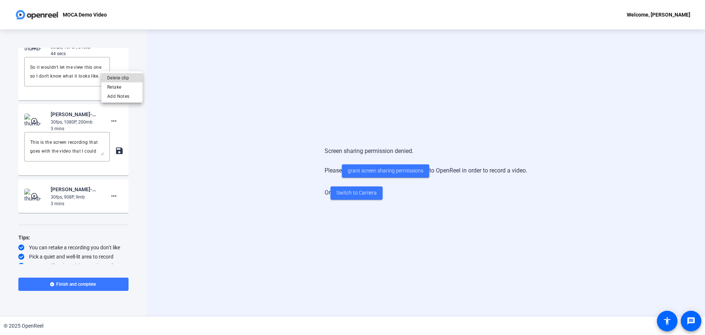
click at [129, 76] on span "Delete clip" at bounding box center [121, 77] width 29 height 9
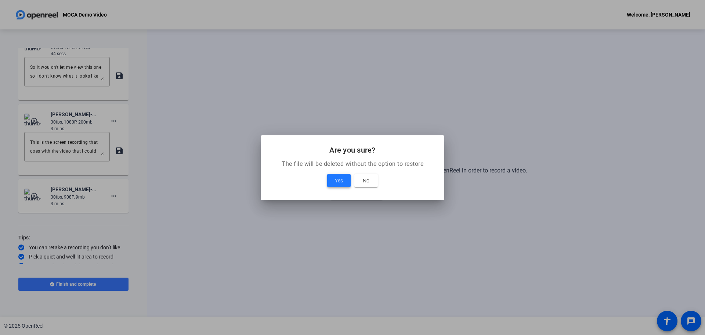
click at [333, 183] on span at bounding box center [339, 181] width 24 height 18
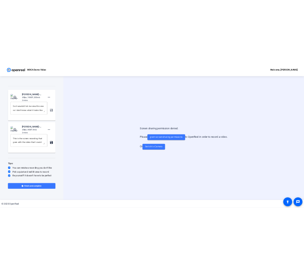
scroll to position [1055, 0]
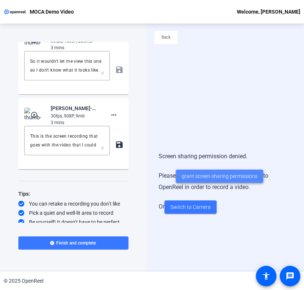
click at [226, 174] on span "grant screen sharing permissions" at bounding box center [220, 177] width 76 height 8
click at [230, 175] on span "grant screen sharing permissions" at bounding box center [220, 177] width 76 height 8
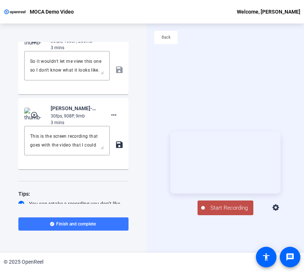
click at [279, 211] on icon at bounding box center [276, 207] width 7 height 7
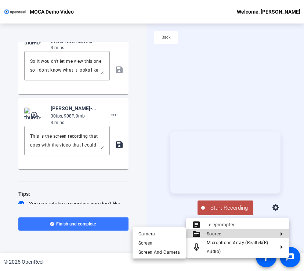
click at [266, 234] on span "Source" at bounding box center [241, 233] width 68 height 9
click at [157, 253] on span "Screen And Camera" at bounding box center [160, 252] width 42 height 9
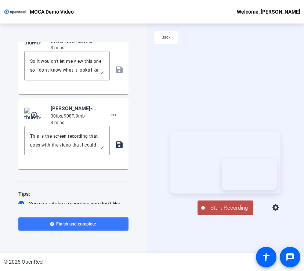
click at [279, 211] on icon at bounding box center [276, 207] width 7 height 7
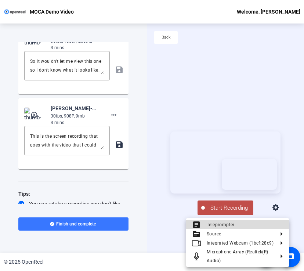
click at [243, 223] on span "Teleprompter" at bounding box center [245, 224] width 76 height 9
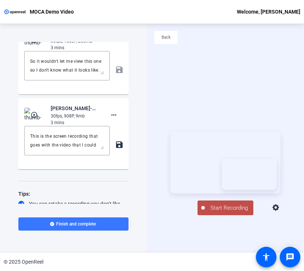
click at [281, 212] on icon at bounding box center [276, 208] width 9 height 9
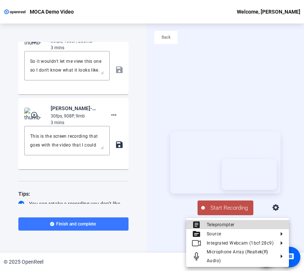
click at [251, 226] on span "Teleprompter" at bounding box center [245, 224] width 76 height 9
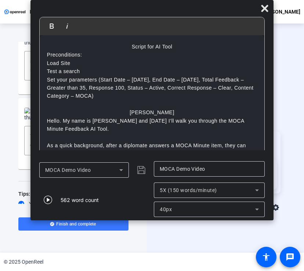
click at [195, 168] on input "MOCA Demo Video" at bounding box center [209, 169] width 99 height 9
click at [140, 170] on div "MOCA Demo Video" at bounding box center [94, 170] width 111 height 18
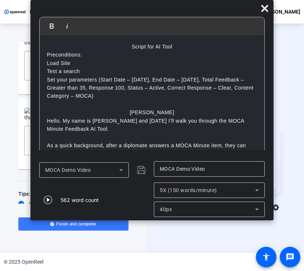
click at [140, 170] on div "MOCA Demo Video" at bounding box center [94, 170] width 111 height 18
click at [117, 172] on icon at bounding box center [121, 170] width 9 height 9
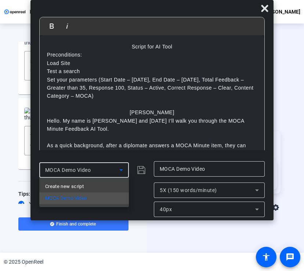
click at [106, 87] on div at bounding box center [152, 135] width 304 height 271
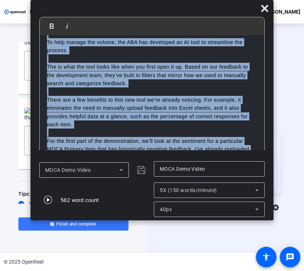
scroll to position [560, 0]
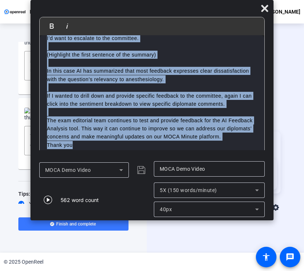
drag, startPoint x: 139, startPoint y: 113, endPoint x: 95, endPoint y: 144, distance: 53.2
copy div "Loremips Dolor. Si amet co Adipisci Elitse doe tempo I’ut labo etd magnaal eni …"
click at [120, 170] on icon at bounding box center [121, 170] width 9 height 9
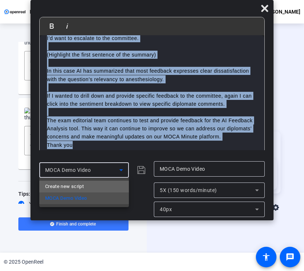
click at [92, 186] on mat-option "Create new script" at bounding box center [84, 187] width 90 height 12
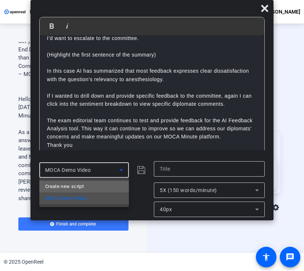
scroll to position [0, 0]
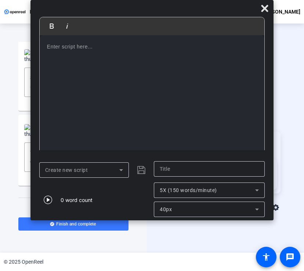
click at [67, 47] on p at bounding box center [152, 47] width 210 height 8
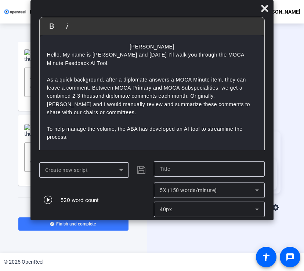
click at [141, 170] on div "Create new script" at bounding box center [94, 170] width 111 height 18
click at [49, 199] on icon "button" at bounding box center [48, 199] width 9 height 9
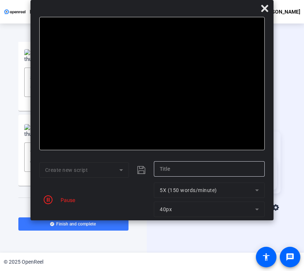
click at [112, 171] on mat-form-field "Create new script" at bounding box center [84, 169] width 90 height 15
click at [113, 167] on mat-form-field "Create new script" at bounding box center [84, 169] width 90 height 15
click at [45, 200] on icon "button" at bounding box center [48, 199] width 9 height 9
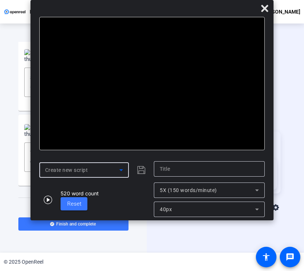
click at [124, 168] on icon at bounding box center [121, 170] width 9 height 9
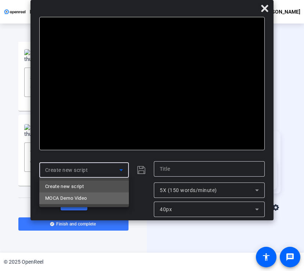
click at [83, 201] on span "MOCA Demo Video" at bounding box center [66, 198] width 42 height 9
type input "MOCA Demo Video"
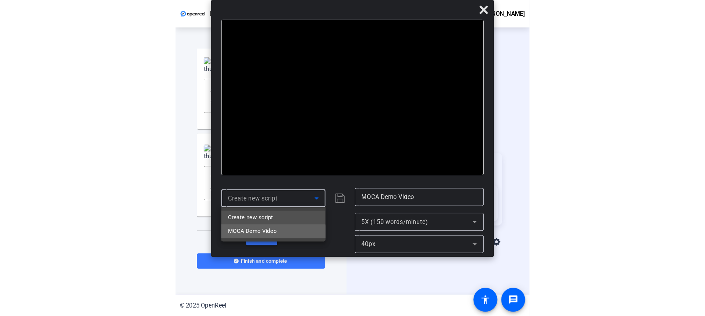
scroll to position [1055, 0]
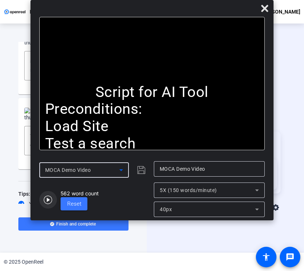
click at [49, 199] on icon "button" at bounding box center [48, 200] width 8 height 8
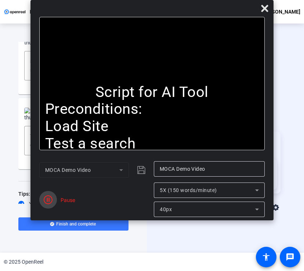
click at [46, 199] on icon "button" at bounding box center [48, 199] width 9 height 9
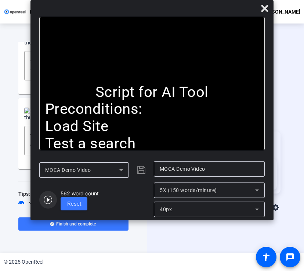
click at [47, 201] on icon "button" at bounding box center [48, 200] width 8 height 8
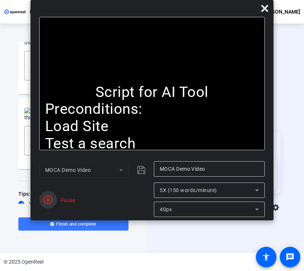
click at [47, 201] on icon "button" at bounding box center [48, 199] width 9 height 9
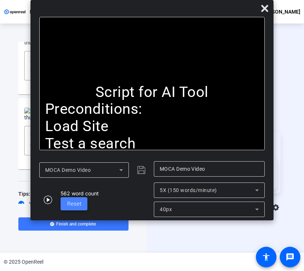
click at [75, 202] on span "Reset" at bounding box center [74, 204] width 14 height 7
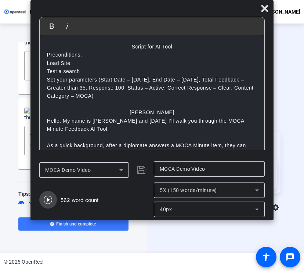
click at [45, 203] on icon "button" at bounding box center [48, 200] width 8 height 8
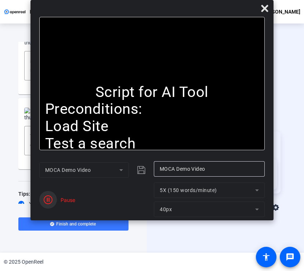
click at [45, 199] on icon "button" at bounding box center [48, 199] width 9 height 9
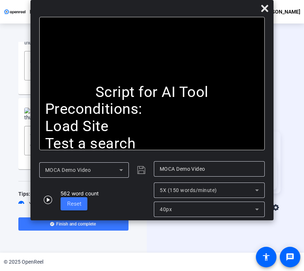
click at [198, 240] on div "Start Recording article Teleprompter Screen And Camera" at bounding box center [225, 173] width 157 height 229
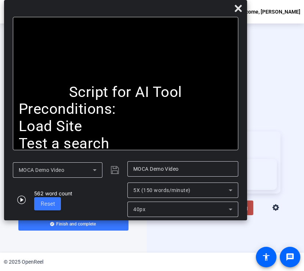
drag, startPoint x: 206, startPoint y: 13, endPoint x: 179, endPoint y: 1, distance: 28.9
click at [179, 1] on div "Bold Italic Script for AI Tool Preconditions: Load Site Test a search Set your …" at bounding box center [125, 110] width 243 height 220
click at [250, 212] on span "Start Recording" at bounding box center [229, 208] width 48 height 8
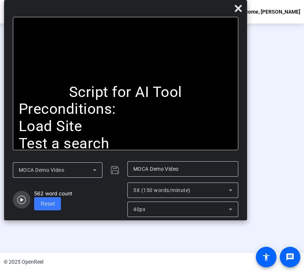
click at [18, 197] on icon "button" at bounding box center [21, 200] width 8 height 8
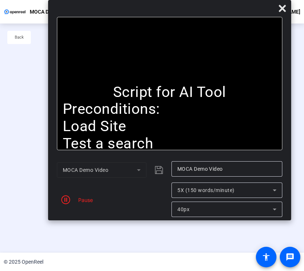
drag, startPoint x: 102, startPoint y: 7, endPoint x: 148, endPoint y: 4, distance: 45.6
click at [148, 4] on div at bounding box center [169, 10] width 243 height 13
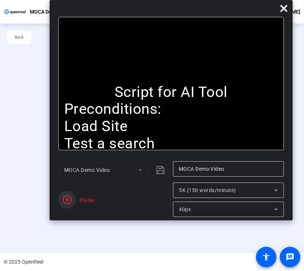
click at [64, 197] on icon "button" at bounding box center [67, 199] width 9 height 9
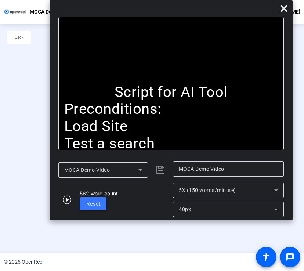
click at [146, 209] on div "Stop Recording" at bounding box center [155, 205] width 37 height 8
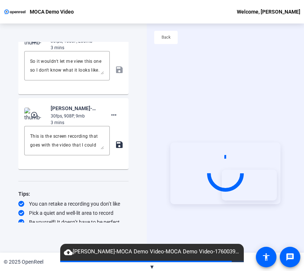
click at [167, 100] on div "Start Recording" at bounding box center [225, 173] width 157 height 229
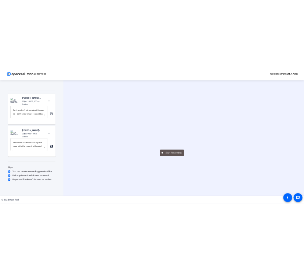
scroll to position [1020, 0]
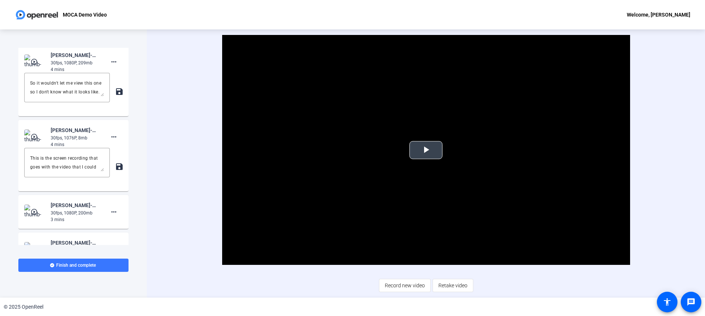
click at [426, 150] on span "Video Player" at bounding box center [426, 150] width 0 height 0
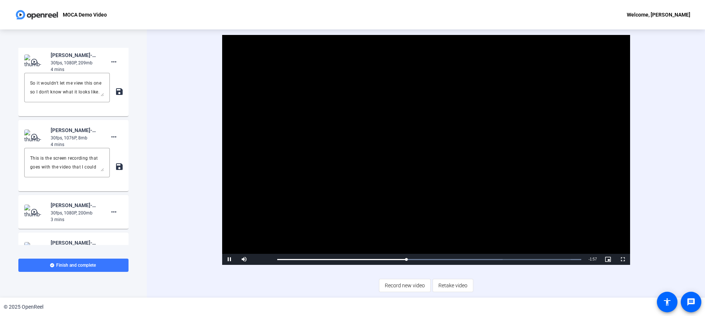
click at [35, 140] on mat-icon "play_circle_outline" at bounding box center [34, 136] width 9 height 7
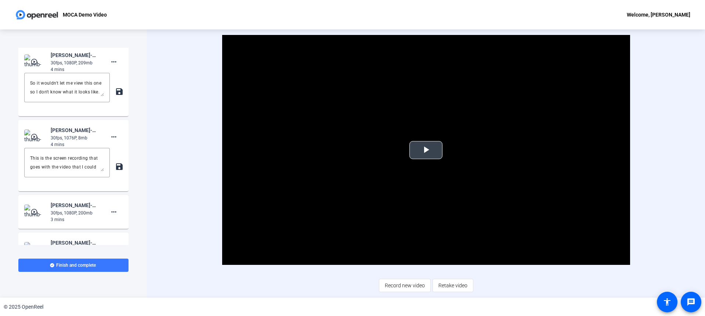
click at [426, 150] on span "Video Player" at bounding box center [426, 150] width 0 height 0
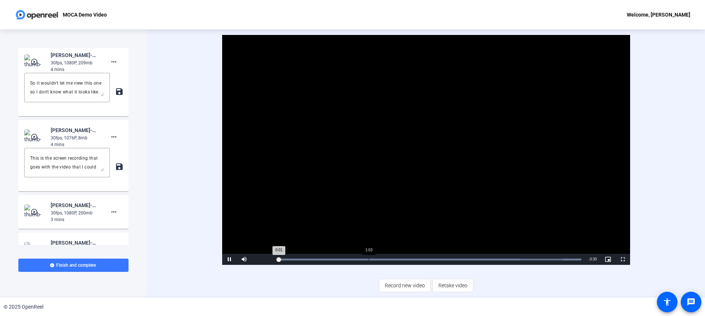
click at [371, 260] on div "Loaded : 100.00% 1:03 0:01" at bounding box center [430, 258] width 312 height 11
drag, startPoint x: 372, startPoint y: 259, endPoint x: 393, endPoint y: 260, distance: 20.6
click at [393, 260] on div "1:20" at bounding box center [334, 259] width 115 height 2
click at [228, 259] on span "Video Player" at bounding box center [229, 259] width 15 height 0
click at [109, 71] on span at bounding box center [114, 62] width 18 height 18
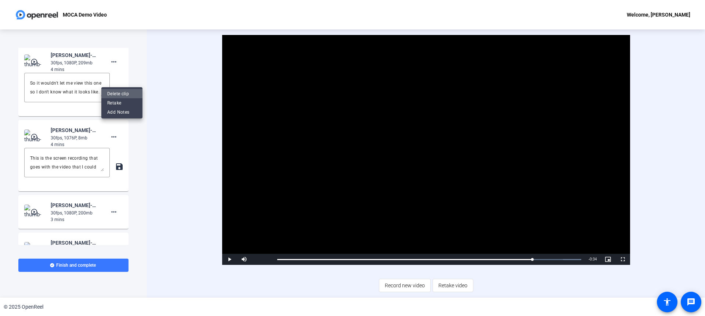
click at [132, 91] on span "Delete clip" at bounding box center [121, 93] width 29 height 9
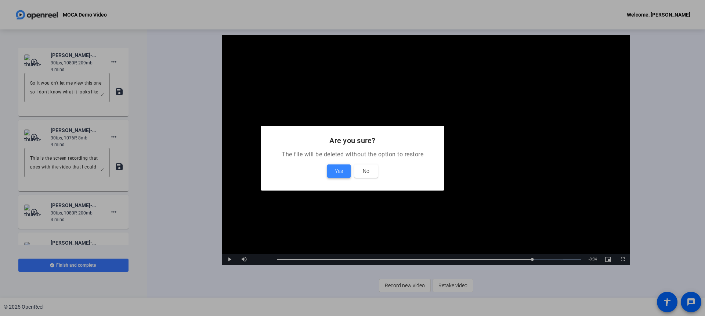
click at [336, 175] on span "Yes" at bounding box center [339, 170] width 8 height 9
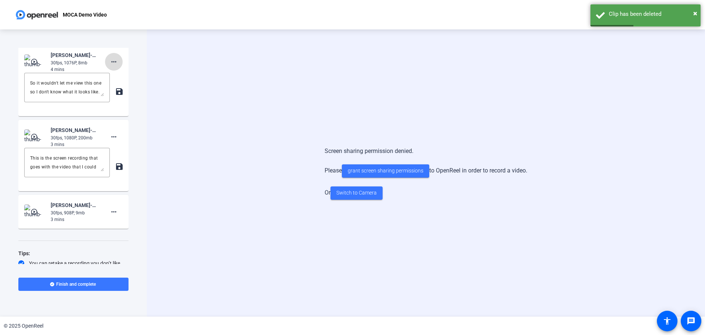
click at [109, 66] on mat-icon "more_horiz" at bounding box center [113, 61] width 9 height 9
click at [125, 95] on span "Delete clip" at bounding box center [121, 93] width 29 height 9
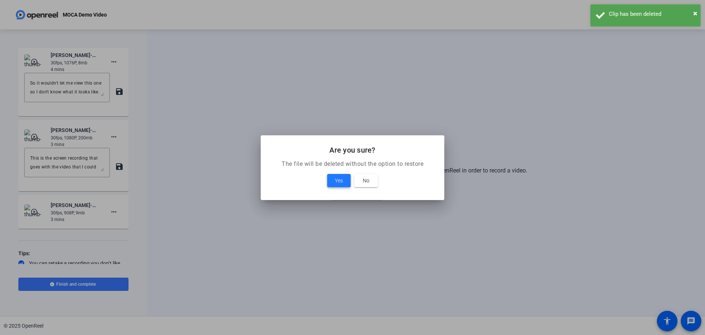
click at [339, 181] on span "Yes" at bounding box center [339, 180] width 8 height 9
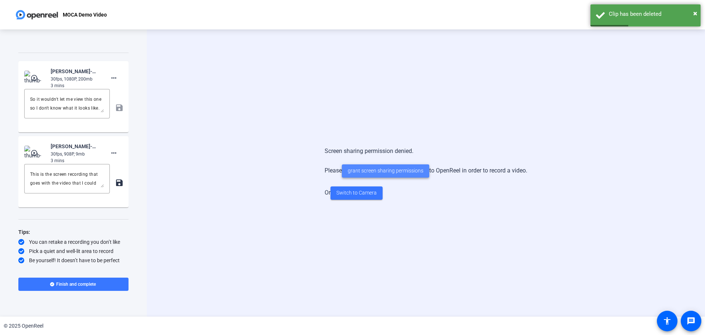
click at [398, 172] on span "grant screen sharing permissions" at bounding box center [386, 171] width 76 height 8
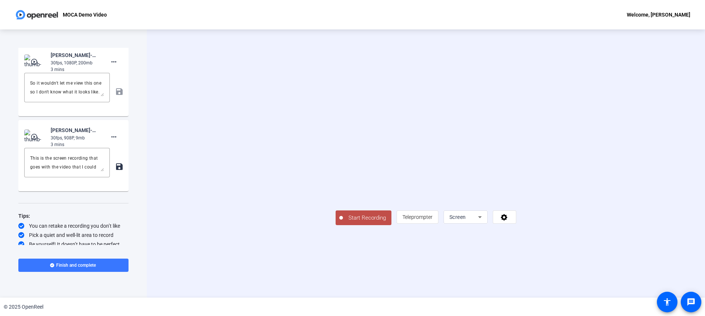
click at [470, 178] on div "Start Recording article Teleprompter Screen" at bounding box center [426, 163] width 558 height 268
click at [470, 221] on div "Screen" at bounding box center [464, 216] width 29 height 9
click at [470, 257] on span "Screen And Camera" at bounding box center [580, 262] width 38 height 18
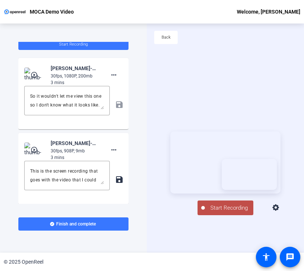
click at [279, 211] on icon at bounding box center [276, 207] width 7 height 7
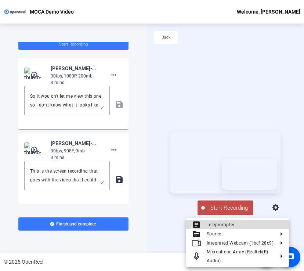
click at [228, 225] on span "Teleprompter" at bounding box center [221, 224] width 28 height 5
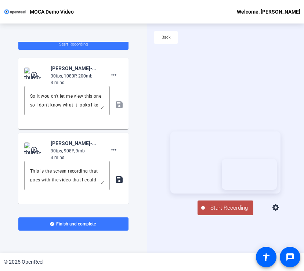
click at [281, 209] on icon at bounding box center [276, 208] width 9 height 9
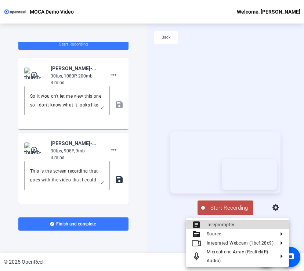
click at [253, 225] on span "Teleprompter" at bounding box center [245, 224] width 76 height 9
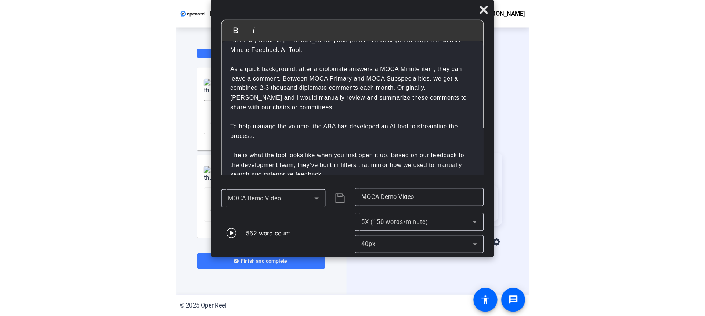
scroll to position [86, 0]
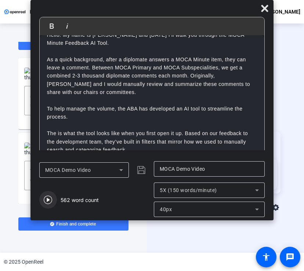
click at [45, 201] on icon "button" at bounding box center [48, 199] width 9 height 9
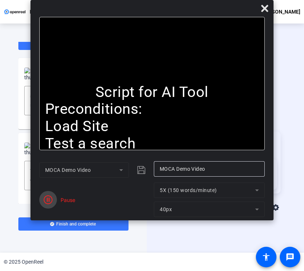
click at [46, 201] on icon "button" at bounding box center [48, 199] width 9 height 9
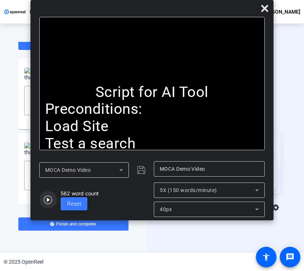
click at [48, 201] on icon "button" at bounding box center [48, 200] width 8 height 8
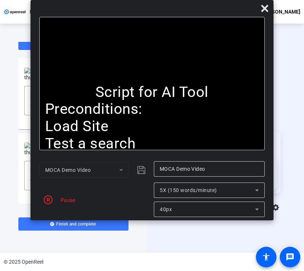
click at [118, 158] on mat-dialog-actions "MOCA Demo Video MOCA Demo Video Pause 5X (150 words/minute) 40px" at bounding box center [151, 189] width 243 height 63
click at [47, 200] on icon "button" at bounding box center [48, 199] width 9 height 9
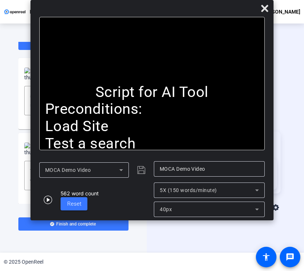
click at [184, 251] on div "Start Recording article Teleprompter Screen And Camera" at bounding box center [225, 173] width 157 height 229
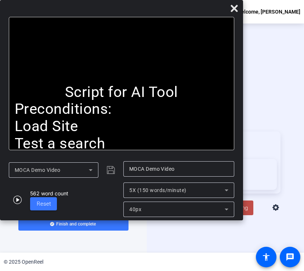
drag, startPoint x: 187, startPoint y: 12, endPoint x: 140, endPoint y: 8, distance: 47.6
click at [140, 8] on div at bounding box center [121, 10] width 243 height 13
click at [247, 212] on span "Start Recording" at bounding box center [229, 208] width 48 height 8
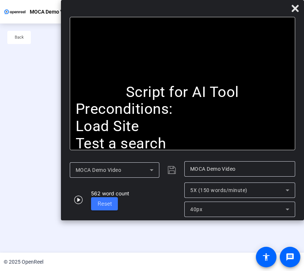
drag, startPoint x: 89, startPoint y: 10, endPoint x: 165, endPoint y: -1, distance: 77.5
click at [165, 0] on html "Accessibility Screen-Reader Guide, Feedback, and Issue Reporting | New window M…" at bounding box center [152, 135] width 304 height 271
click at [79, 203] on icon "button" at bounding box center [78, 199] width 9 height 9
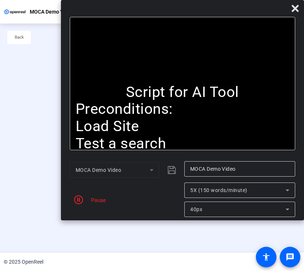
click at [153, 209] on div "Stop Recording" at bounding box center [155, 205] width 37 height 8
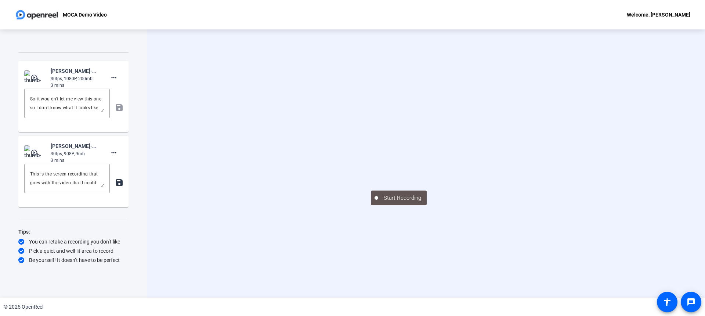
click at [470, 104] on div "Start Recording" at bounding box center [426, 163] width 558 height 268
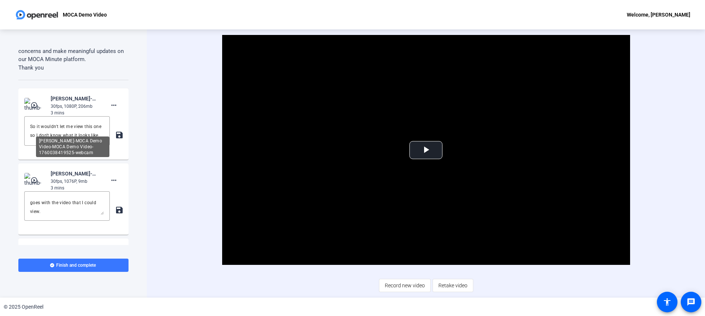
scroll to position [976, 0]
click at [31, 109] on mat-icon "play_circle_outline" at bounding box center [34, 105] width 9 height 7
click at [426, 150] on span "Video Player" at bounding box center [426, 150] width 0 height 0
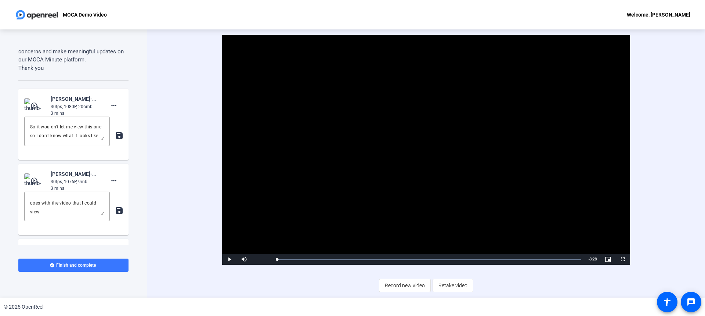
drag, startPoint x: 582, startPoint y: 260, endPoint x: 266, endPoint y: 266, distance: 316.4
click at [266, 266] on div "Video Player is loading. Play Video Play Mute Current Time 0:00 / Duration 3:28…" at bounding box center [426, 163] width 475 height 256
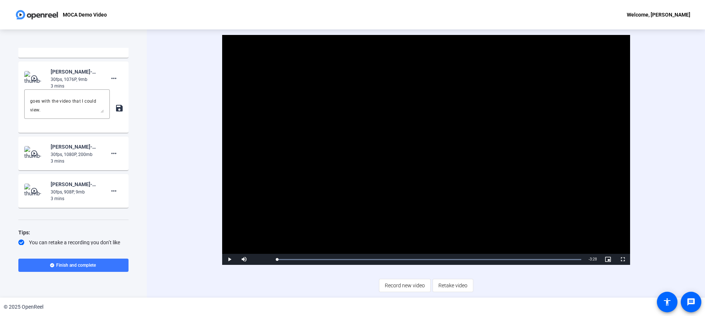
scroll to position [1115, 0]
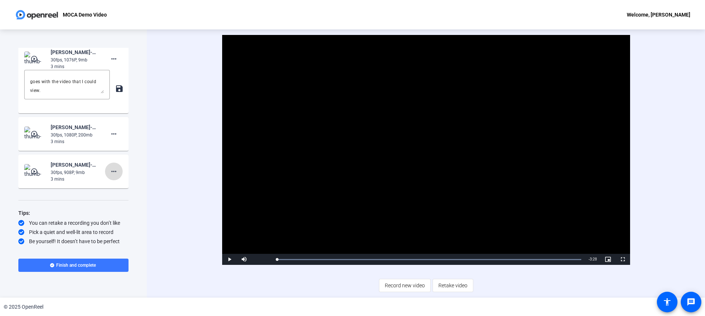
click at [111, 177] on span at bounding box center [114, 171] width 18 height 18
click at [132, 205] on span "Show Notes" at bounding box center [121, 205] width 29 height 9
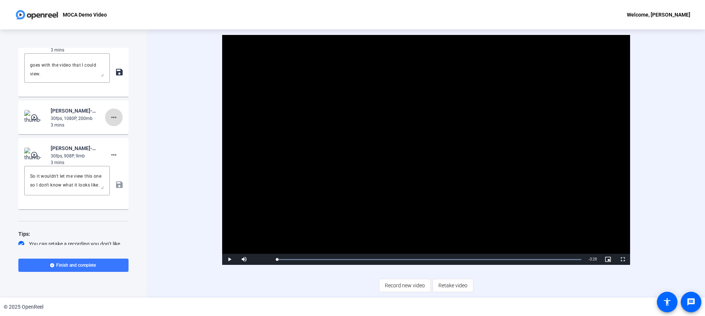
click at [112, 122] on mat-icon "more_horiz" at bounding box center [113, 117] width 9 height 9
click at [120, 169] on span "Show Notes" at bounding box center [121, 167] width 29 height 9
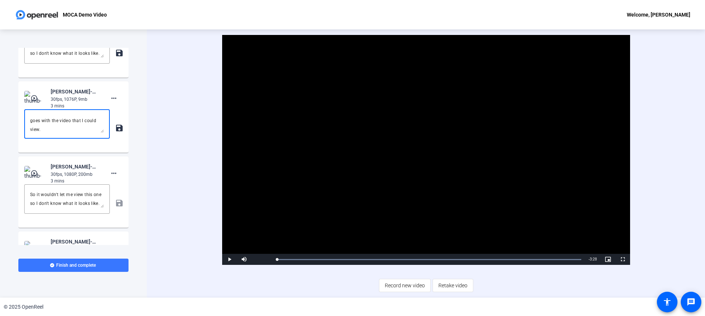
scroll to position [0, 0]
drag, startPoint x: 67, startPoint y: 145, endPoint x: 12, endPoint y: 131, distance: 56.6
click at [12, 131] on div "Teleprompter Script Script for AI Tool Preconditions: Load Site Test a search S…" at bounding box center [73, 163] width 147 height 268
type textarea "This is another try I did."
click at [67, 58] on textarea "So it wouldn't let me view this one so I don't know what it looks like." at bounding box center [67, 49] width 74 height 18
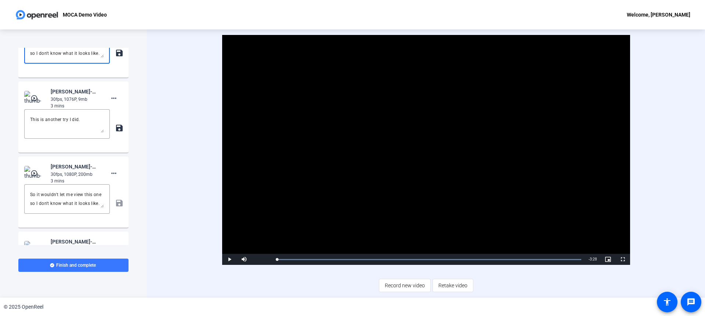
click at [67, 58] on textarea "So it wouldn't let me view this one so I don't know what it looks like." at bounding box center [67, 49] width 74 height 18
click at [30, 58] on textarea "This is the video that goes with" at bounding box center [67, 49] width 74 height 18
type textarea "#2 This is the video that goes with"
click at [29, 138] on div "This is another try I did." at bounding box center [67, 123] width 86 height 29
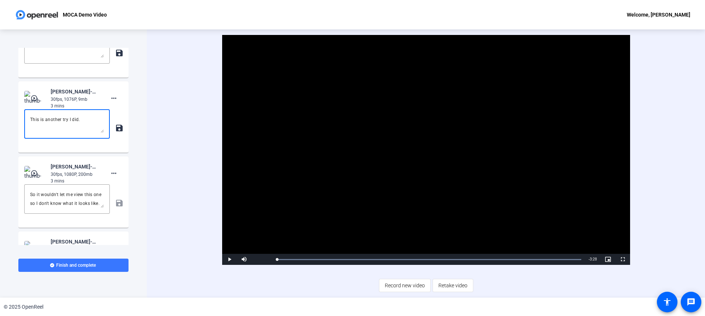
click at [30, 133] on textarea "This is another try I did." at bounding box center [67, 124] width 74 height 18
type textarea "#2 This is another try I did."
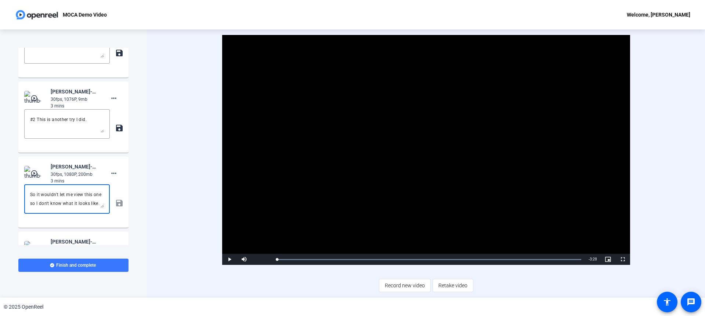
click at [31, 208] on textarea "So it wouldn't let me view this one so I don't know what it looks like." at bounding box center [67, 199] width 74 height 18
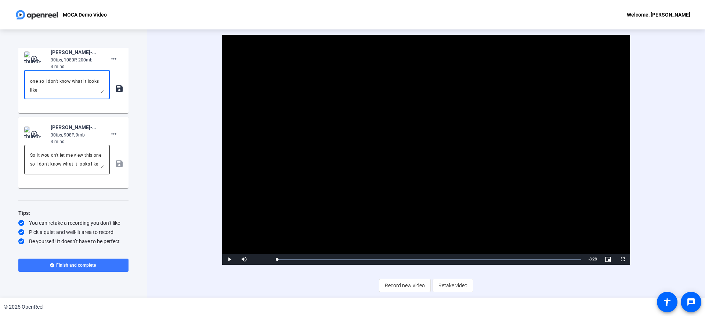
type textarea "#1 So it wouldn't let me view this one so I don't know what it looks like."
click at [32, 156] on textarea "So it wouldn't let me view this one so I don't know what it looks like." at bounding box center [67, 160] width 74 height 18
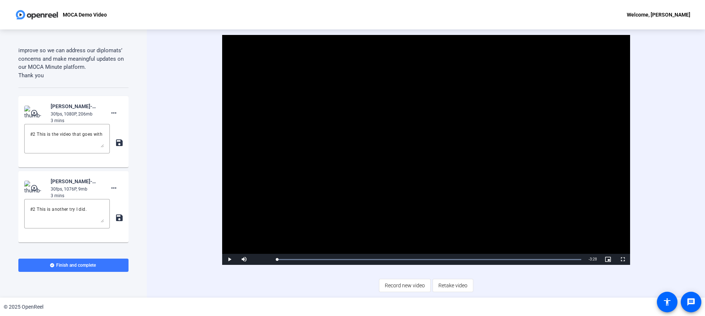
scroll to position [970, 0]
type textarea "#1 So it wouldn't let me view this one so I don't know what it looks like."
click at [65, 146] on textarea "#2 This is the video that goes with" at bounding box center [67, 138] width 74 height 18
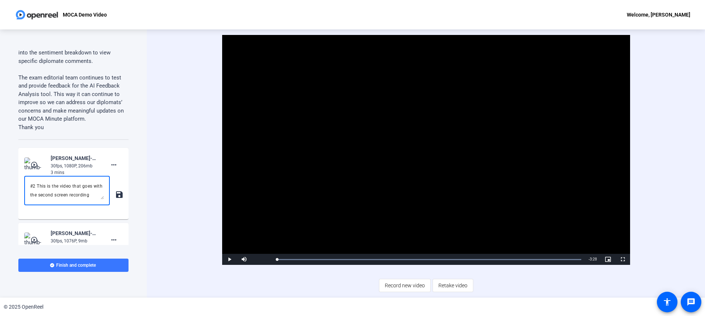
scroll to position [918, 0]
type textarea "#2 This is the video that goes with the second screen recording"
click at [398, 285] on span "Record new video" at bounding box center [405, 285] width 40 height 14
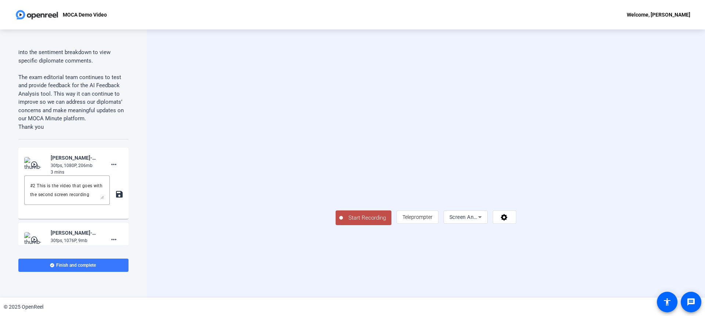
click at [470, 150] on div "Start Recording article Teleprompter Screen And Camera" at bounding box center [426, 163] width 475 height 123
click at [470, 157] on div "Start Recording article Teleprompter Screen And Camera" at bounding box center [426, 163] width 475 height 123
click at [433, 220] on span "Teleprompter" at bounding box center [418, 217] width 30 height 6
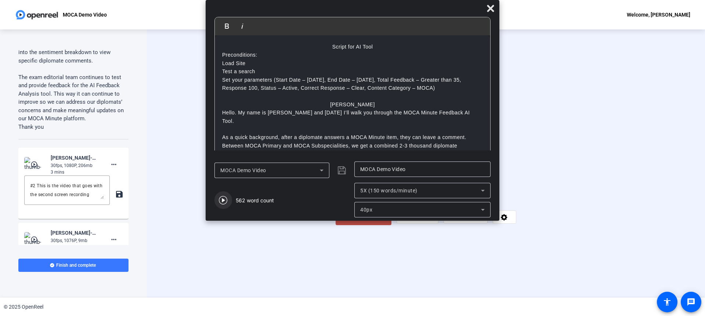
click at [231, 199] on span "button" at bounding box center [224, 200] width 18 height 18
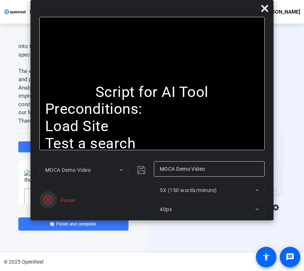
click at [49, 197] on icon "button" at bounding box center [48, 199] width 9 height 9
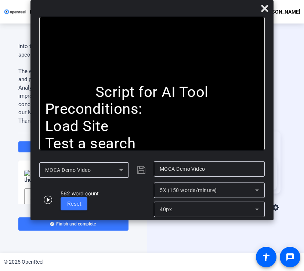
click at [177, 243] on div "Start Recording article Teleprompter Screen And Camera" at bounding box center [225, 173] width 157 height 229
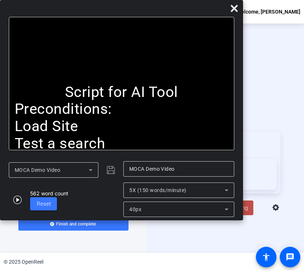
drag, startPoint x: 195, startPoint y: 8, endPoint x: 130, endPoint y: 6, distance: 65.4
click at [130, 6] on div at bounding box center [121, 10] width 243 height 13
click at [154, 11] on div at bounding box center [121, 10] width 243 height 13
click at [249, 215] on button "Start Recording" at bounding box center [226, 208] width 56 height 15
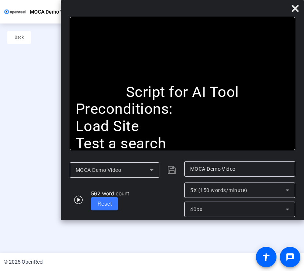
drag, startPoint x: 114, startPoint y: 10, endPoint x: 201, endPoint y: -1, distance: 87.4
click at [201, 0] on html "Accessibility Screen-Reader Guide, Feedback, and Issue Reporting | New window M…" at bounding box center [152, 135] width 304 height 271
click at [76, 199] on icon "button" at bounding box center [78, 199] width 9 height 9
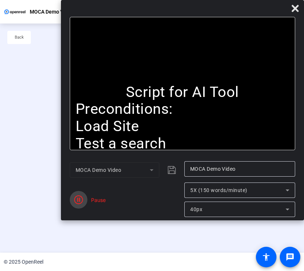
click at [80, 202] on icon "button" at bounding box center [78, 199] width 9 height 9
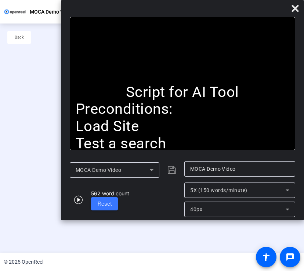
click at [145, 209] on div "Stop Recording" at bounding box center [155, 205] width 37 height 8
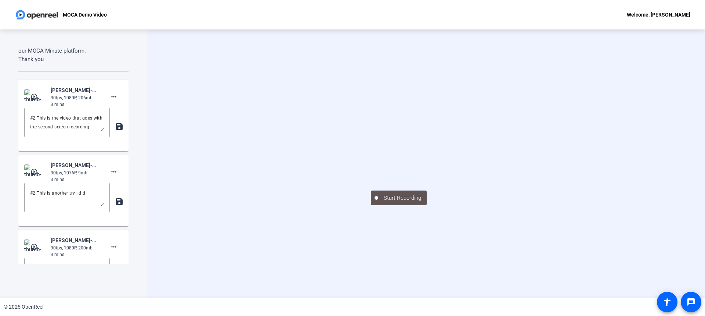
scroll to position [985, 0]
click at [115, 131] on mat-icon "save" at bounding box center [119, 126] width 8 height 9
click at [115, 142] on div "#2 This is the video that goes with the second screen recording save" at bounding box center [73, 126] width 98 height 37
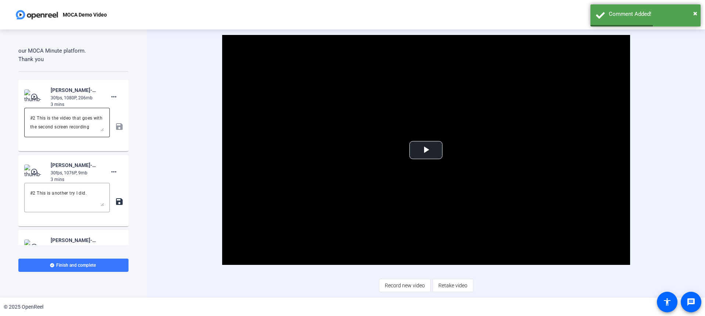
click at [83, 131] on textarea "#2 This is the video that goes with the second screen recording" at bounding box center [67, 123] width 74 height 18
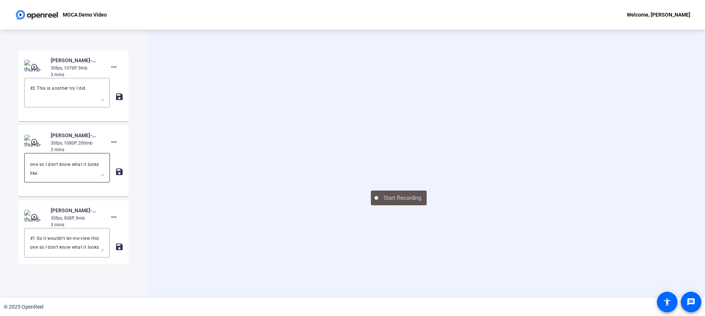
scroll to position [1171, 0]
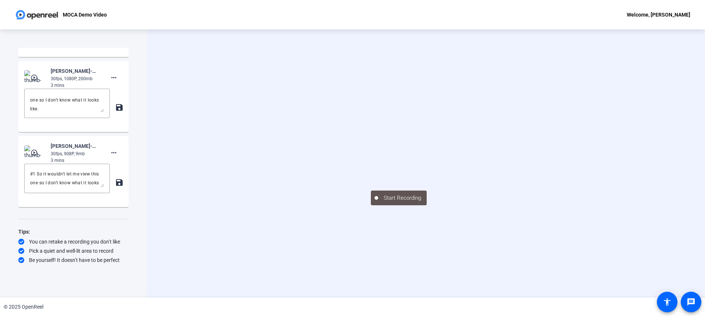
click at [115, 107] on mat-icon "save" at bounding box center [119, 107] width 8 height 9
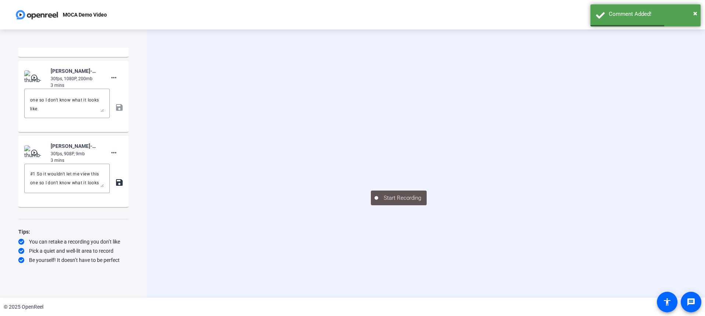
click at [117, 181] on mat-icon "save" at bounding box center [119, 182] width 8 height 9
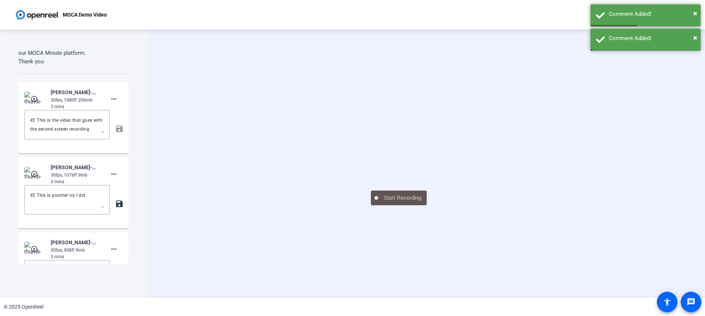
scroll to position [983, 0]
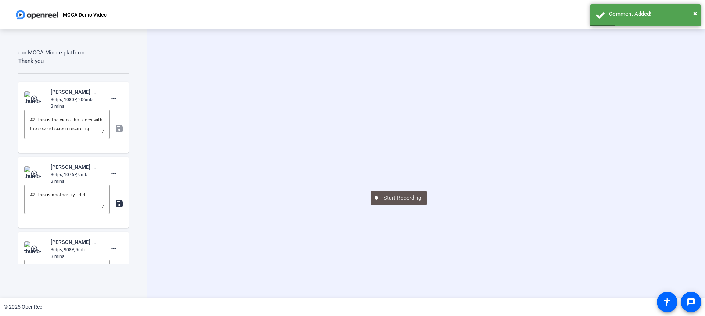
click at [115, 208] on mat-icon "save" at bounding box center [119, 203] width 8 height 9
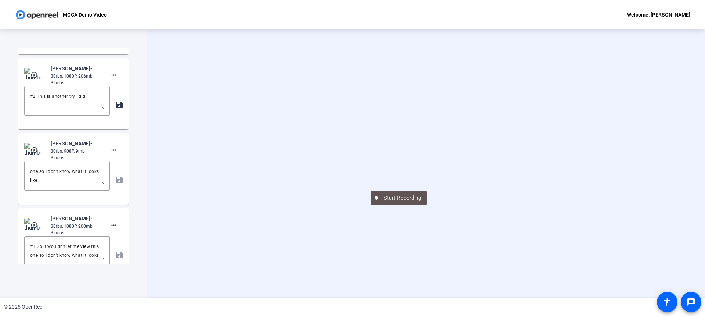
scroll to position [1081, 0]
click at [115, 110] on mat-icon "save" at bounding box center [119, 105] width 8 height 9
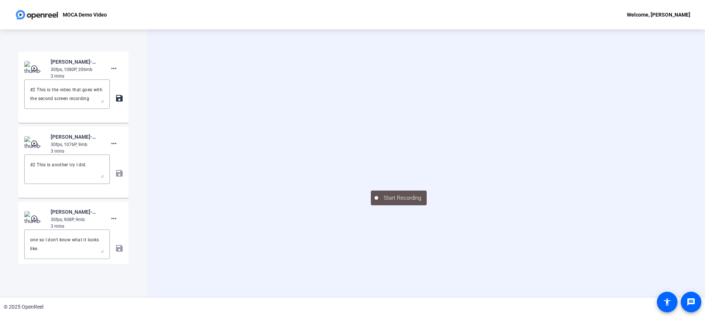
scroll to position [1012, 0]
click at [115, 104] on mat-icon "save" at bounding box center [119, 99] width 8 height 9
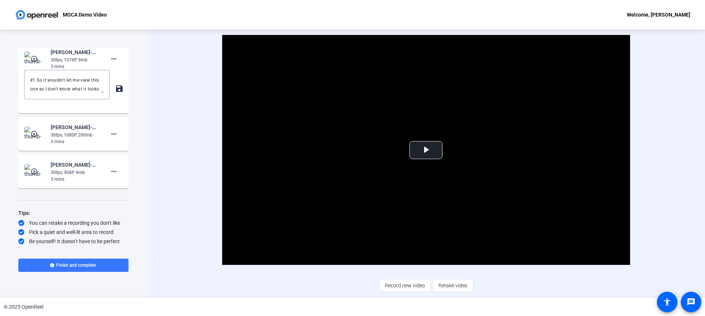
scroll to position [1249, 0]
click at [37, 137] on mat-icon "play_circle_outline" at bounding box center [34, 133] width 9 height 7
click at [426, 150] on span "Video Player" at bounding box center [426, 150] width 0 height 0
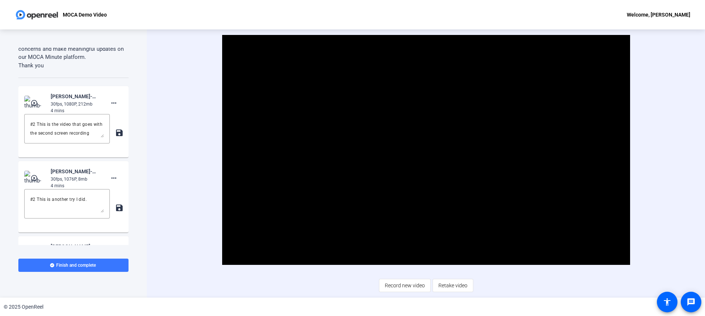
scroll to position [980, 0]
click at [32, 106] on mat-icon "play_circle_outline" at bounding box center [34, 101] width 9 height 7
click at [426, 150] on span "Video Player" at bounding box center [426, 150] width 0 height 0
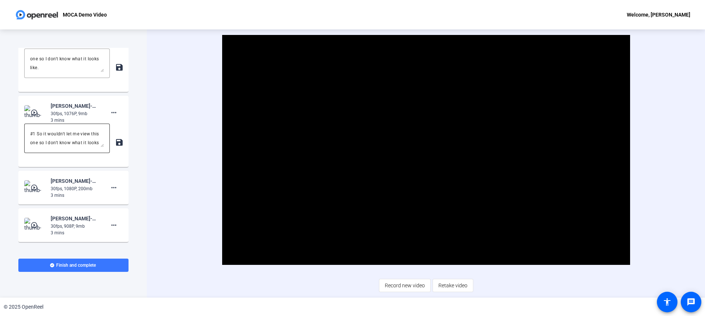
scroll to position [1265, 0]
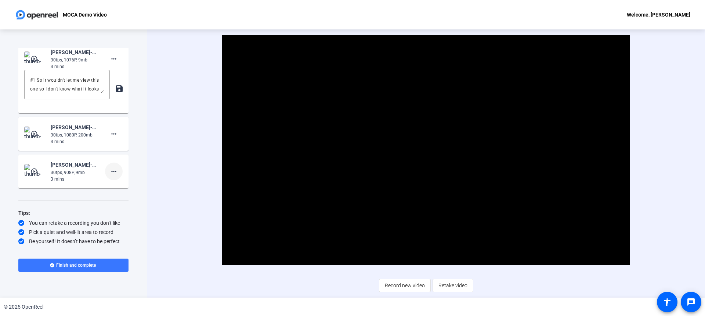
click at [112, 171] on mat-icon "more_horiz" at bounding box center [113, 171] width 9 height 9
click at [118, 203] on span "Show Notes" at bounding box center [121, 205] width 29 height 9
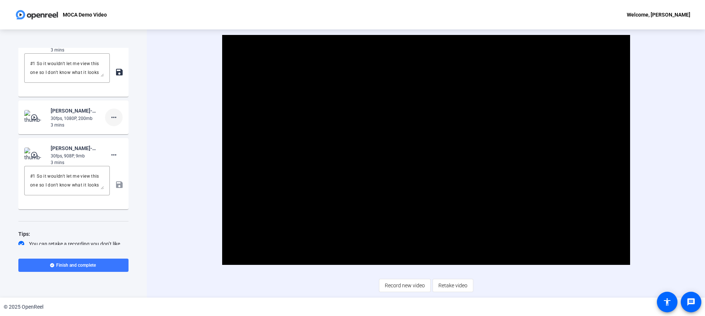
click at [111, 122] on mat-icon "more_horiz" at bounding box center [113, 117] width 9 height 9
click at [117, 166] on span "Show Notes" at bounding box center [121, 167] width 29 height 9
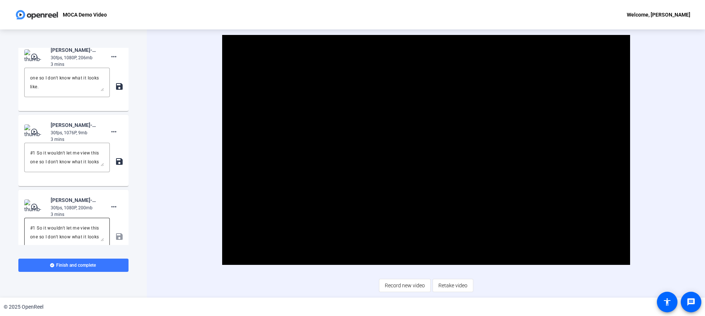
scroll to position [1176, 0]
click at [46, 166] on textarea "#1 So it wouldn't let me view this one so I don't know what it looks like." at bounding box center [67, 157] width 74 height 18
click at [86, 166] on textarea "#1 So it wouldn't let me view this one so I don't know what it looks like." at bounding box center [67, 157] width 74 height 18
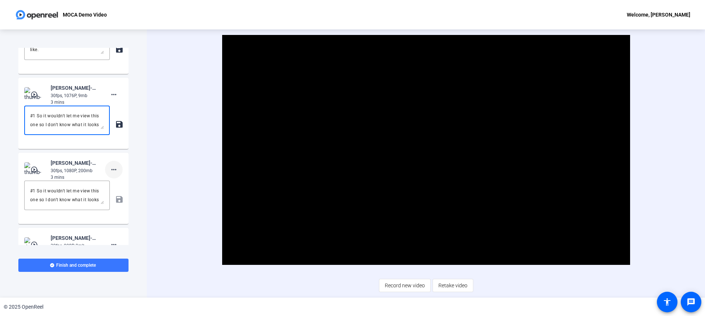
scroll to position [1206, 0]
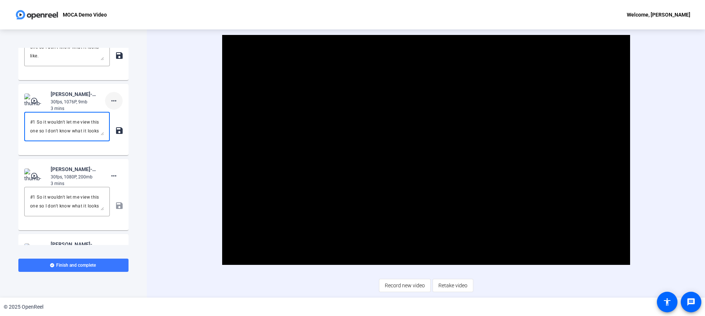
click at [110, 105] on mat-icon "more_horiz" at bounding box center [113, 100] width 9 height 9
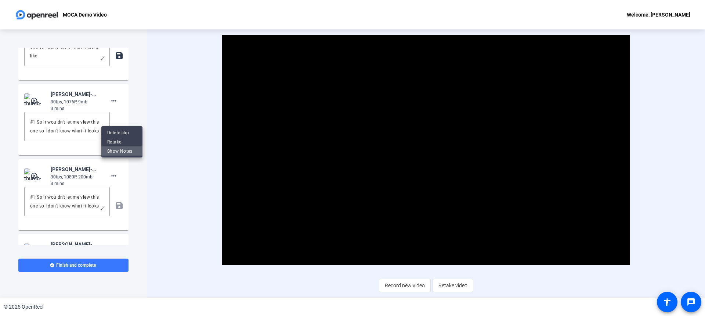
click at [125, 154] on span "Show Notes" at bounding box center [121, 151] width 29 height 9
click at [83, 141] on div "#1 So it wouldn't let me view this one so I don't know what it looks like." at bounding box center [67, 126] width 74 height 29
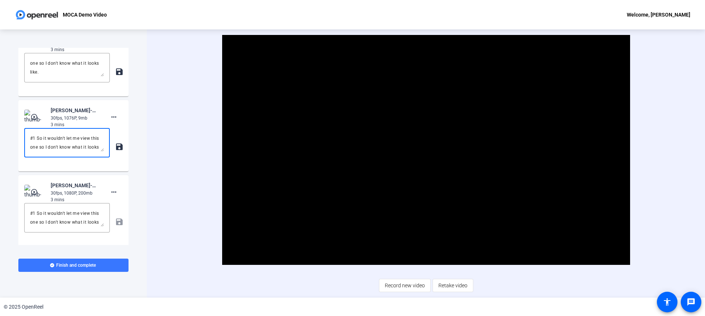
scroll to position [1187, 0]
click at [51, 79] on textarea "#1 So it wouldn't let me view this one so I don't know what it looks like." at bounding box center [67, 70] width 74 height 18
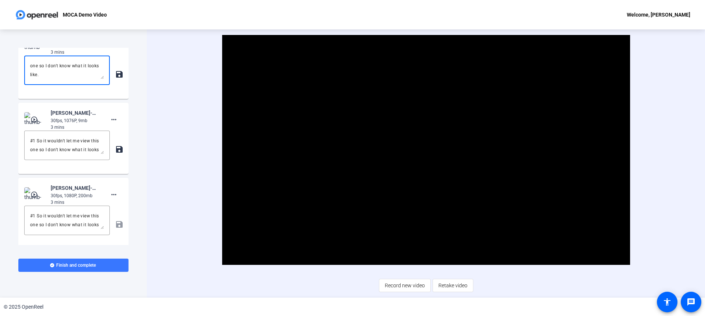
click at [51, 79] on textarea "#1 So it wouldn't let me view this one so I don't know what it looks like." at bounding box center [67, 70] width 74 height 18
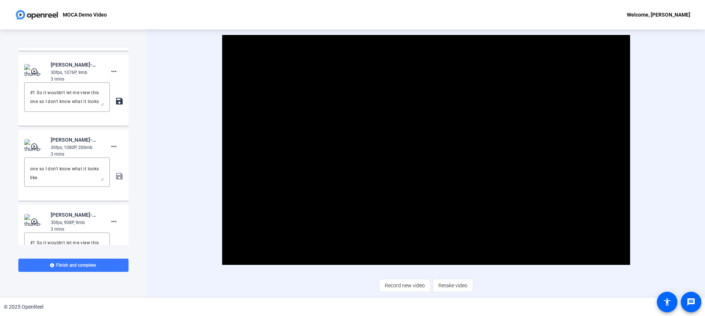
scroll to position [7, 0]
click at [114, 226] on mat-icon "more_horiz" at bounding box center [113, 221] width 9 height 9
click at [128, 273] on span "Show Notes" at bounding box center [121, 271] width 29 height 9
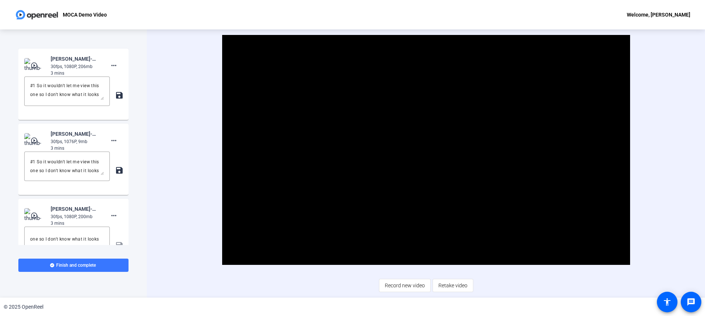
scroll to position [1167, 0]
click at [60, 175] on textarea "#1 So it wouldn't let me view this one so I don't know what it looks like." at bounding box center [67, 166] width 74 height 18
click at [59, 175] on textarea "#1 So it wouldn't let me view this one so I don't know what it looks like." at bounding box center [67, 166] width 74 height 18
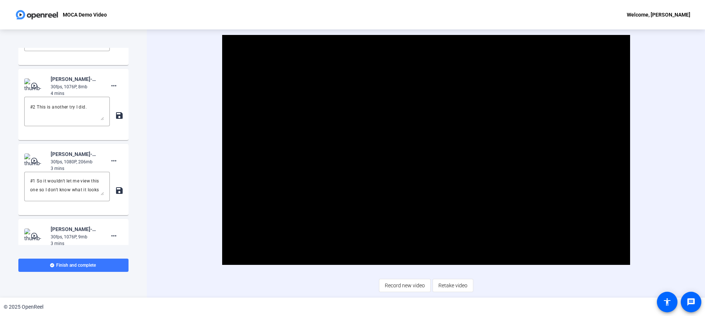
scroll to position [1071, 0]
click at [73, 121] on textarea "#2 This is another try I did." at bounding box center [67, 112] width 74 height 18
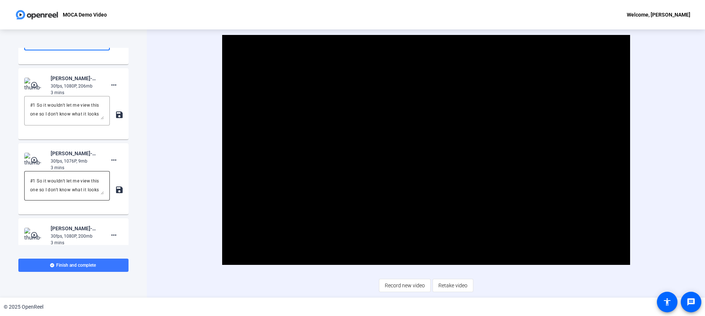
click at [54, 194] on textarea "#1 So it wouldn't let me view this one so I don't know what it looks like." at bounding box center [67, 186] width 74 height 18
paste textarea "2 This is another try I did."
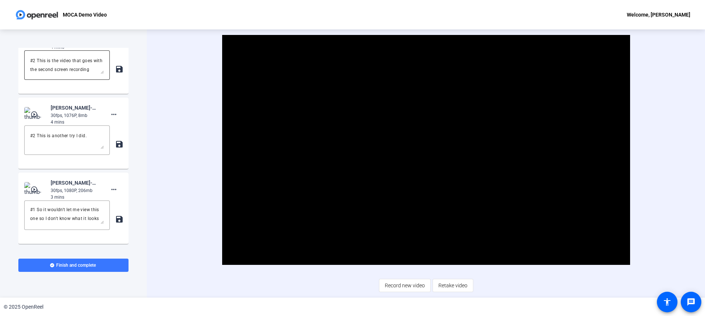
type textarea "#2 This is another try I did."
click at [57, 74] on textarea "#2 This is the video that goes with the second screen recording" at bounding box center [67, 65] width 74 height 18
click at [58, 224] on textarea "#1 So it wouldn't let me view this one so I don't know what it looks like." at bounding box center [67, 215] width 74 height 18
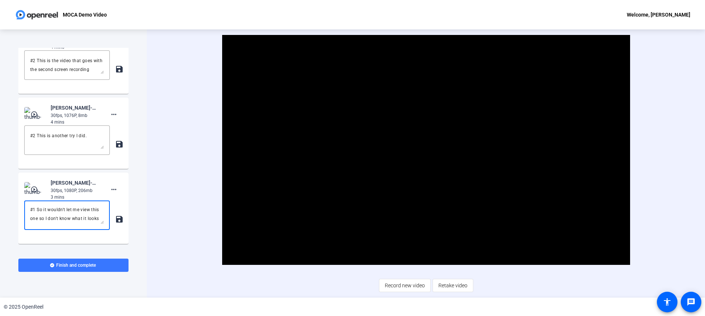
click at [58, 224] on textarea "#1 So it wouldn't let me view this one so I don't know what it looks like." at bounding box center [67, 215] width 74 height 18
paste textarea "2 This is the video that goes with the second screen recording"
type textarea "#2 This is the video that goes with the second screen recording"
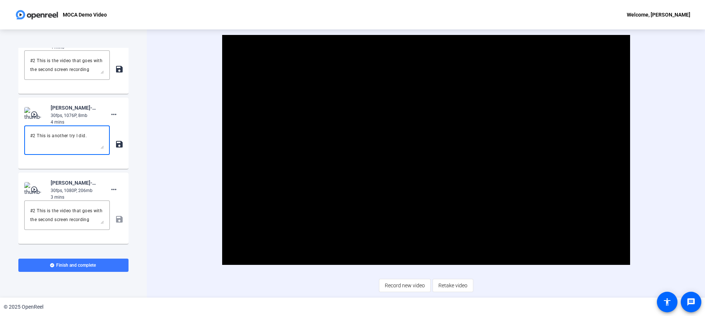
click at [54, 149] on textarea "#2 This is another try I did." at bounding box center [67, 140] width 74 height 18
click at [33, 118] on mat-icon "play_circle_outline" at bounding box center [34, 114] width 9 height 7
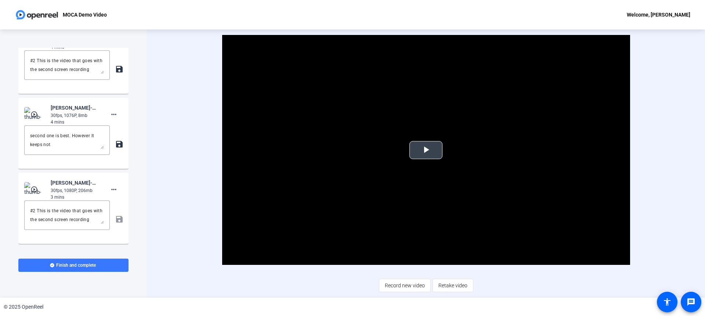
click at [411, 139] on video "Video Player" at bounding box center [426, 150] width 408 height 230
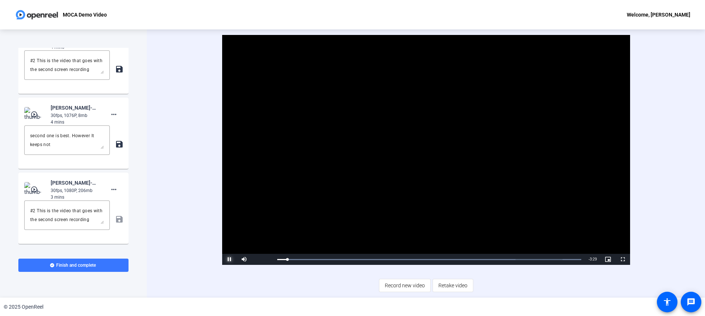
click at [229, 259] on span "Video Player" at bounding box center [229, 259] width 15 height 0
click at [77, 149] on textarea "#3 I feel like either this one or the second one is best. However It keeps not" at bounding box center [67, 140] width 74 height 18
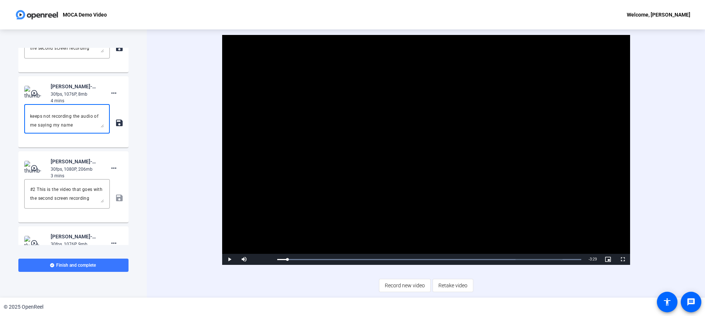
scroll to position [25, 0]
click at [56, 127] on textarea "#3 I feel like either this one or the second one is best. However It keeps not …" at bounding box center [67, 119] width 74 height 18
type textarea "#3 I feel like either this one or the second one is best. However It keeps not …"
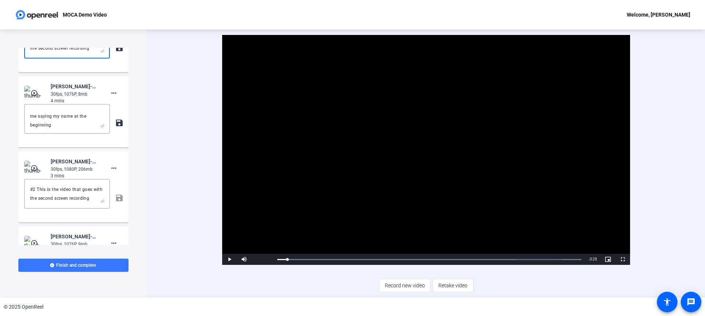
click at [70, 53] on textarea "#2 This is the video that goes with the second screen recording" at bounding box center [67, 44] width 74 height 18
paste textarea "3 I feel like either this one or the second one is best. However It keeps not r…"
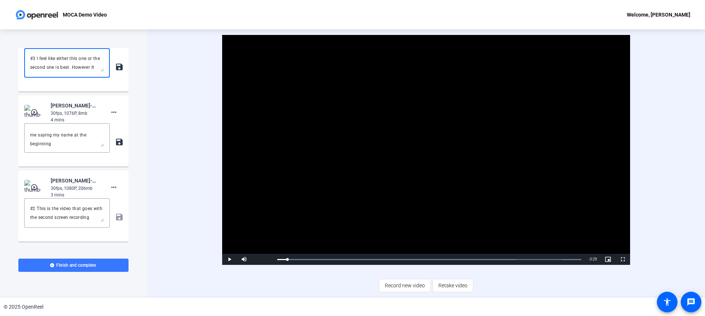
scroll to position [1034, 0]
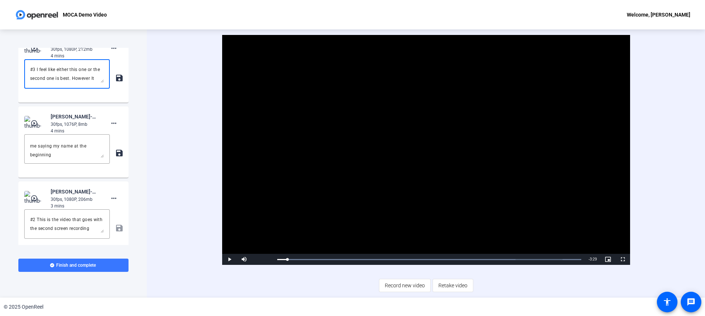
type textarea "#3 I feel like either this one or the second one is best. However It keeps not …"
click at [116, 157] on mat-icon "save" at bounding box center [119, 152] width 8 height 9
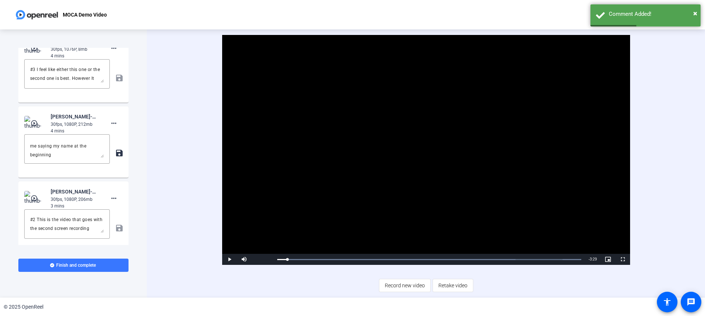
click at [115, 157] on mat-icon "save" at bounding box center [119, 152] width 8 height 9
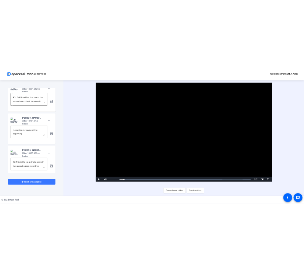
scroll to position [26, 0]
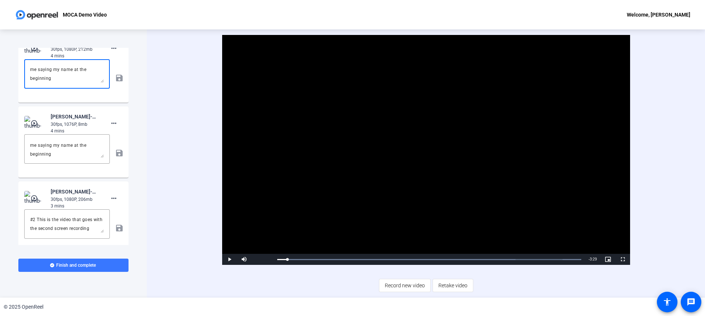
click at [83, 83] on textarea "#3 I feel like either this one or the second one is best. However It keeps not …" at bounding box center [67, 74] width 74 height 18
click at [417, 287] on span "Record new video" at bounding box center [405, 285] width 40 height 14
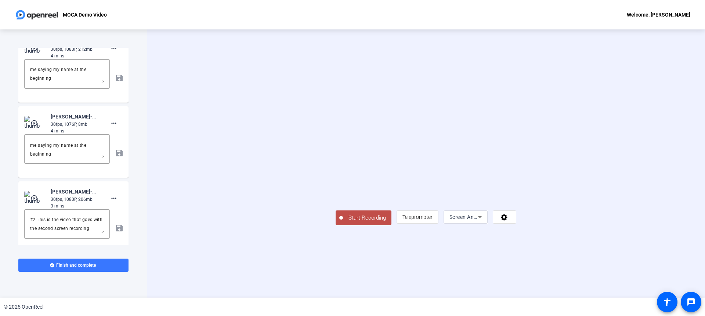
click at [485, 221] on icon at bounding box center [480, 216] width 9 height 9
click at [588, 266] on span "Screen And Camera" at bounding box center [580, 266] width 38 height 9
click at [433, 220] on span "Teleprompter" at bounding box center [418, 217] width 30 height 6
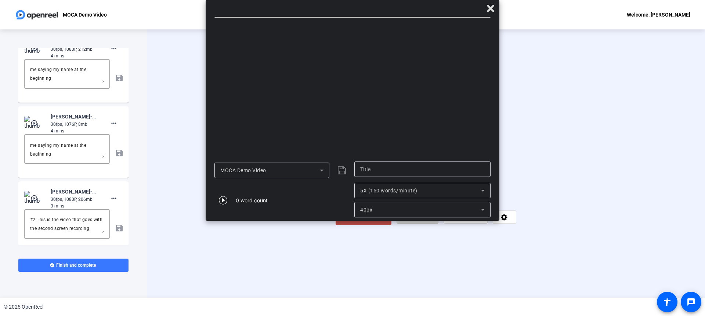
type input "MOCA Demo Video"
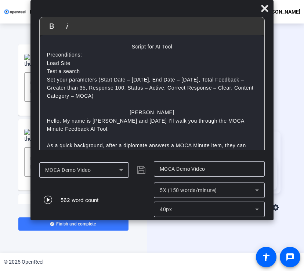
scroll to position [1053, 0]
click at [125, 94] on p "Set your parameters (Start Date – [DATE], End Date – [DATE], Total Feedback – G…" at bounding box center [152, 88] width 210 height 25
click at [48, 198] on icon "button" at bounding box center [48, 199] width 9 height 9
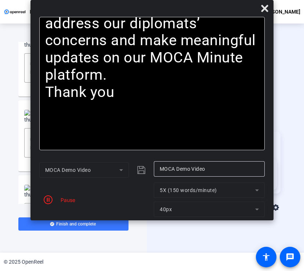
click at [175, 230] on div "Start Recording article Teleprompter Screen And Camera" at bounding box center [225, 173] width 157 height 229
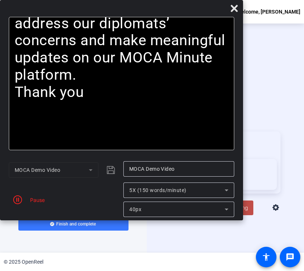
drag, startPoint x: 138, startPoint y: 11, endPoint x: 84, endPoint y: -8, distance: 57.2
click at [84, 0] on html "Accessibility Screen-Reader Guide, Feedback, and Issue Reporting | New window M…" at bounding box center [152, 135] width 304 height 271
click at [17, 200] on icon "button" at bounding box center [17, 199] width 9 height 9
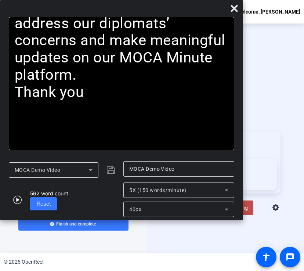
click at [250, 212] on span "Start Recording" at bounding box center [229, 208] width 48 height 8
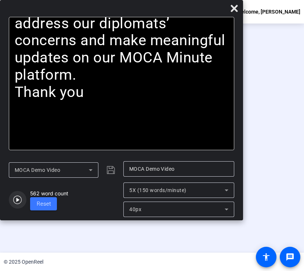
click at [19, 198] on icon "button" at bounding box center [17, 199] width 9 height 9
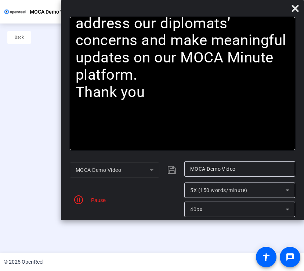
drag, startPoint x: 97, startPoint y: 8, endPoint x: 170, endPoint y: 1, distance: 73.4
click at [170, 1] on div "Bold Italic Script for AI Tool Preconditions: Load Site Test a search Set your …" at bounding box center [182, 110] width 243 height 220
click at [143, 209] on div "Stop Recording" at bounding box center [155, 205] width 37 height 8
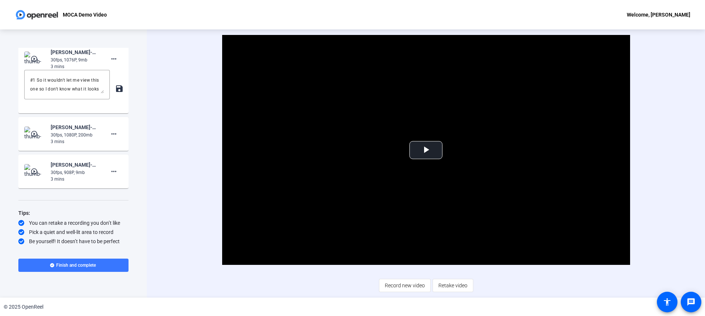
scroll to position [1414, 0]
click at [114, 174] on mat-icon "more_horiz" at bounding box center [113, 171] width 9 height 9
click at [124, 207] on span "Show Notes" at bounding box center [121, 205] width 29 height 9
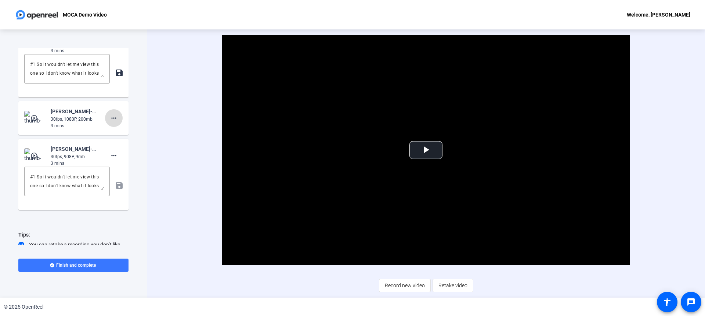
click at [113, 122] on mat-icon "more_horiz" at bounding box center [113, 118] width 9 height 9
click at [123, 169] on span "Show Notes" at bounding box center [121, 168] width 29 height 9
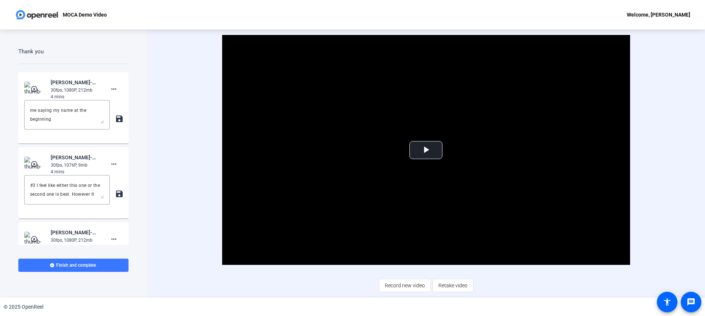
scroll to position [1, 0]
click at [33, 93] on mat-icon "play_circle_outline" at bounding box center [34, 88] width 9 height 7
click at [449, 146] on video "Video Player" at bounding box center [426, 150] width 408 height 230
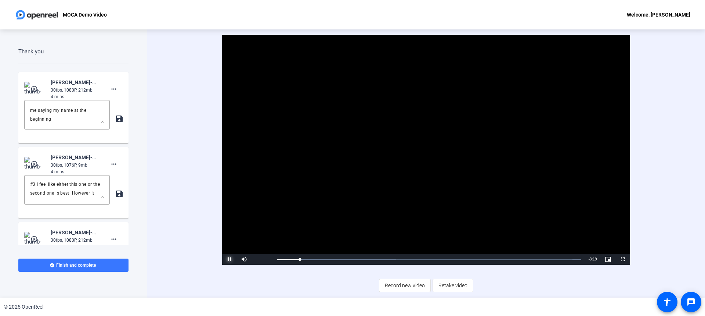
click at [228, 259] on span "Video Player" at bounding box center [229, 259] width 15 height 0
click at [68, 123] on textarea "#3 I feel like either this one or the second one is best. However It keeps not …" at bounding box center [67, 115] width 74 height 18
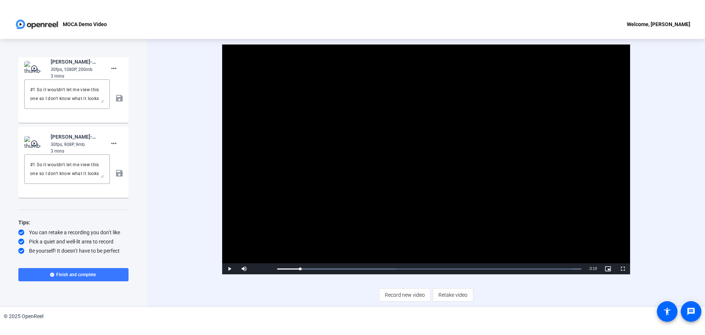
scroll to position [1489, 0]
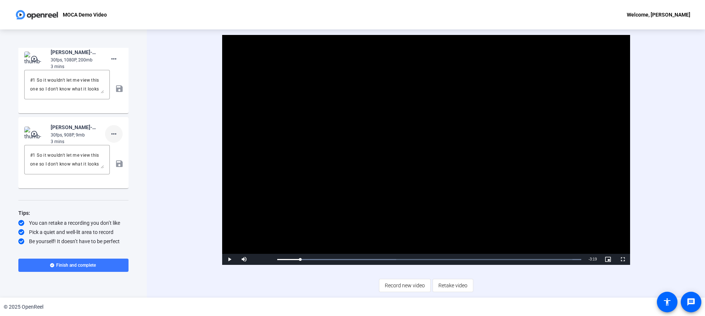
click at [112, 135] on mat-icon "more_horiz" at bounding box center [113, 133] width 9 height 9
click at [127, 150] on span "Delete clip" at bounding box center [121, 149] width 29 height 9
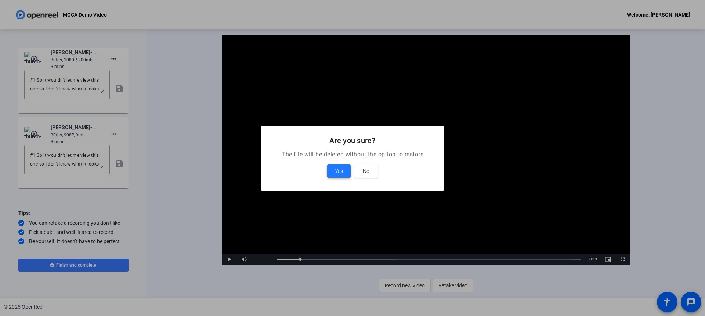
click at [334, 173] on span at bounding box center [339, 171] width 24 height 18
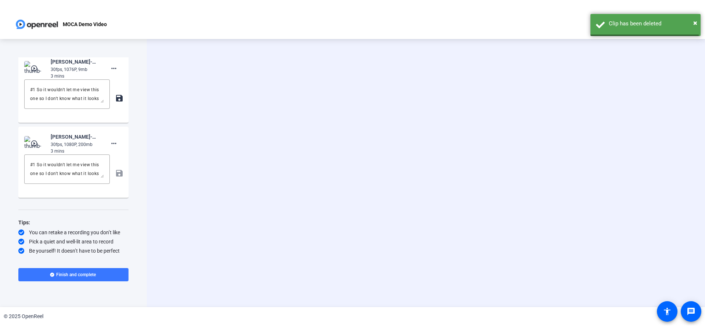
scroll to position [1395, 0]
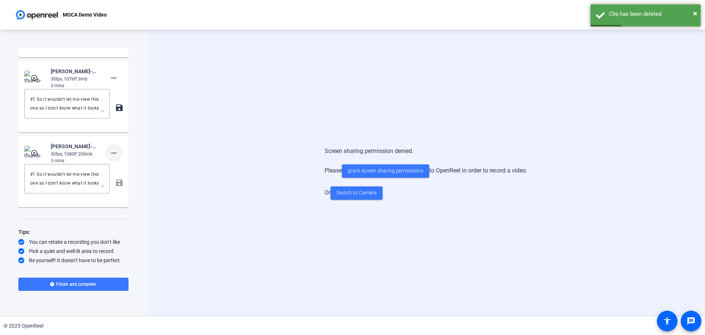
click at [109, 152] on mat-icon "more_horiz" at bounding box center [113, 152] width 9 height 9
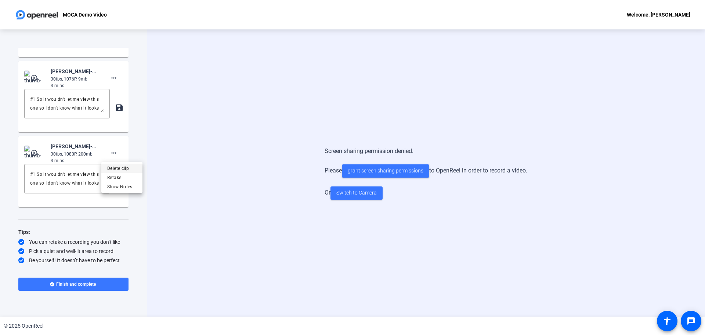
click at [132, 168] on span "Delete clip" at bounding box center [121, 168] width 29 height 9
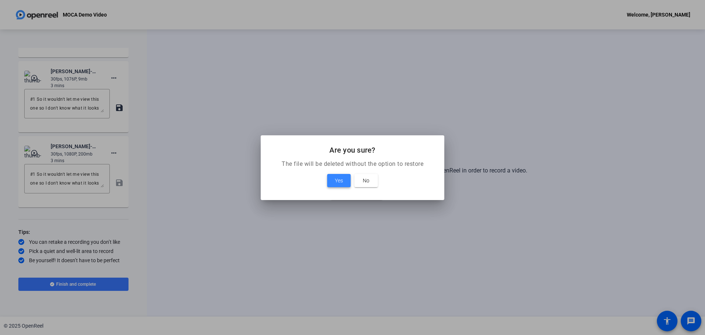
click at [337, 183] on span "Yes" at bounding box center [339, 180] width 8 height 9
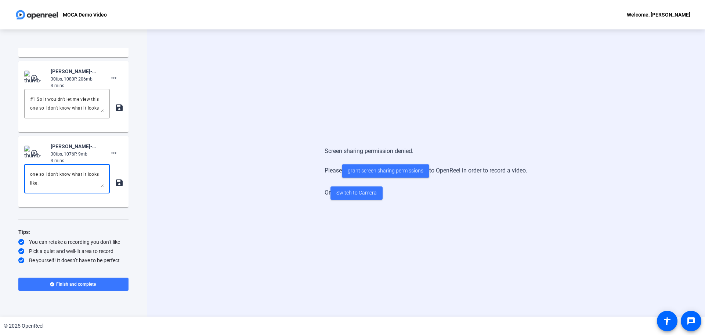
scroll to position [1320, 0]
drag, startPoint x: 38, startPoint y: 242, endPoint x: 112, endPoint y: 260, distance: 75.6
click at [112, 260] on div "Teleprompter Script Script for AI Tool Preconditions: Load Site Test a search S…" at bounding box center [73, 156] width 110 height 216
type textarea "#1 This is a try that I did"
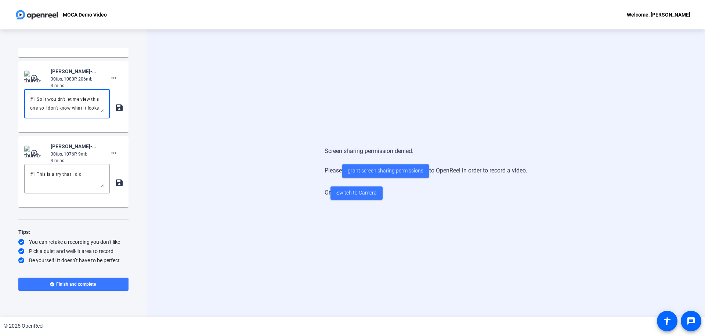
scroll to position [9, 0]
drag, startPoint x: 37, startPoint y: 99, endPoint x: 107, endPoint y: 114, distance: 71.5
click at [107, 114] on div "#1 So it wouldn't let me view this one so I don't know what it looks like. save" at bounding box center [73, 107] width 98 height 37
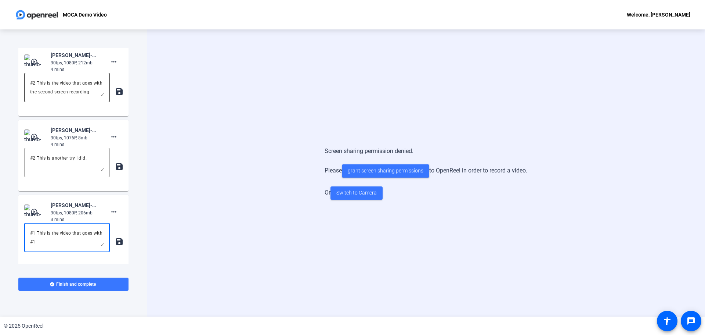
scroll to position [1136, 0]
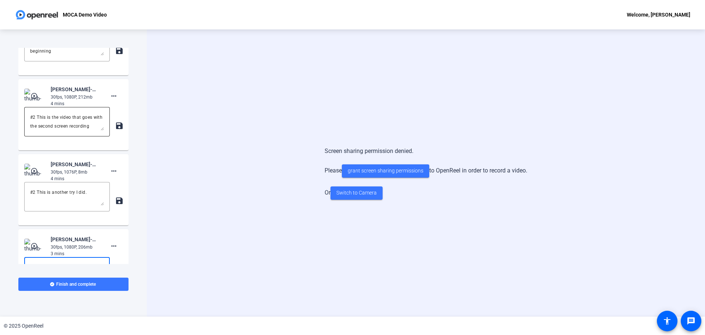
type textarea "#1 This is the video that goes with #1"
click at [68, 130] on textarea "#2 This is the video that goes with the second screen recording" at bounding box center [67, 122] width 74 height 18
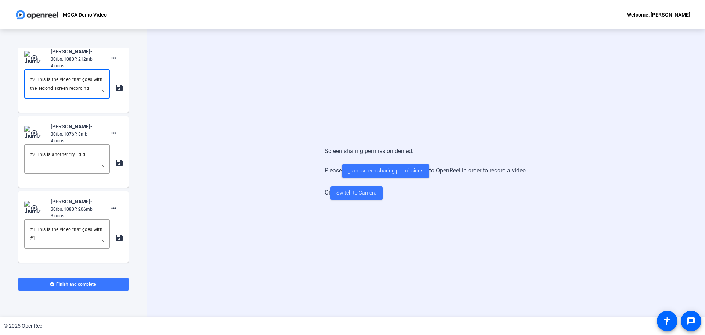
scroll to position [1150, 0]
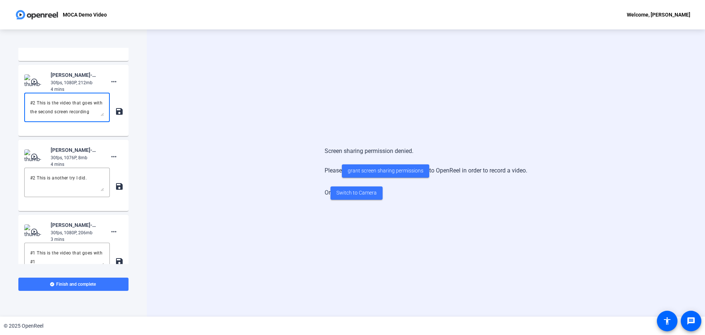
click at [60, 116] on textarea "#2 This is the video that goes with the second screen recording" at bounding box center [67, 107] width 74 height 18
click at [37, 191] on textarea "#2 This is another try I did." at bounding box center [67, 182] width 74 height 18
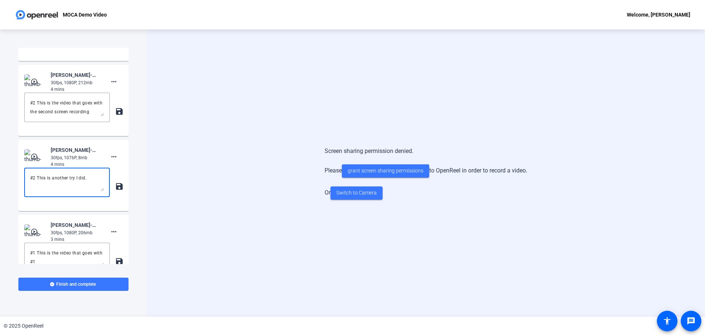
click at [37, 191] on textarea "#2 This is another try I did." at bounding box center [67, 182] width 74 height 18
paste textarea "the video that goes with the second screen recording"
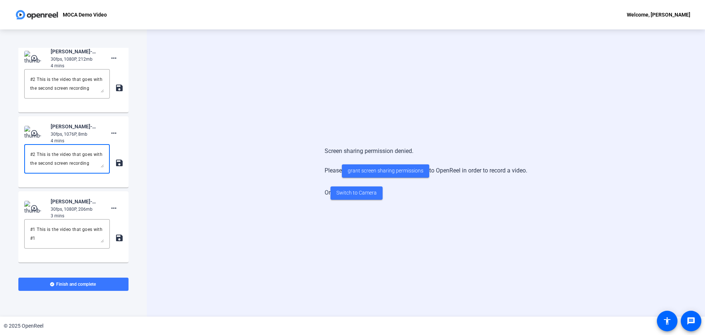
scroll to position [1173, 0]
click at [39, 168] on textarea "#2 This is the video that goes with the second screen recording" at bounding box center [67, 160] width 74 height 18
drag, startPoint x: 48, startPoint y: 181, endPoint x: 47, endPoint y: 170, distance: 11.1
click at [47, 168] on textarea "#2 This is the video that goes with the second screen recording" at bounding box center [67, 160] width 74 height 18
click at [69, 168] on textarea "#2 This is the second screen recording" at bounding box center [67, 160] width 74 height 18
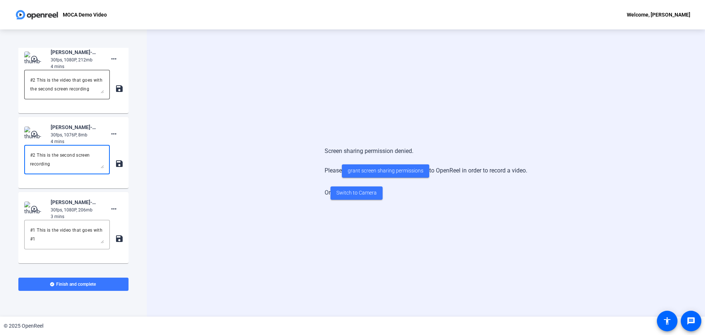
type textarea "#2 This is the second screen recording"
drag, startPoint x: 39, startPoint y: 96, endPoint x: 107, endPoint y: 119, distance: 71.6
click at [107, 107] on div "#2 This is the video that goes with the second screen recording save" at bounding box center [73, 88] width 98 height 37
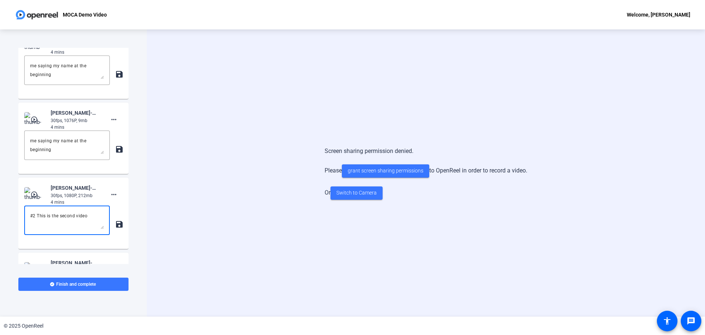
scroll to position [1040, 0]
type textarea "#2 This is the second video"
click at [65, 151] on textarea "#3 I feel like either this one or the second one is best. However It keeps not …" at bounding box center [67, 142] width 74 height 18
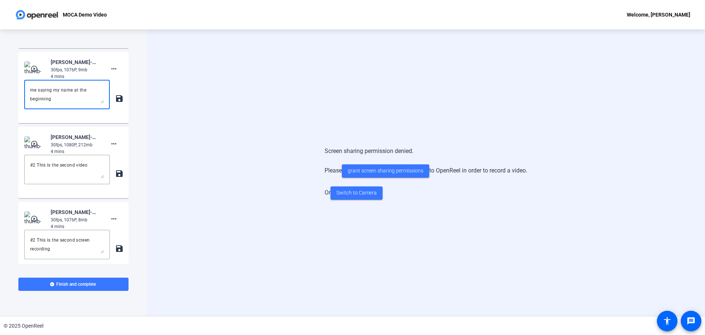
scroll to position [1068, 0]
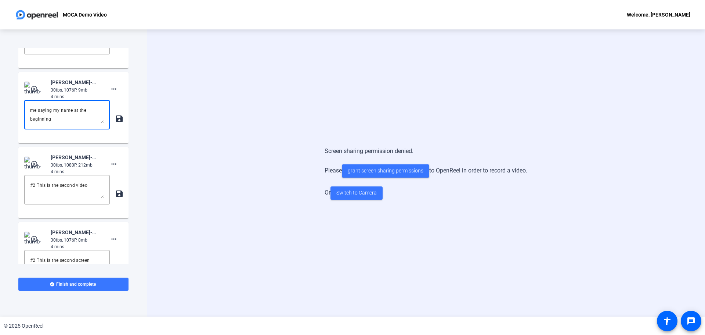
click at [60, 123] on textarea "#3 I feel like either this one or the second one is best. However It keeps not …" at bounding box center [67, 115] width 74 height 18
click at [69, 123] on textarea "#3 I feel like either this one or the second one is best. However It keeps not …" at bounding box center [67, 115] width 74 height 18
drag, startPoint x: 56, startPoint y: 125, endPoint x: 80, endPoint y: 133, distance: 25.7
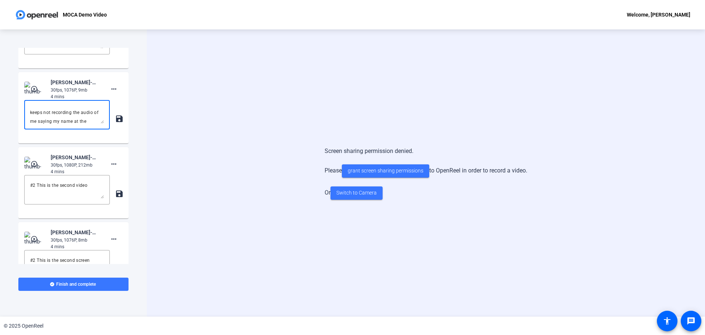
click at [80, 123] on textarea "#3 I feel like either this one or the second one is best. However It keeps not …" at bounding box center [67, 115] width 74 height 18
drag, startPoint x: 58, startPoint y: 126, endPoint x: 80, endPoint y: 135, distance: 24.0
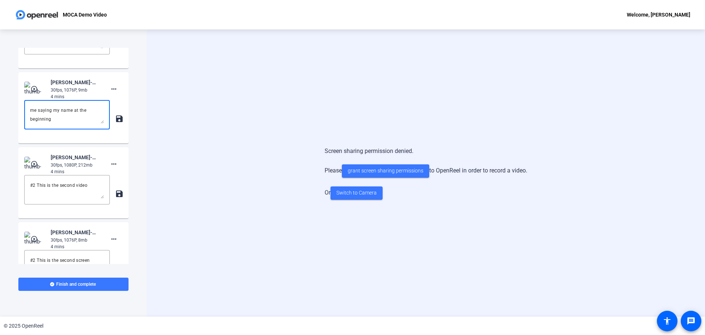
click at [80, 123] on textarea "#3 I feel like either this one or the second one is best. However It keeps not …" at bounding box center [67, 115] width 74 height 18
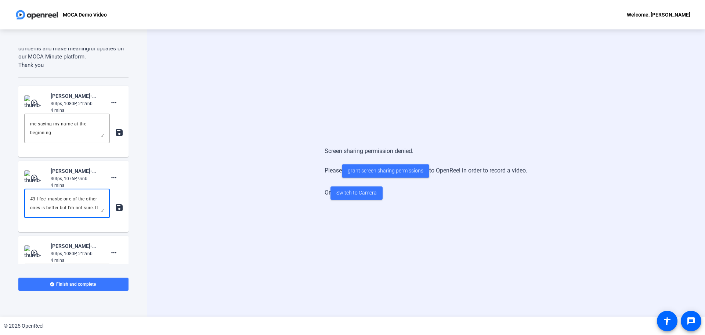
scroll to position [0, 0]
type textarea "#3 I feel maybe one of the other ones is better but I'm not sure. It keeps cutt…"
click at [74, 137] on textarea "#3 I feel like either this one or the second one is best. However It keeps not …" at bounding box center [67, 128] width 74 height 18
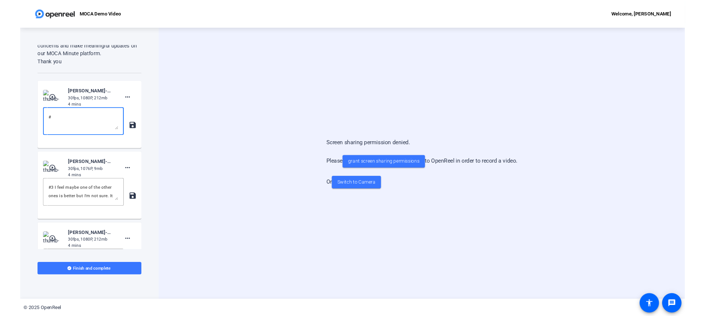
scroll to position [0, 0]
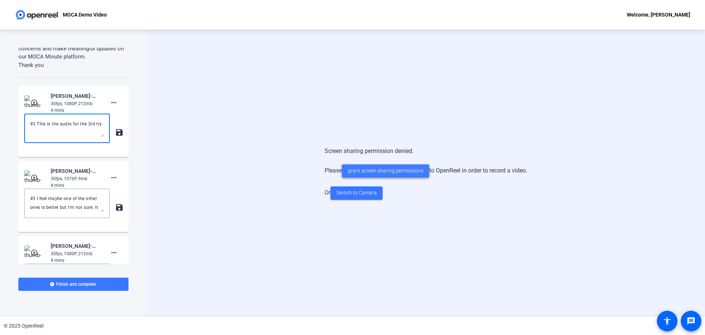
click at [375, 170] on span "grant screen sharing permissions" at bounding box center [386, 171] width 76 height 8
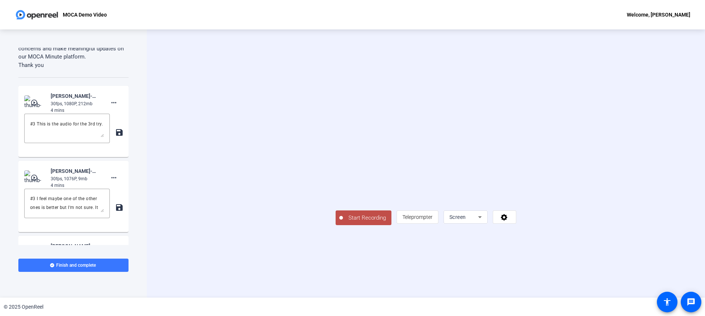
click at [680, 148] on div "Start Recording article Teleprompter Screen" at bounding box center [426, 163] width 558 height 268
click at [655, 181] on div "Start Recording article Teleprompter Screen" at bounding box center [426, 163] width 475 height 123
click at [478, 221] on div "Screen" at bounding box center [464, 216] width 29 height 9
click at [581, 262] on span "Screen And Camera" at bounding box center [580, 262] width 38 height 18
click at [647, 198] on div "Start Recording article Teleprompter Screen And Camera" at bounding box center [426, 163] width 475 height 123
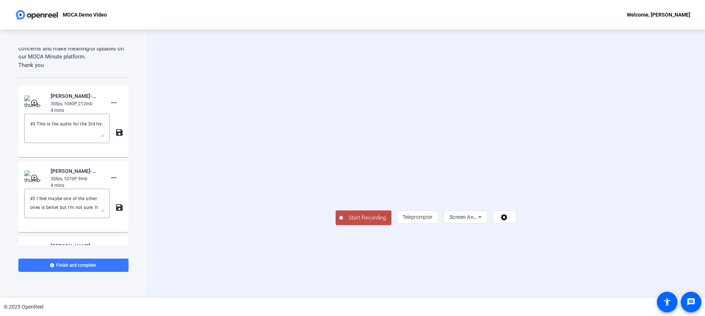
click at [343, 222] on span "Start Recording" at bounding box center [367, 217] width 48 height 8
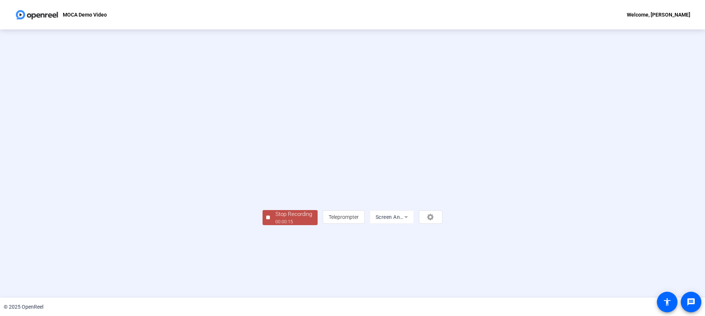
click at [607, 224] on div "Stop Recording 00:00:15 article Teleprompter Screen And Camera" at bounding box center [353, 163] width 600 height 123
click at [359, 220] on span "Teleprompter" at bounding box center [344, 217] width 30 height 6
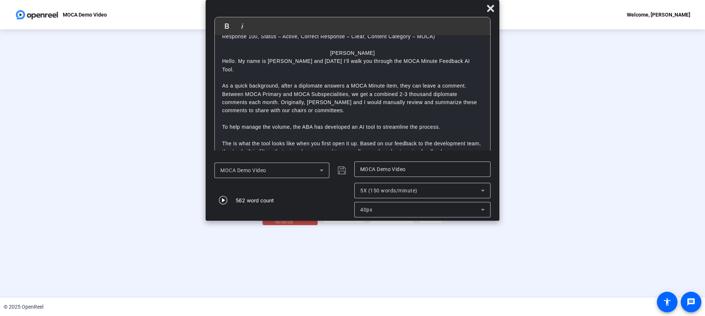
scroll to position [51, 0]
click at [276, 218] on div "Stop Recording" at bounding box center [294, 214] width 37 height 8
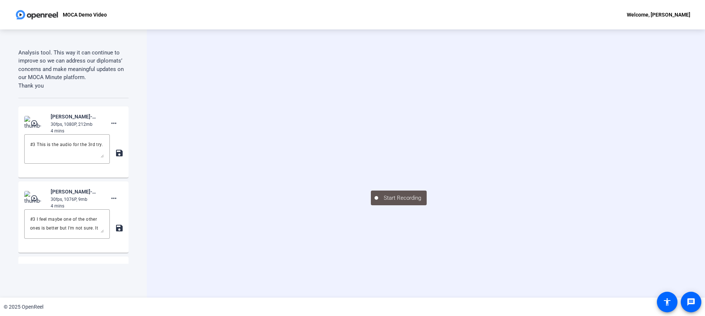
scroll to position [958, 0]
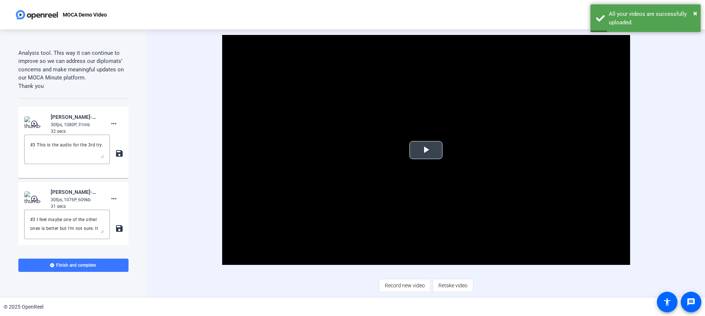
click at [426, 150] on span "Video Player" at bounding box center [426, 150] width 0 height 0
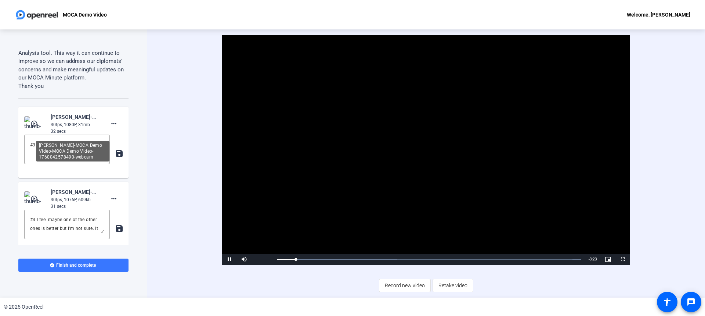
click at [61, 121] on div "Courtney Pisano-MOCA Demo Video-MOCA Demo Video-1760042578490-webcam" at bounding box center [75, 116] width 49 height 9
click at [31, 131] on img at bounding box center [35, 123] width 22 height 15
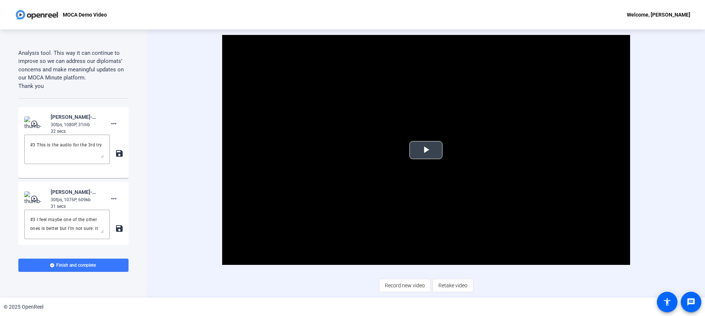
click at [426, 150] on span "Video Player" at bounding box center [426, 150] width 0 height 0
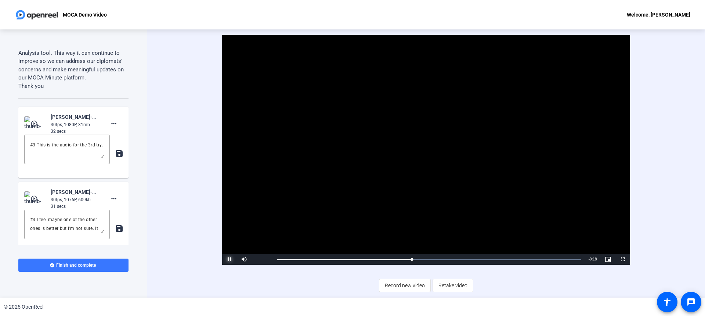
click at [227, 259] on span "Video Player" at bounding box center [229, 259] width 15 height 0
click at [111, 128] on mat-icon "more_horiz" at bounding box center [113, 123] width 9 height 9
click at [124, 157] on span "Delete clip" at bounding box center [121, 155] width 29 height 9
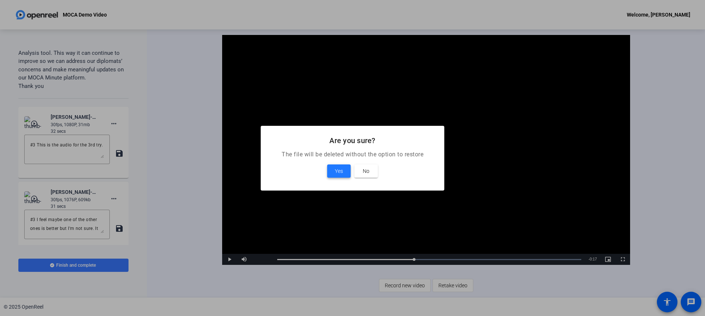
click at [335, 174] on span "Yes" at bounding box center [339, 170] width 8 height 9
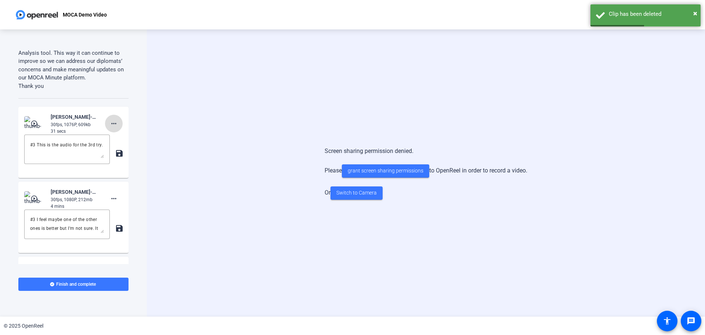
click at [111, 128] on mat-icon "more_horiz" at bounding box center [113, 123] width 9 height 9
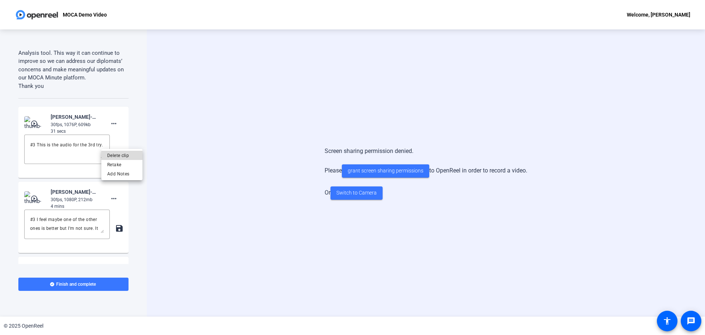
click at [137, 155] on button "Delete clip" at bounding box center [121, 155] width 41 height 9
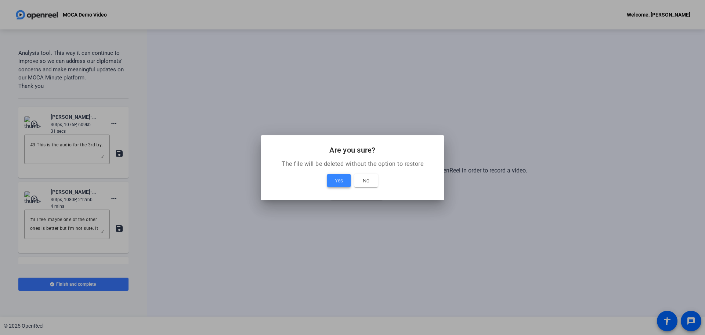
click at [328, 180] on span at bounding box center [339, 181] width 24 height 18
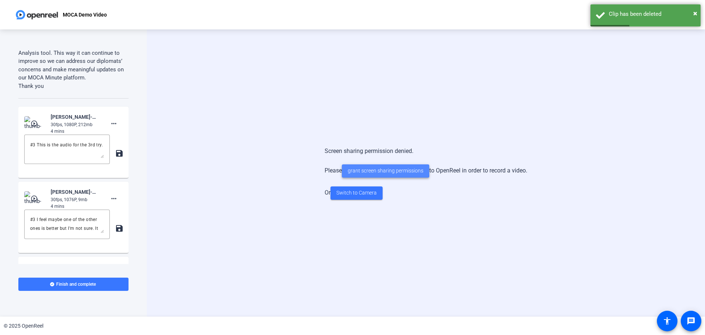
click at [385, 168] on span "grant screen sharing permissions" at bounding box center [386, 171] width 76 height 8
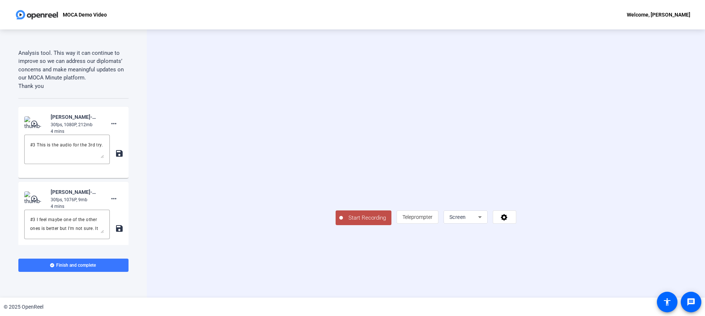
click at [657, 140] on div "Start Recording article Teleprompter Screen" at bounding box center [426, 163] width 475 height 123
click at [466, 220] on span "Screen" at bounding box center [458, 217] width 17 height 6
click at [584, 266] on span "Screen And Camera" at bounding box center [580, 262] width 38 height 18
click at [433, 220] on span "Teleprompter" at bounding box center [418, 217] width 30 height 6
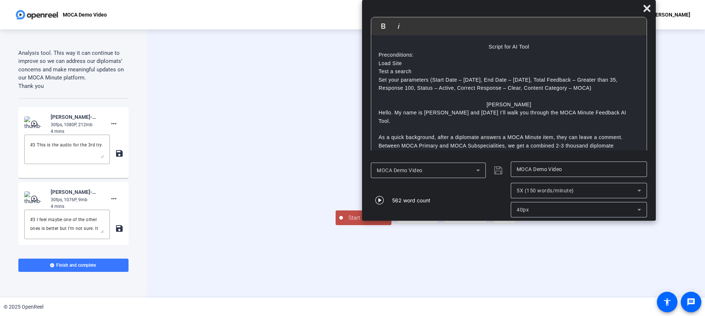
drag, startPoint x: 359, startPoint y: 12, endPoint x: 515, endPoint y: -2, distance: 156.8
click at [515, 0] on html "Accessibility Screen-Reader Guide, Feedback, and Issue Reporting | New window M…" at bounding box center [352, 158] width 705 height 316
click at [343, 222] on span "Start Recording" at bounding box center [367, 217] width 48 height 8
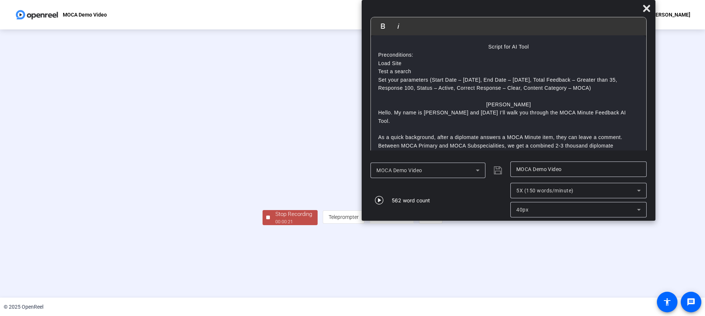
click at [276, 225] on div "00:00:21" at bounding box center [294, 221] width 37 height 7
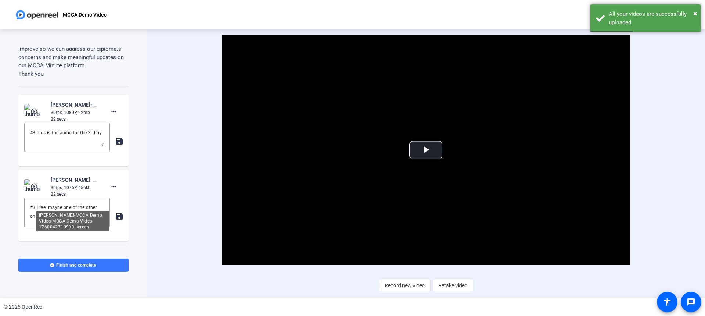
scroll to position [970, 0]
click at [34, 115] on mat-icon "play_circle_outline" at bounding box center [34, 111] width 9 height 7
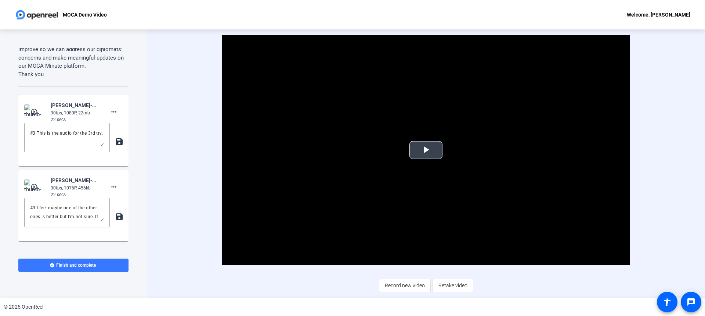
click at [461, 157] on video "Video Player" at bounding box center [426, 150] width 408 height 230
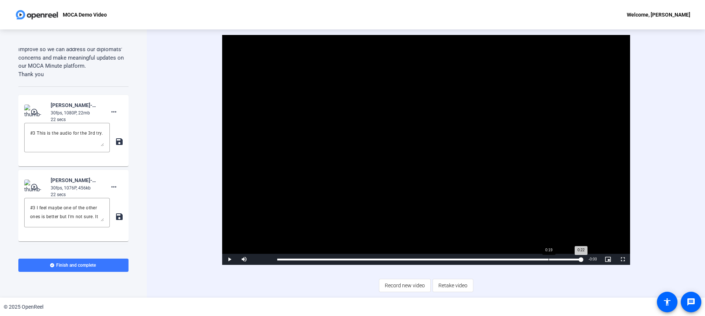
click at [548, 259] on div "Loaded : 100.00% 0:19 0:22" at bounding box center [429, 259] width 304 height 2
click at [395, 180] on video "Video Player" at bounding box center [426, 150] width 408 height 230
click at [227, 259] on span "Video Player" at bounding box center [229, 259] width 15 height 0
click at [522, 259] on div "Loaded : 100.00% 0:17 0:17" at bounding box center [429, 259] width 304 height 2
click at [228, 259] on span "Video Player" at bounding box center [229, 259] width 15 height 0
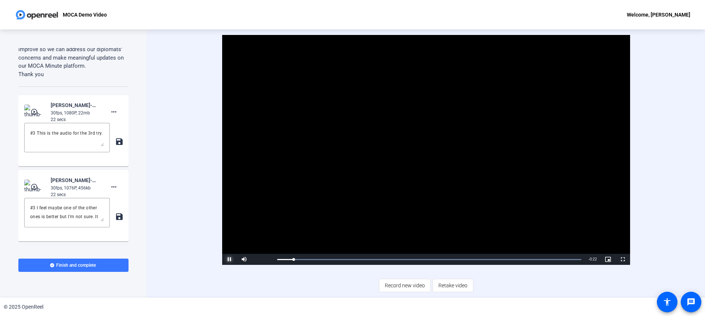
click at [228, 259] on span "Video Player" at bounding box center [229, 259] width 15 height 0
click at [44, 146] on textarea "#3 This is the audio for the 3rd try." at bounding box center [67, 138] width 74 height 18
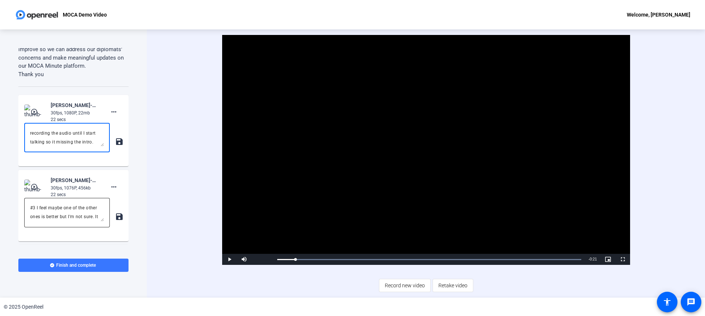
type textarea "#4 This is just my name a couple of time because it doesn't start recording the…"
click at [42, 221] on textarea "#3 I feel maybe one of the other ones is better but I'm not sure. It keeps cutt…" at bounding box center [67, 213] width 74 height 18
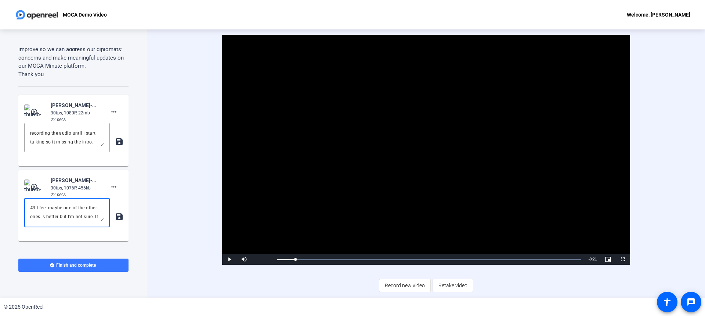
click at [42, 221] on textarea "#3 I feel maybe one of the other ones is better but I'm not sure. It keeps cutt…" at bounding box center [67, 213] width 74 height 18
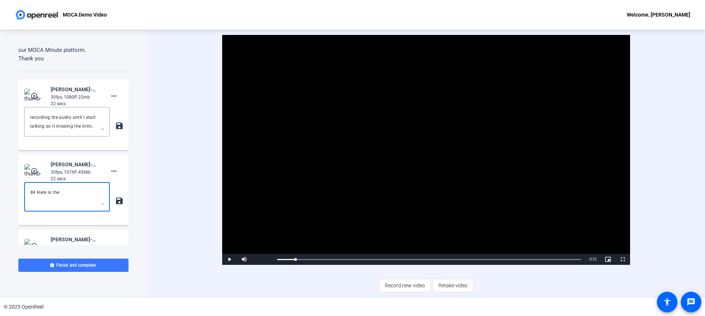
scroll to position [986, 0]
click at [68, 206] on textarea "#4 Here is the" at bounding box center [67, 197] width 74 height 18
type textarea "#3 I feel maybe one of the other ones is better but I'm not sure. It keeps cutt…"
click at [74, 131] on textarea "#4 This is just my name a couple of time because it doesn't start recording the…" at bounding box center [67, 122] width 74 height 18
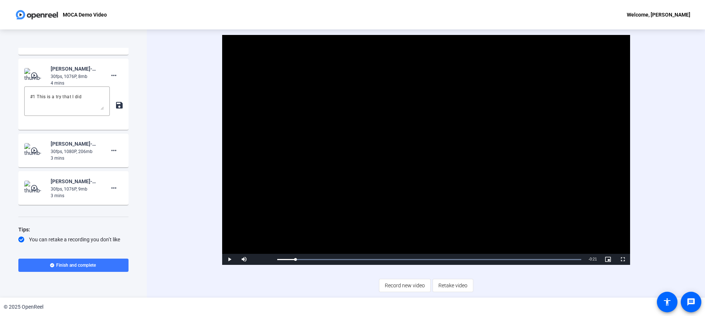
scroll to position [1414, 0]
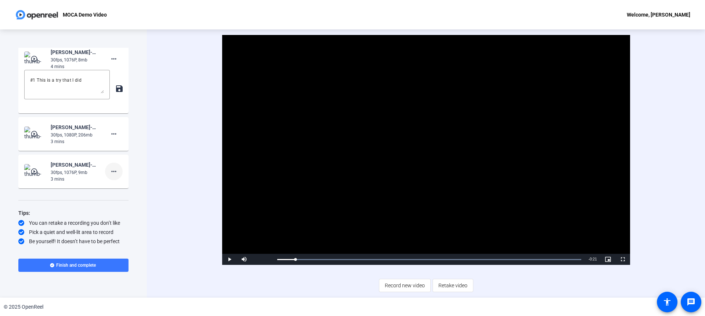
type textarea "#4 This is just my name a couple of time because it doesn't start recording the…"
click at [110, 171] on mat-icon "more_horiz" at bounding box center [113, 171] width 9 height 9
click at [125, 204] on span "Show Notes" at bounding box center [121, 205] width 29 height 9
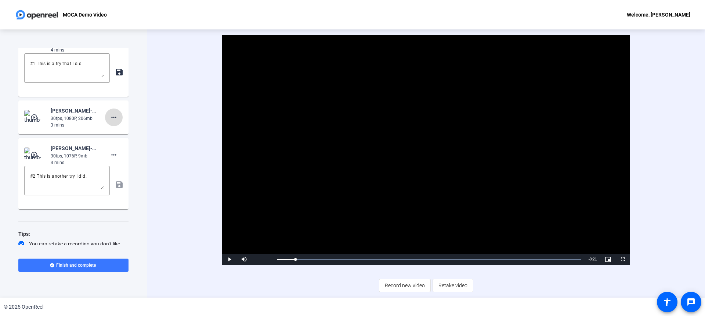
click at [111, 122] on mat-icon "more_horiz" at bounding box center [113, 117] width 9 height 9
click at [121, 168] on span "Show Notes" at bounding box center [121, 167] width 29 height 9
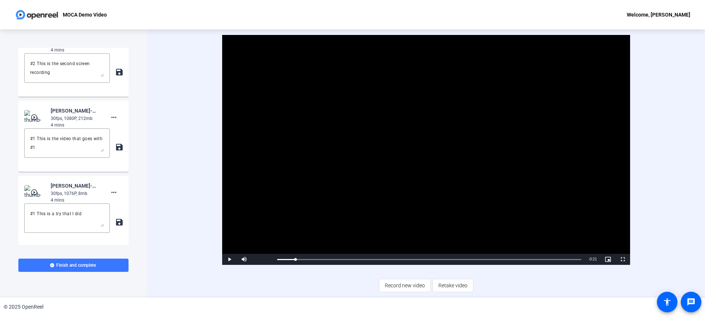
scroll to position [1265, 0]
click at [43, 77] on textarea "#2 This is the second screen recording" at bounding box center [67, 68] width 74 height 18
click at [50, 227] on textarea "#1 This is a try that I did" at bounding box center [67, 218] width 74 height 18
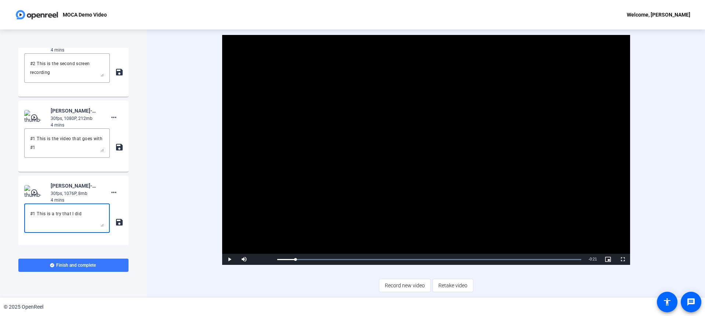
click at [50, 227] on textarea "#1 This is a try that I did" at bounding box center [67, 218] width 74 height 18
paste textarea "2 This is the second screen recording"
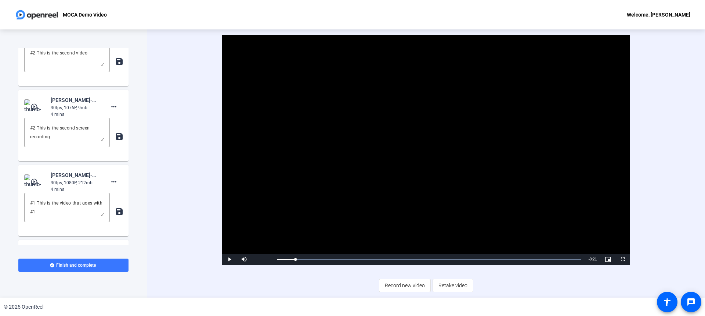
scroll to position [1201, 0]
type textarea "#2 This is the second screen recording"
click at [72, 66] on textarea "#2 This is the second video" at bounding box center [67, 57] width 74 height 18
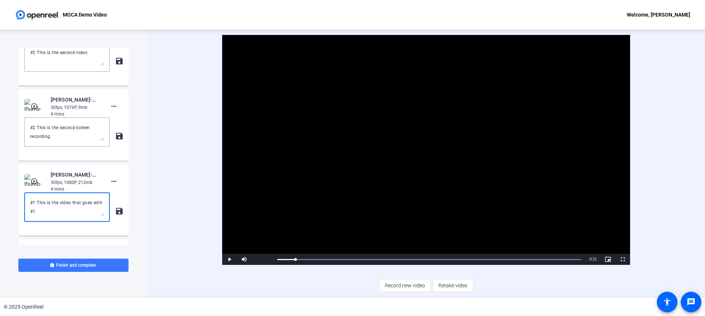
click at [62, 216] on textarea "#1 This is the video that goes with #1" at bounding box center [67, 207] width 74 height 18
paste textarea "2 This is the second video"
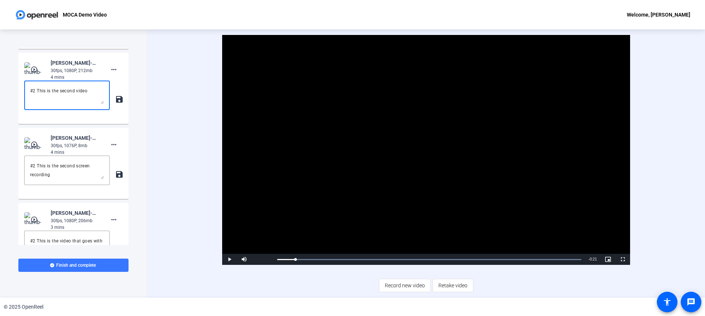
scroll to position [1312, 0]
type textarea "#2 This is the second video"
click at [115, 179] on mat-icon "save" at bounding box center [119, 174] width 8 height 9
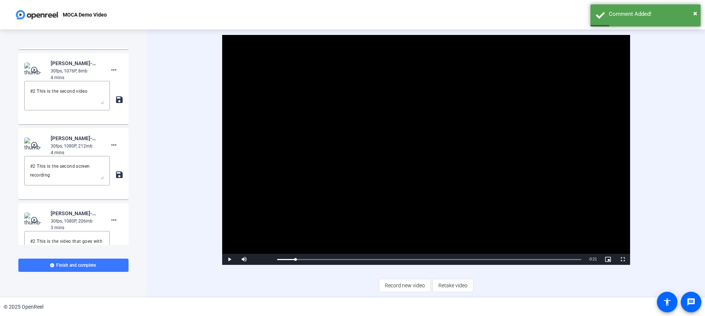
click at [116, 104] on mat-icon "save" at bounding box center [119, 99] width 8 height 9
click at [116, 179] on mat-icon "save" at bounding box center [119, 174] width 8 height 9
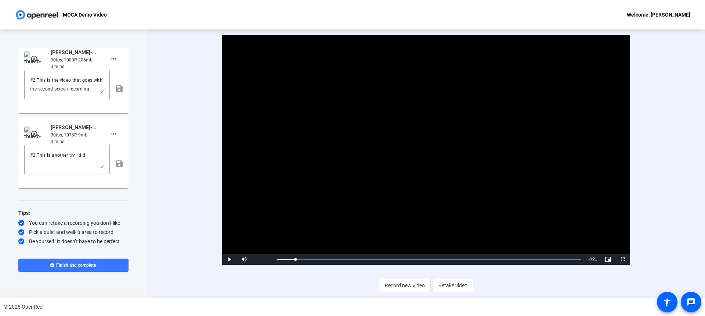
scroll to position [1489, 0]
click at [35, 131] on mat-icon "play_circle_outline" at bounding box center [34, 133] width 9 height 7
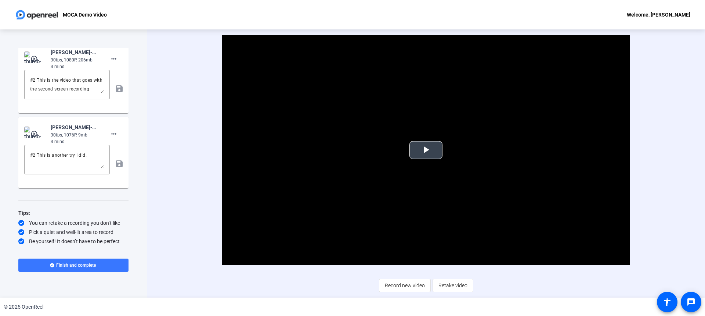
click at [426, 150] on span "Video Player" at bounding box center [426, 150] width 0 height 0
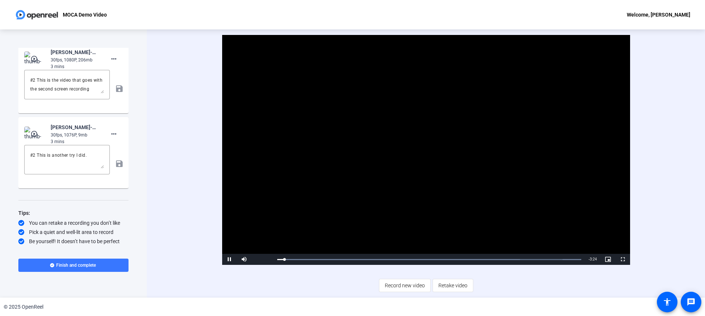
click at [30, 60] on mat-icon "play_circle_outline" at bounding box center [34, 58] width 9 height 7
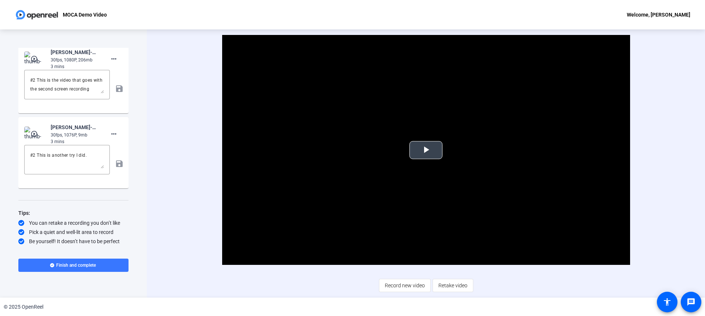
click at [426, 150] on span "Video Player" at bounding box center [426, 150] width 0 height 0
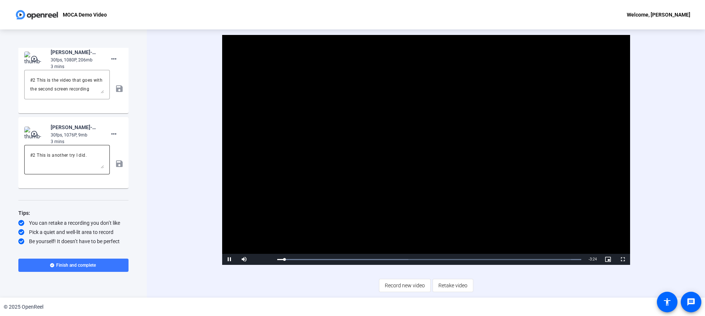
click at [71, 163] on textarea "#2 This is another try I did." at bounding box center [67, 160] width 74 height 18
click at [227, 259] on span "Video Player" at bounding box center [229, 259] width 15 height 0
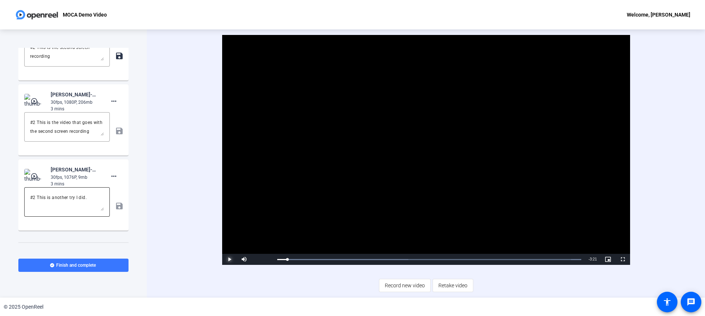
scroll to position [1431, 0]
click at [36, 210] on textarea "#2 This is another try I did." at bounding box center [67, 201] width 74 height 18
type textarea "#1 This is another try I did."
click at [37, 135] on textarea "#2 This is the video that goes with the second screen recording" at bounding box center [67, 126] width 74 height 18
click at [72, 135] on textarea "#1 This is the video that goes with the second screen recording" at bounding box center [67, 126] width 74 height 18
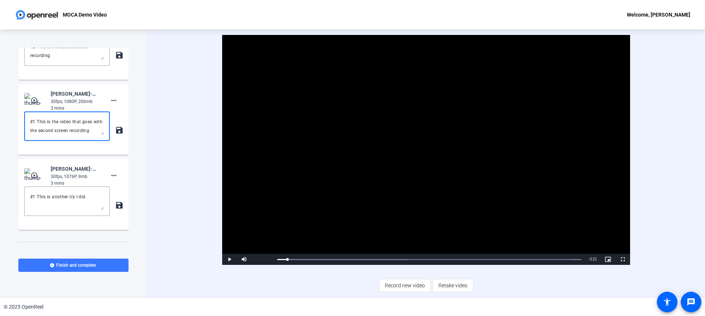
click at [53, 135] on textarea "#1 This is the video that goes with the second screen recording" at bounding box center [67, 126] width 74 height 18
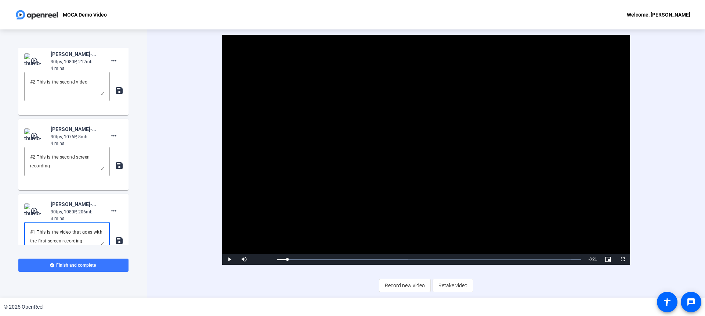
scroll to position [1319, 0]
type textarea "#1 This is the video that goes with the first screen recording"
click at [34, 141] on mat-icon "play_circle_outline" at bounding box center [34, 137] width 9 height 7
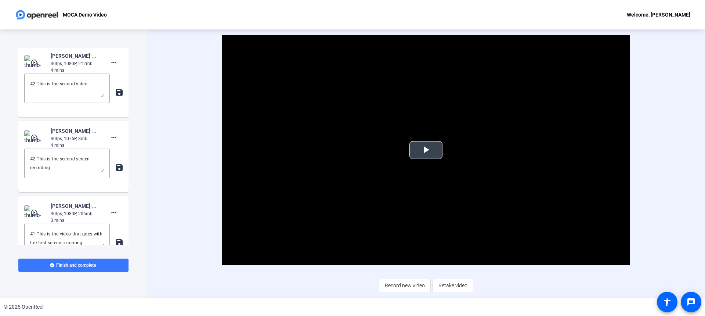
click at [426, 150] on span "Video Player" at bounding box center [426, 150] width 0 height 0
click at [33, 70] on img at bounding box center [35, 62] width 22 height 15
click at [426, 150] on span "Video Player" at bounding box center [426, 150] width 0 height 0
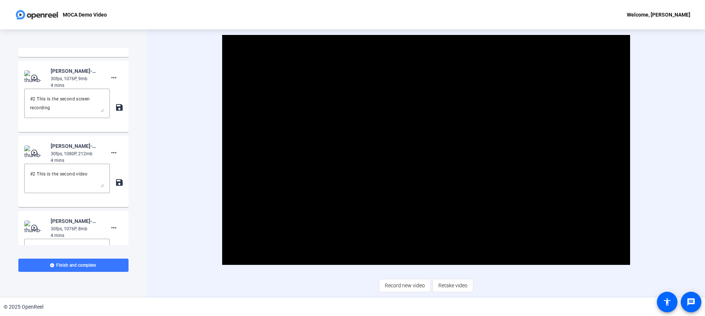
scroll to position [1203, 0]
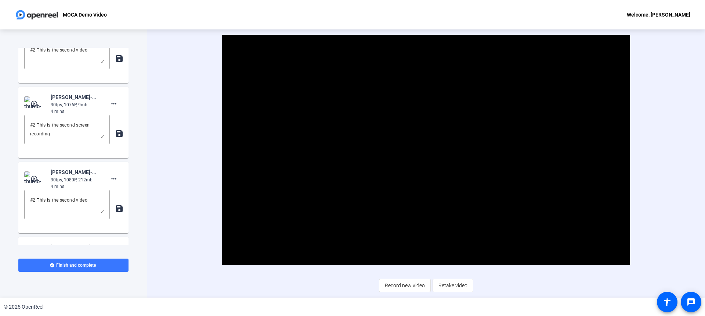
click at [32, 107] on mat-icon "play_circle_outline" at bounding box center [34, 103] width 9 height 7
click at [426, 150] on span "Video Player" at bounding box center [426, 150] width 0 height 0
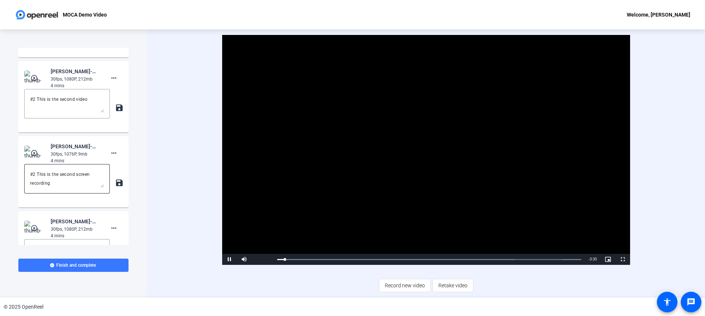
scroll to position [1154, 0]
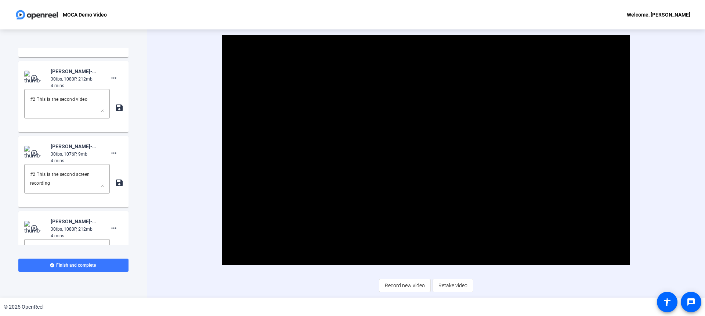
click at [31, 82] on mat-icon "play_circle_outline" at bounding box center [34, 77] width 9 height 7
click at [426, 150] on span "Video Player" at bounding box center [426, 150] width 0 height 0
click at [32, 157] on mat-icon "play_circle_outline" at bounding box center [34, 152] width 9 height 7
click at [444, 156] on video "Video Player" at bounding box center [426, 150] width 408 height 230
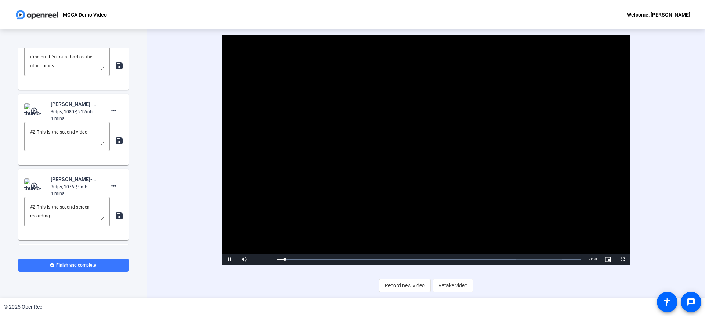
scroll to position [1122, 0]
click at [47, 216] on div "#2 This is the second screen recording" at bounding box center [67, 210] width 74 height 29
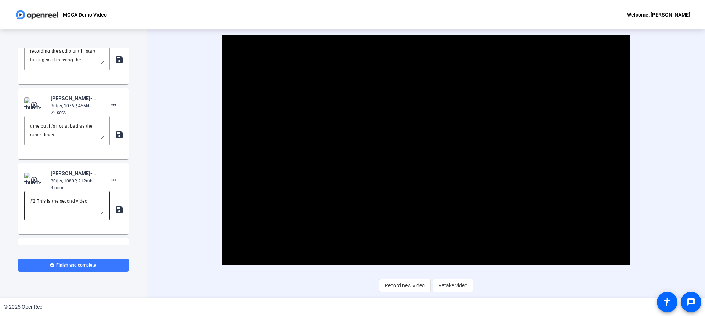
scroll to position [1053, 0]
click at [54, 139] on textarea "#3 I feel maybe one of the other ones is better but I'm not sure. It keeps cutt…" at bounding box center [67, 130] width 74 height 18
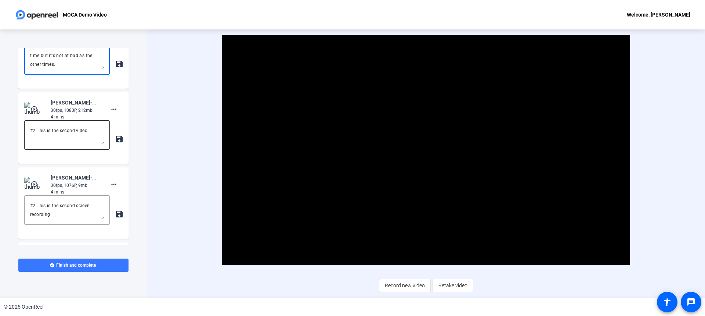
scroll to position [1122, 0]
click at [43, 219] on textarea "#2 This is the second screen recording" at bounding box center [67, 210] width 74 height 18
paste textarea "3 I feel maybe one of the other ones is better but I'm not sure. It keeps cutti…"
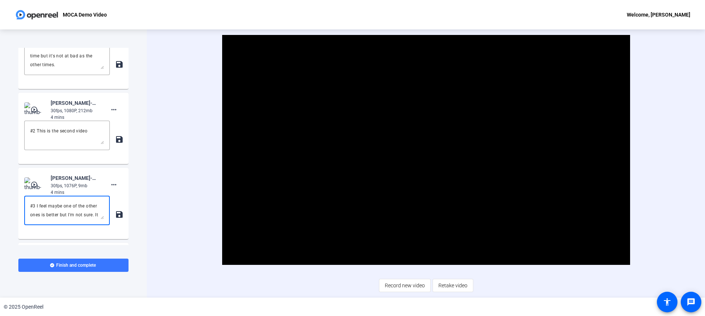
scroll to position [33, 0]
click at [40, 219] on textarea "#3 I feel maybe one of the other ones is better but I'm not sure. It keeps cutt…" at bounding box center [67, 210] width 74 height 18
type textarea "#3 I feel maybe one of the other ones is better but I'm not sure. It keeps cutt…"
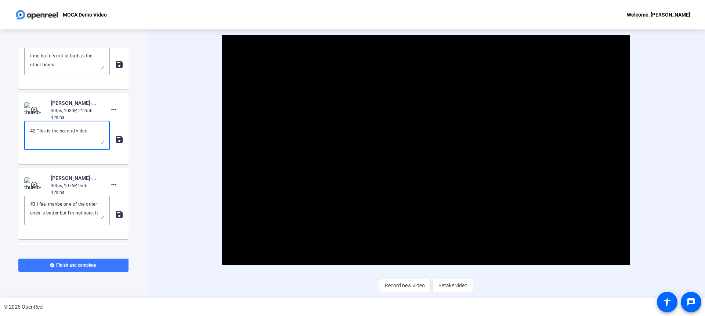
click at [35, 144] on textarea "#2 This is the second video" at bounding box center [67, 135] width 74 height 18
click at [69, 144] on textarea "#3 This is the second video" at bounding box center [67, 135] width 74 height 18
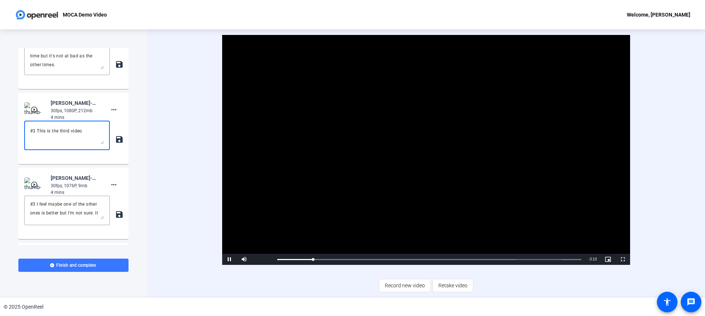
type textarea "#3 This is the third video"
click at [226, 259] on span "Video Player" at bounding box center [229, 259] width 15 height 0
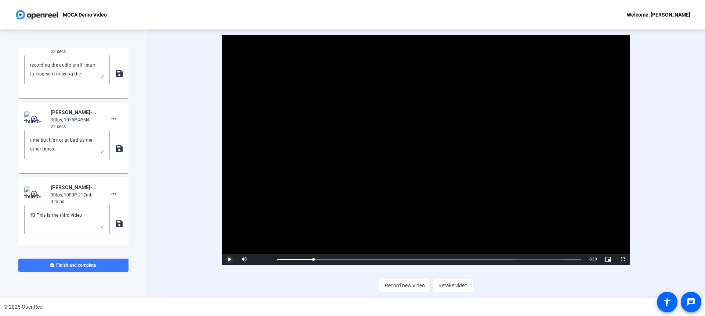
scroll to position [1038, 0]
click at [53, 78] on textarea "#4 This is just my name a couple of time because it doesn't start recording the…" at bounding box center [67, 70] width 74 height 18
click at [52, 153] on textarea "#3 I feel maybe one of the other ones is better but I'm not sure. It keeps cutt…" at bounding box center [67, 145] width 74 height 18
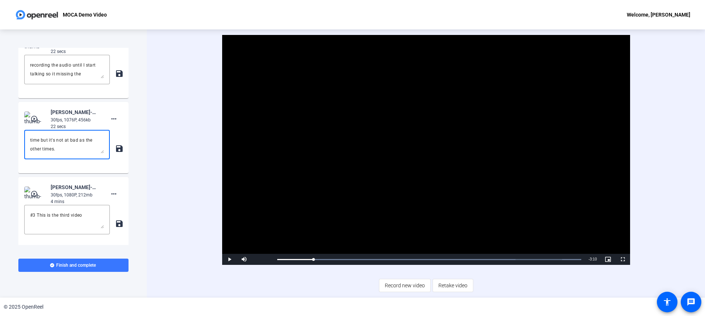
click at [52, 153] on textarea "#3 I feel maybe one of the other ones is better but I'm not sure. It keeps cutt…" at bounding box center [67, 145] width 74 height 18
paste textarea "4 This is just my name a couple of time because it doesn't start recording the …"
click at [35, 153] on textarea "#4 This is just my name a couple of time because it doesn't start recording the…" at bounding box center [67, 145] width 74 height 18
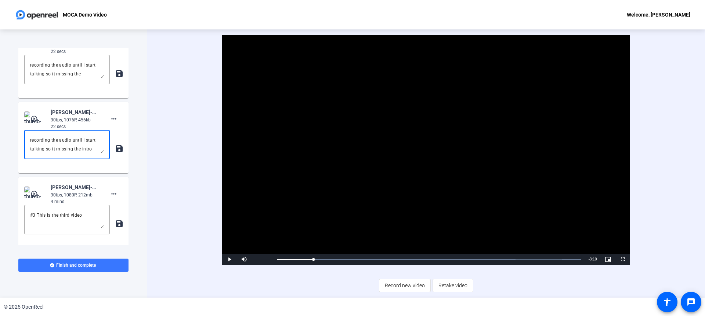
scroll to position [25, 0]
type textarea "#4 This is just my name a couple of time because it doesn't start recording the…"
click at [42, 78] on textarea "#4 This is just my name a couple of time because it doesn't start recording the…" at bounding box center [67, 70] width 74 height 18
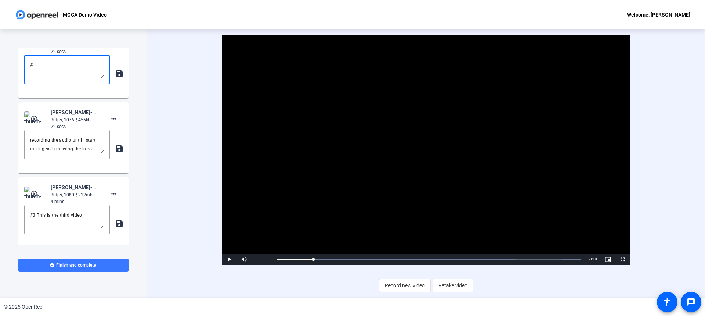
scroll to position [0, 0]
type textarea "#4 This is the fourth video"
click at [115, 78] on mat-icon "save" at bounding box center [119, 73] width 8 height 9
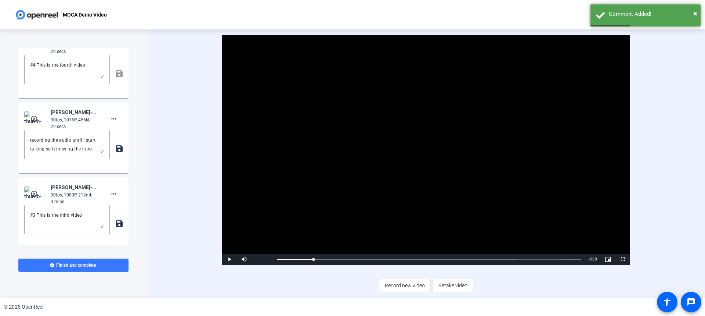
click at [116, 153] on mat-icon "save" at bounding box center [119, 148] width 8 height 9
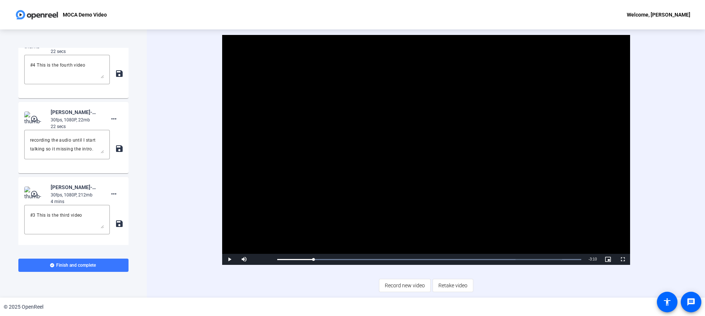
click at [115, 228] on mat-icon "save" at bounding box center [119, 223] width 8 height 9
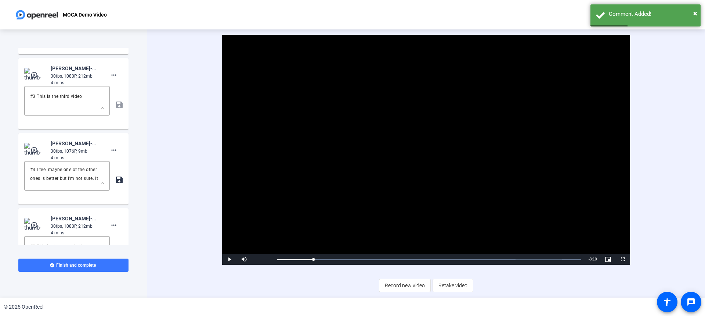
scroll to position [1157, 0]
click at [116, 184] on mat-icon "save" at bounding box center [119, 180] width 8 height 9
click at [115, 109] on mat-icon "save" at bounding box center [119, 105] width 8 height 9
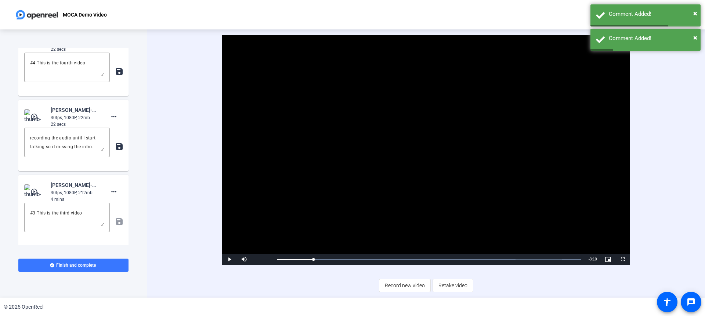
scroll to position [1041, 0]
click at [115, 150] on mat-icon "save" at bounding box center [119, 145] width 8 height 9
click at [118, 75] on mat-icon "save" at bounding box center [119, 70] width 8 height 9
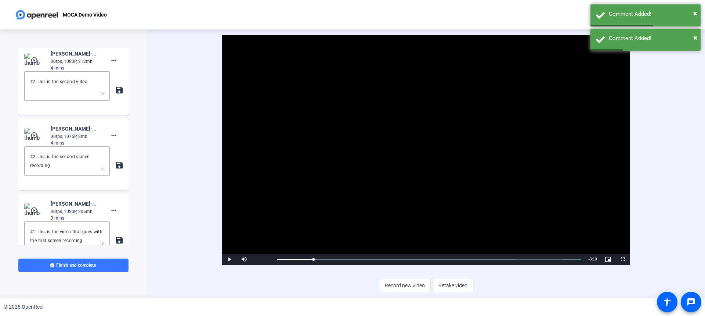
scroll to position [1321, 0]
click at [116, 95] on mat-icon "save" at bounding box center [119, 90] width 8 height 9
click at [116, 170] on mat-icon "save" at bounding box center [119, 165] width 8 height 9
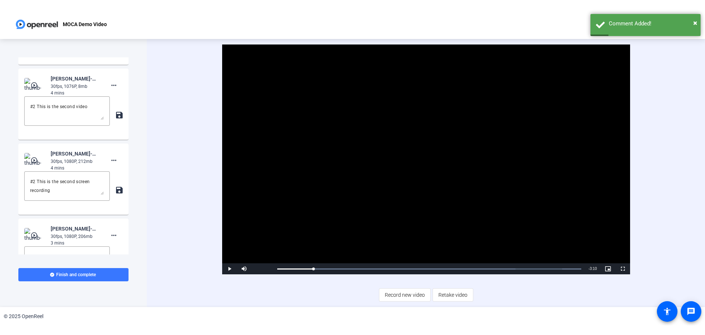
scroll to position [1489, 0]
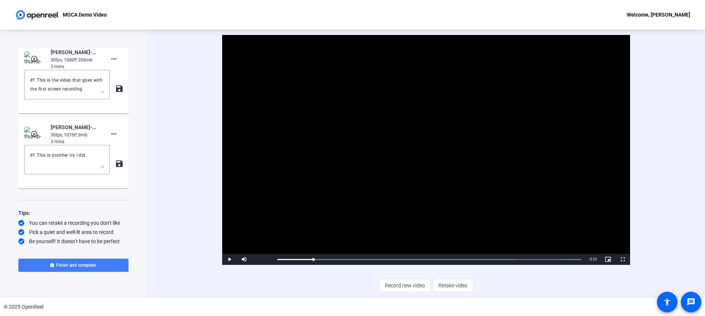
click at [89, 265] on span "Finish and complete" at bounding box center [76, 265] width 40 height 6
